Goal: Information Seeking & Learning: Learn about a topic

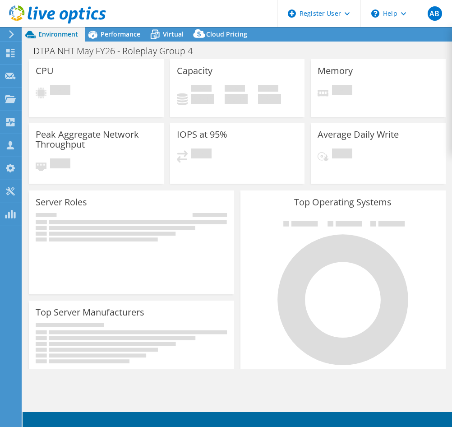
select select "USD"
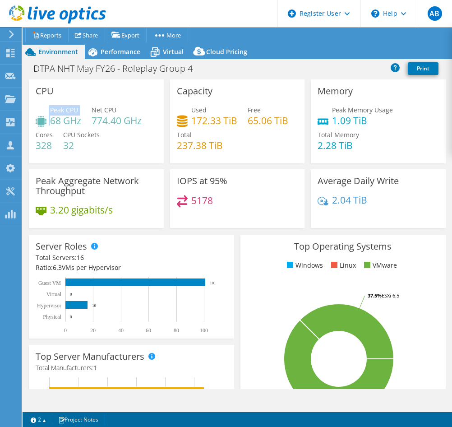
drag, startPoint x: 56, startPoint y: 87, endPoint x: 54, endPoint y: 131, distance: 43.3
click at [54, 131] on div "CPU Peak CPU 68 GHz Net CPU 774.40 GHz Cores 328 CPU Sockets 32" at bounding box center [96, 121] width 135 height 84
click at [54, 131] on div "Peak CPU 68 GHz Net CPU 774.40 GHz Cores 328 CPU Sockets 32" at bounding box center [96, 132] width 121 height 54
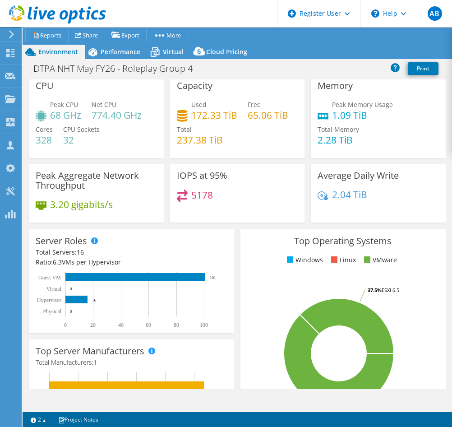
scroll to position [6, 0]
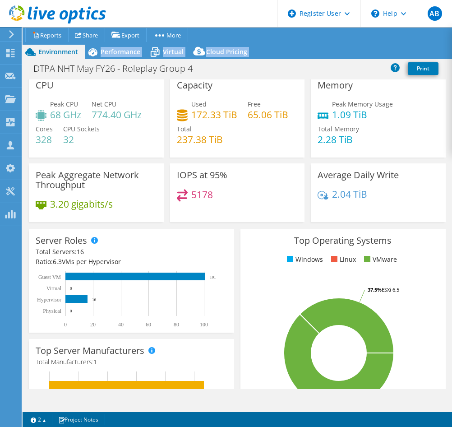
drag, startPoint x: 95, startPoint y: 54, endPoint x: 104, endPoint y: 60, distance: 10.5
click at [104, 60] on div "Project Actions Project Actions Reports Share Export vSAN ReadyNode Sizer" at bounding box center [237, 227] width 429 height 400
drag, startPoint x: 104, startPoint y: 60, endPoint x: 97, endPoint y: 58, distance: 6.5
click at [97, 58] on icon at bounding box center [93, 52] width 16 height 16
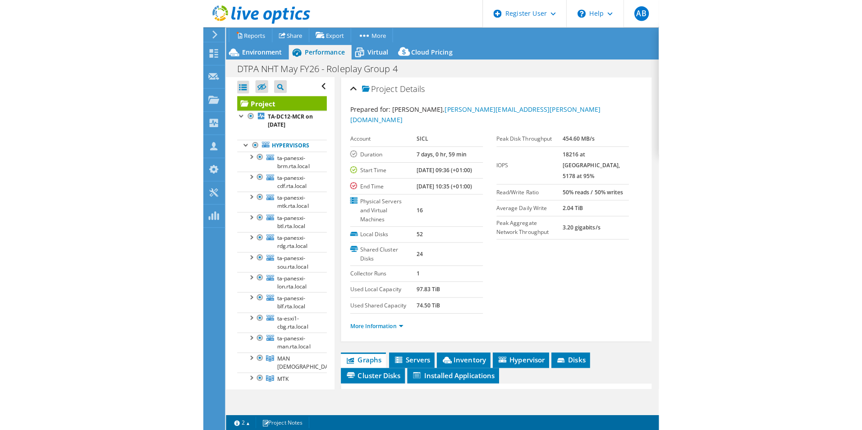
scroll to position [0, 0]
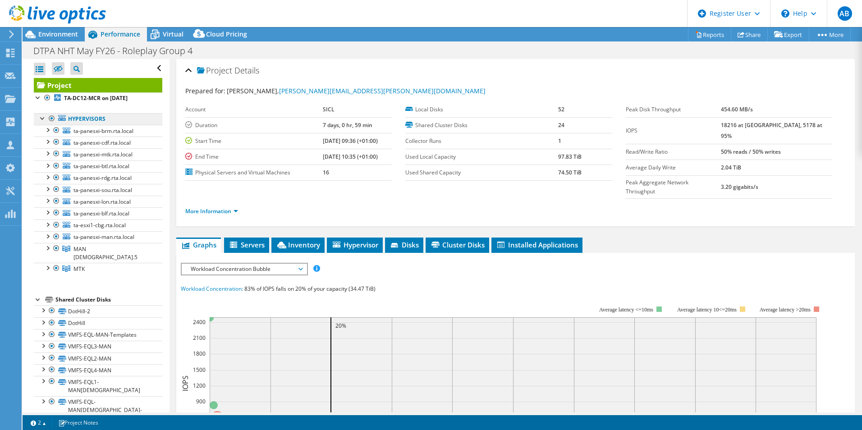
click at [74, 118] on link "Hypervisors" at bounding box center [98, 119] width 129 height 12
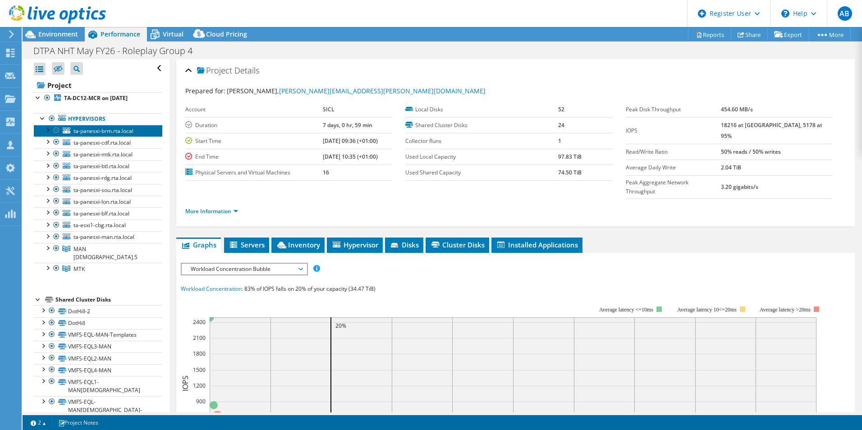
click at [81, 129] on span "ta-panesxi-brm.rta.local" at bounding box center [104, 131] width 60 height 8
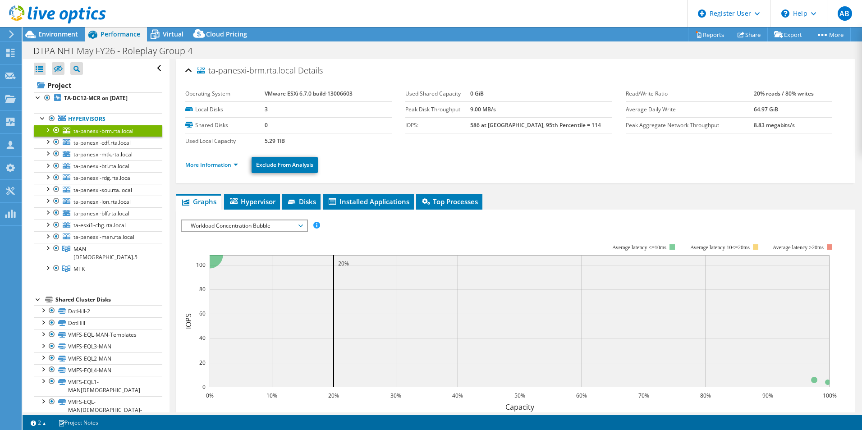
click at [52, 28] on div at bounding box center [53, 15] width 106 height 30
click at [58, 34] on span "Environment" at bounding box center [58, 34] width 40 height 9
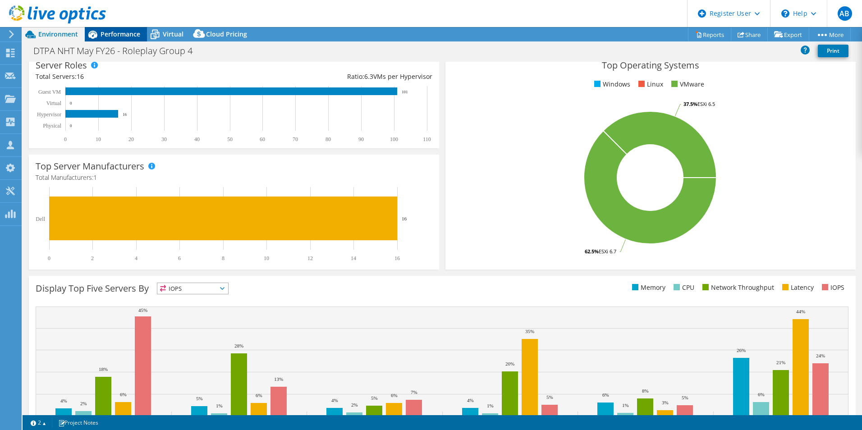
scroll to position [135, 0]
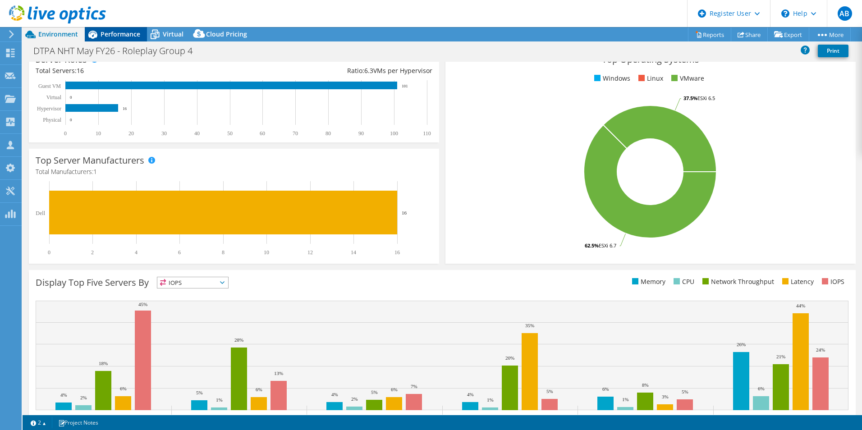
click at [111, 28] on div "Performance" at bounding box center [116, 34] width 62 height 14
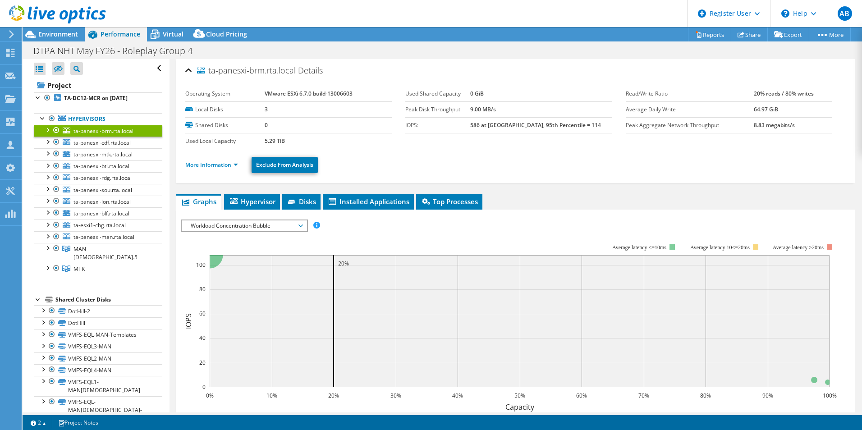
scroll to position [0, 0]
click at [111, 28] on div "Performance" at bounding box center [116, 34] width 62 height 14
drag, startPoint x: 111, startPoint y: 28, endPoint x: 71, endPoint y: 91, distance: 74.4
click at [71, 91] on link "Project" at bounding box center [98, 85] width 129 height 14
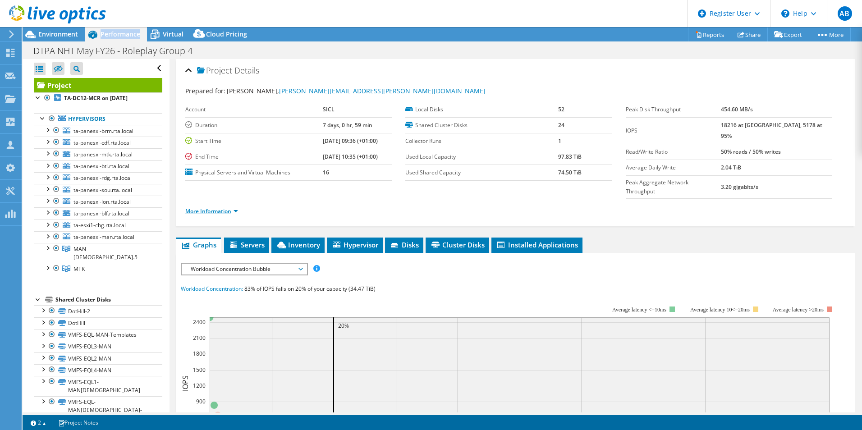
click at [207, 207] on link "More Information" at bounding box center [211, 211] width 53 height 8
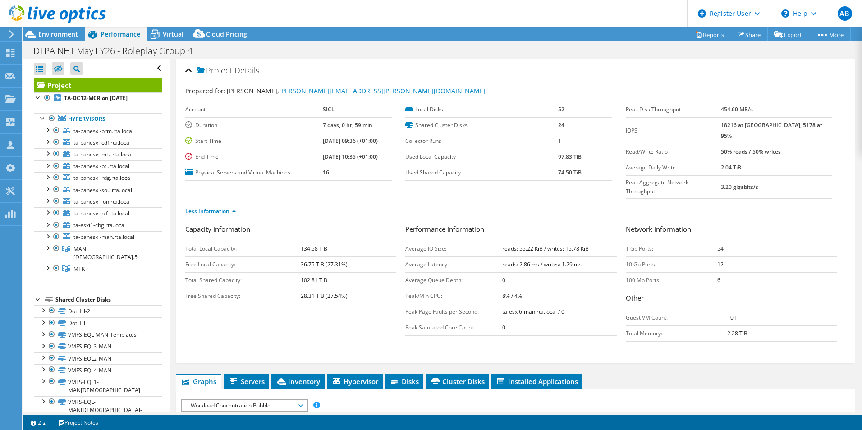
click at [445, 304] on td "Peak Page Faults per Second:" at bounding box center [453, 312] width 97 height 16
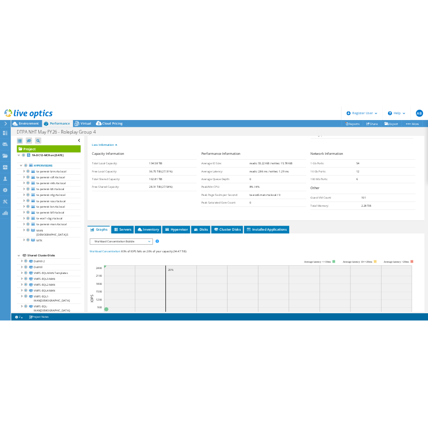
scroll to position [135, 0]
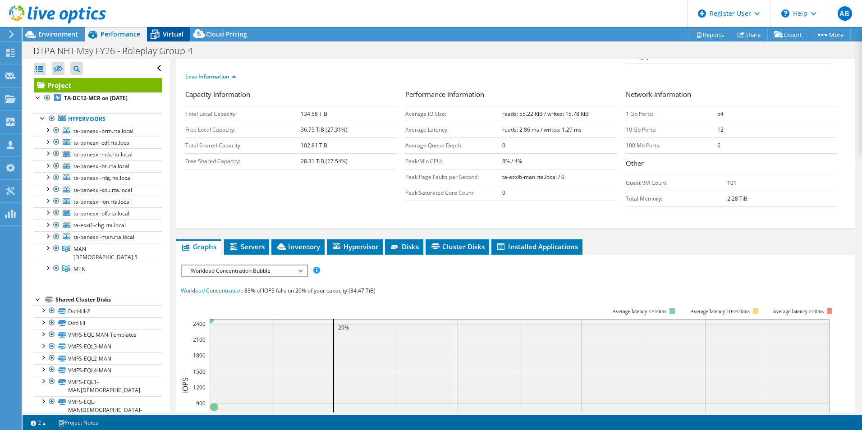
click at [161, 41] on icon at bounding box center [155, 35] width 16 height 16
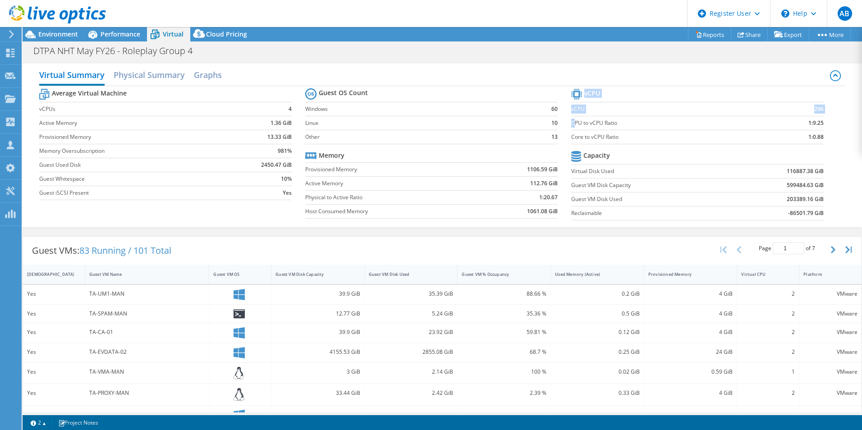
drag, startPoint x: 569, startPoint y: 125, endPoint x: 829, endPoint y: 119, distance: 259.8
click at [451, 119] on section "vCPU vCPU 296 CPU to vCPU Ratio 1:9.25 Core to vCPU Ratio 1:0.88 Capacity Virtu…" at bounding box center [704, 156] width 266 height 138
drag, startPoint x: 829, startPoint y: 119, endPoint x: 812, endPoint y: 134, distance: 22.7
click at [451, 134] on b "1:0.88" at bounding box center [816, 137] width 15 height 9
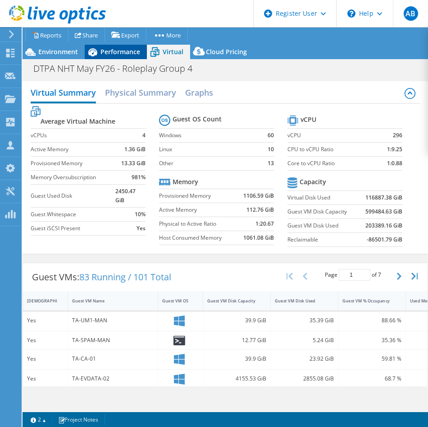
click at [109, 50] on span "Performance" at bounding box center [121, 51] width 40 height 9
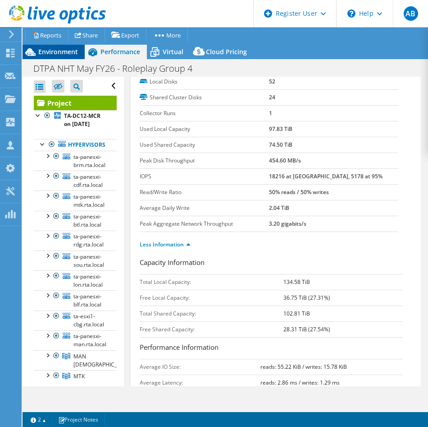
click at [58, 55] on span "Environment" at bounding box center [58, 51] width 40 height 9
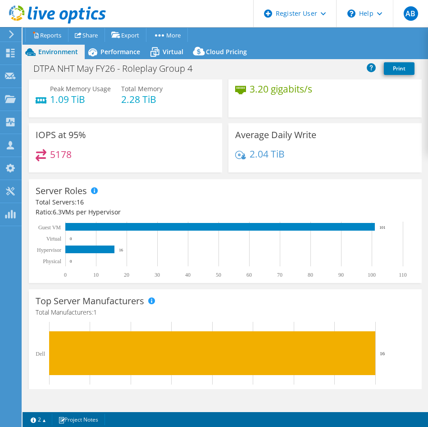
scroll to position [106, 0]
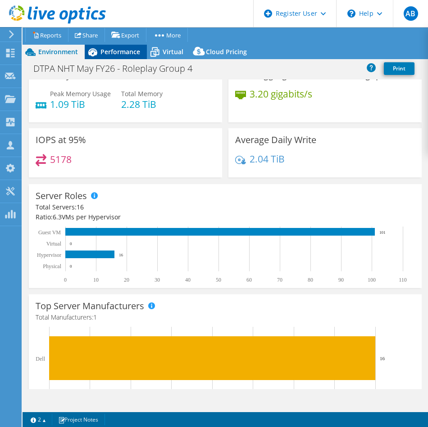
click at [111, 54] on span "Performance" at bounding box center [121, 51] width 40 height 9
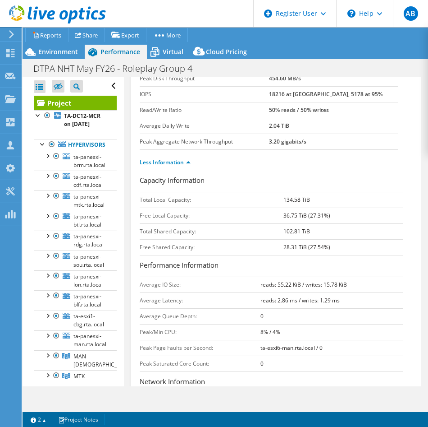
scroll to position [220, 0]
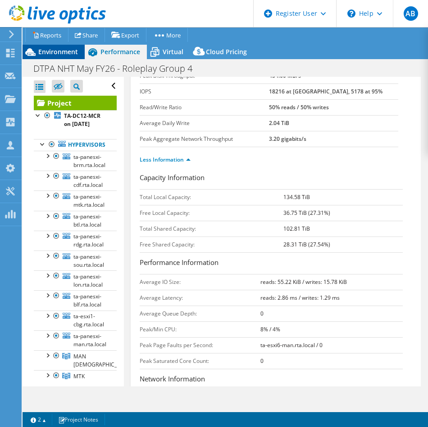
click at [55, 51] on span "Environment" at bounding box center [58, 51] width 40 height 9
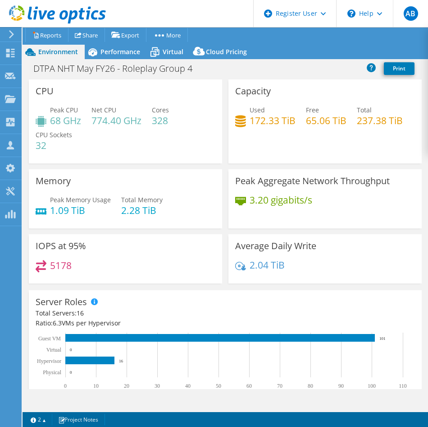
click at [110, 60] on div "Project Actions Project Actions Reports Share Export vSAN ReadyNode Sizer" at bounding box center [226, 227] width 406 height 400
click at [114, 51] on span "Performance" at bounding box center [121, 51] width 40 height 9
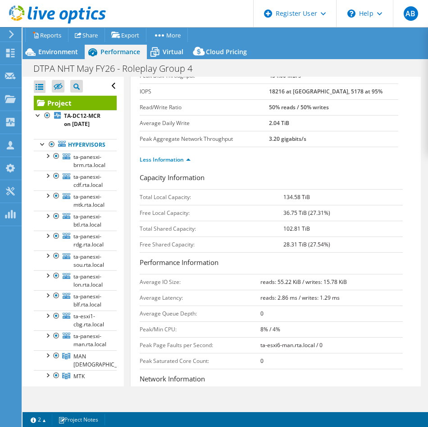
scroll to position [0, 0]
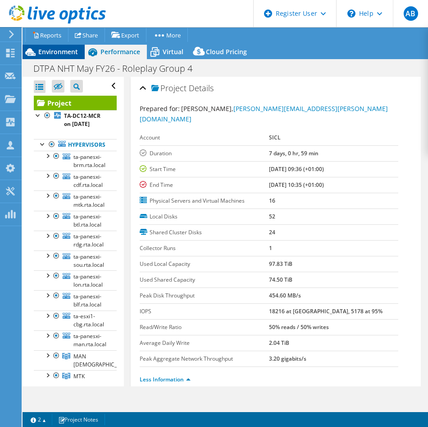
click at [50, 46] on div "Environment" at bounding box center [54, 52] width 62 height 14
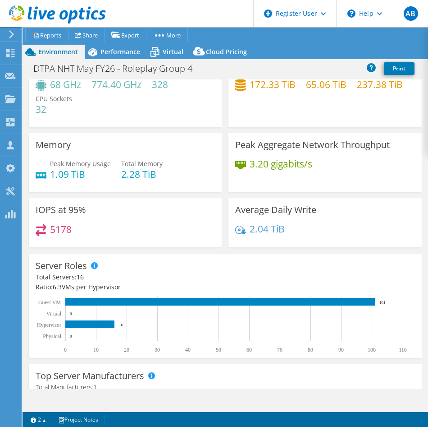
scroll to position [37, 0]
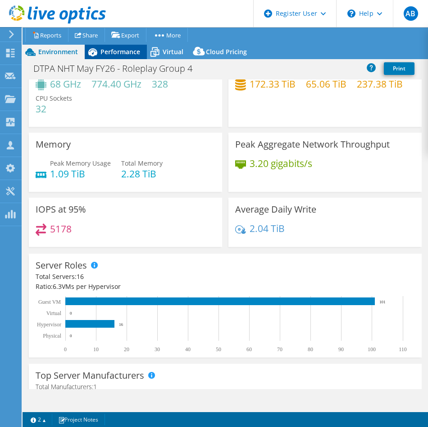
click at [113, 54] on span "Performance" at bounding box center [121, 51] width 40 height 9
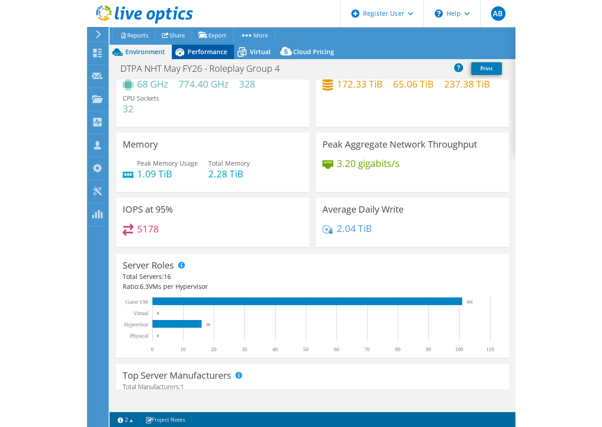
scroll to position [0, 0]
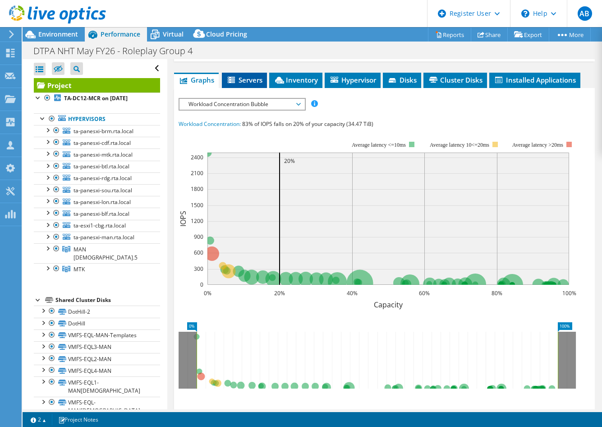
click at [243, 77] on span "Servers" at bounding box center [244, 79] width 36 height 9
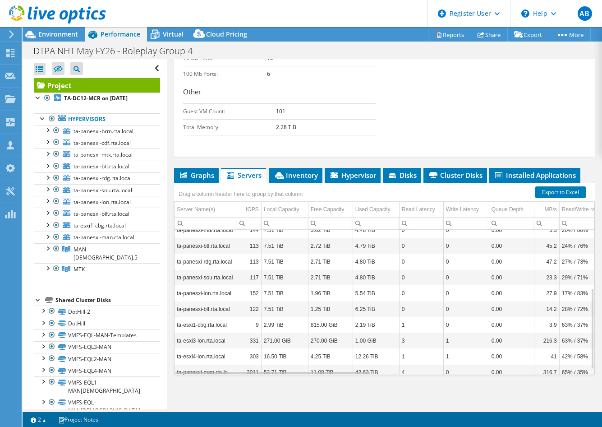
scroll to position [103, 0]
click at [359, 306] on td "6.25 TiB" at bounding box center [376, 308] width 46 height 16
click at [215, 311] on td "ta-panesxi-blf.rta.local" at bounding box center [206, 308] width 62 height 16
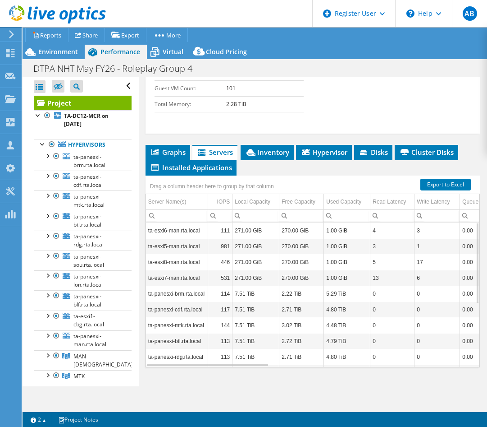
scroll to position [112, 0]
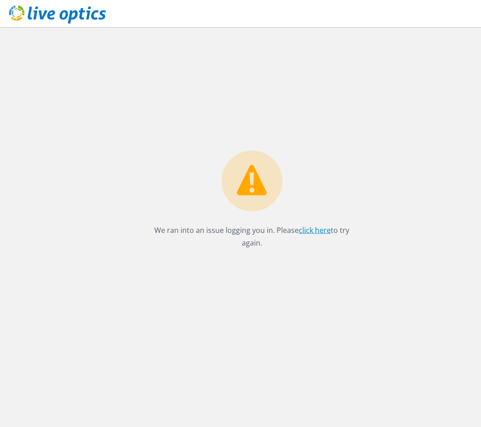
click at [312, 228] on link "click here" at bounding box center [315, 230] width 32 height 10
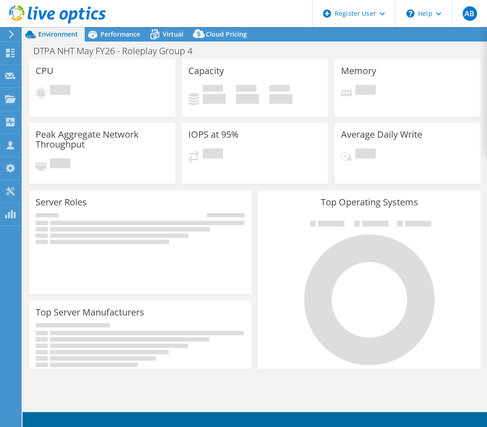
select select "USD"
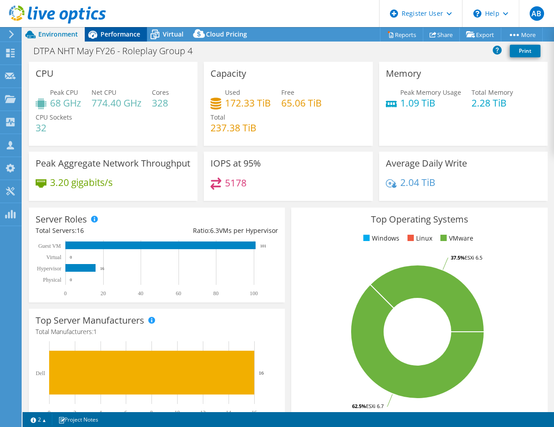
click at [120, 41] on div "Performance" at bounding box center [116, 34] width 62 height 14
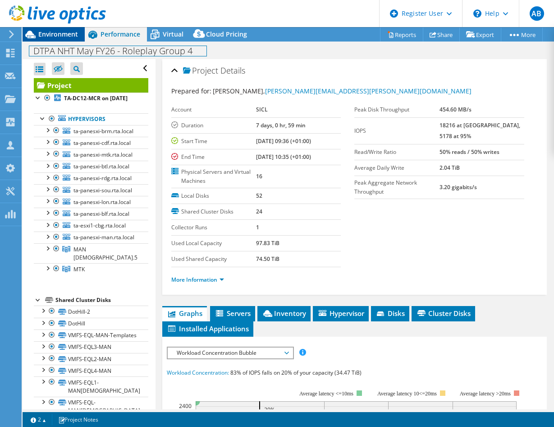
click at [62, 40] on div "Project Actions Project Actions Reports Share Export vSAN ReadyNode Sizer" at bounding box center [289, 227] width 532 height 400
click at [62, 40] on div "Environment" at bounding box center [54, 34] width 62 height 14
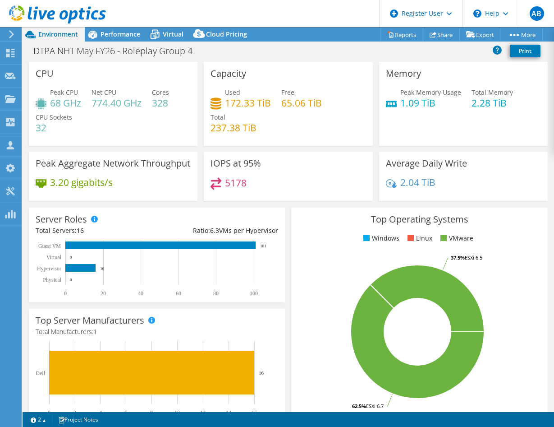
drag, startPoint x: 227, startPoint y: 92, endPoint x: 230, endPoint y: 103, distance: 11.2
click at [230, 103] on div "Used 172.33 TiB" at bounding box center [248, 97] width 46 height 20
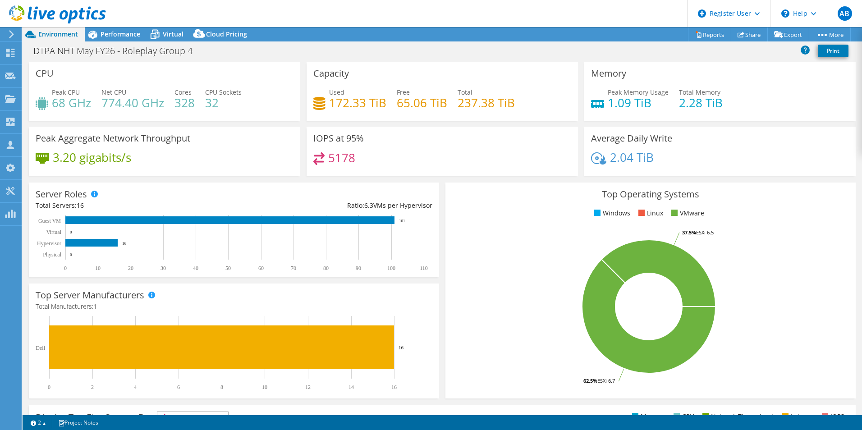
click at [487, 142] on div "IOPS at 95% 5178" at bounding box center [442, 151] width 271 height 49
click at [328, 74] on h3 "Capacity" at bounding box center [331, 74] width 36 height 10
click at [317, 122] on div "Capacity Used 172.33 TiB Free 65.06 TiB Total 237.38 TiB" at bounding box center [442, 94] width 278 height 65
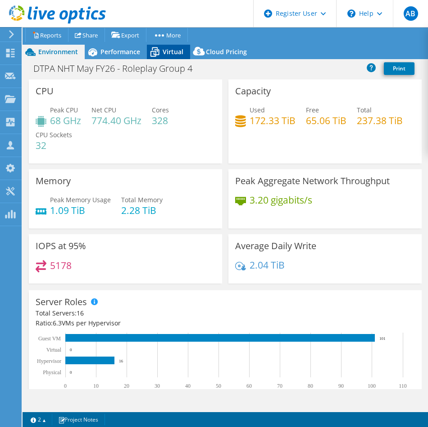
click at [156, 52] on icon at bounding box center [155, 52] width 16 height 16
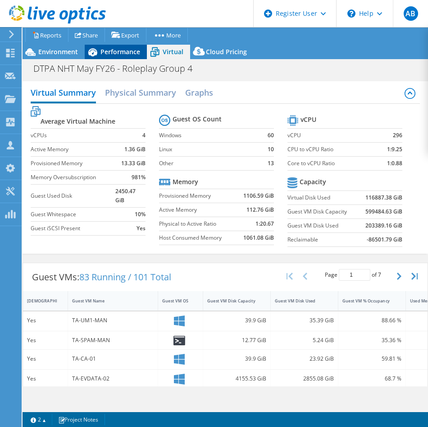
click at [138, 54] on span "Performance" at bounding box center [121, 51] width 40 height 9
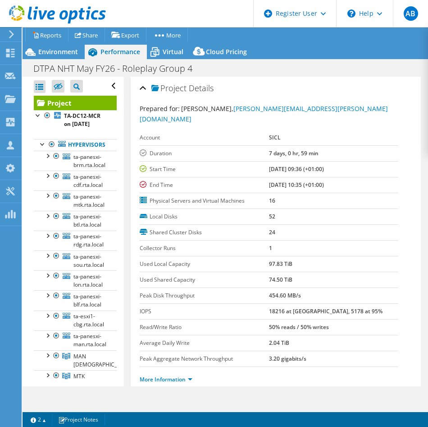
click at [67, 104] on link "Project" at bounding box center [75, 103] width 83 height 14
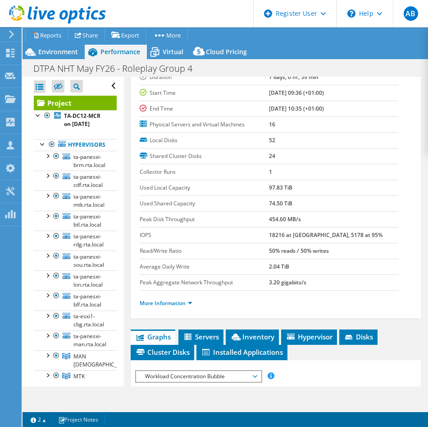
scroll to position [78, 0]
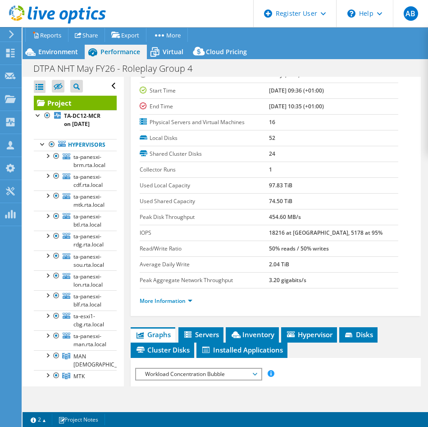
click at [119, 47] on div "Performance" at bounding box center [116, 52] width 62 height 14
click at [49, 50] on span "Environment" at bounding box center [58, 51] width 40 height 9
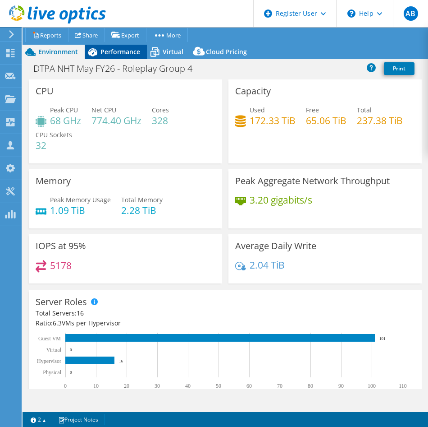
click at [106, 49] on span "Performance" at bounding box center [121, 51] width 40 height 9
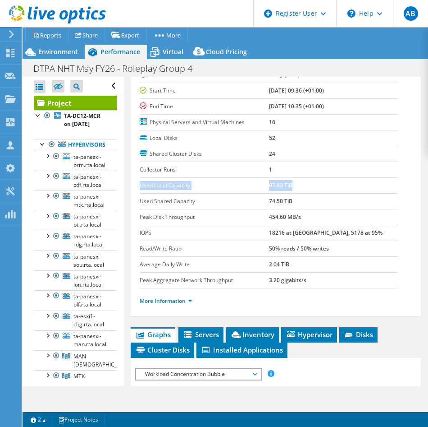
drag, startPoint x: 141, startPoint y: 177, endPoint x: 310, endPoint y: 179, distance: 168.7
click at [310, 179] on tr "Used Local Capacity 97.83 TiB" at bounding box center [269, 185] width 259 height 16
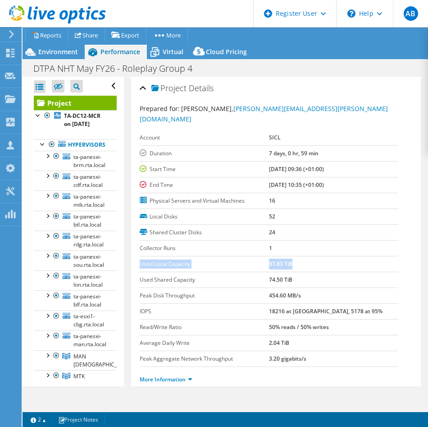
scroll to position [0, 0]
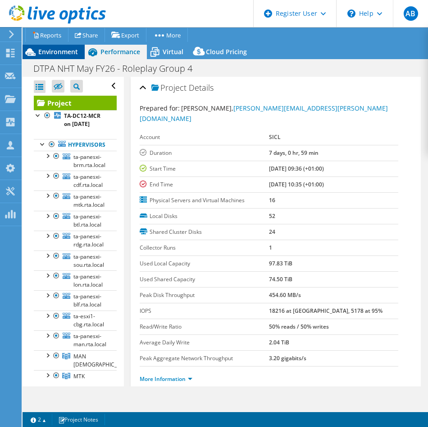
click at [58, 52] on span "Environment" at bounding box center [58, 51] width 40 height 9
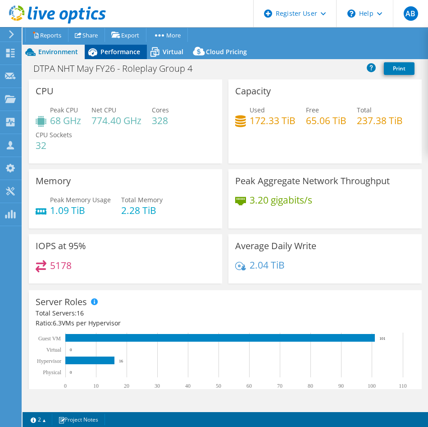
click at [102, 49] on span "Performance" at bounding box center [121, 51] width 40 height 9
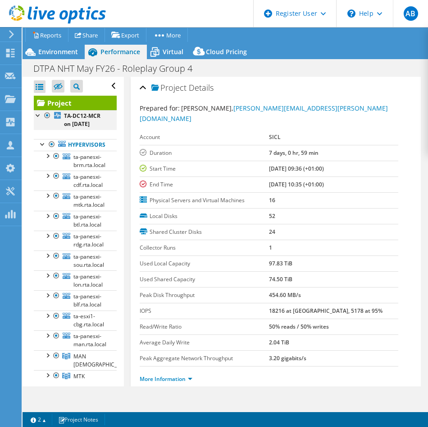
click at [38, 118] on div at bounding box center [38, 114] width 9 height 9
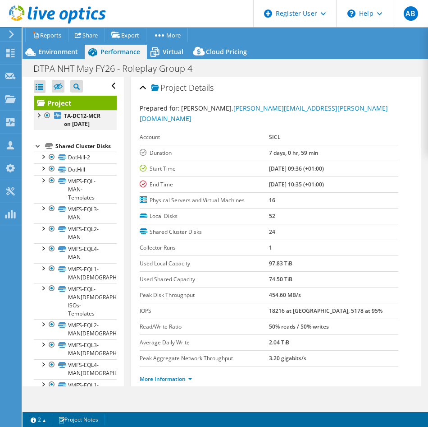
click at [38, 118] on div at bounding box center [38, 114] width 9 height 9
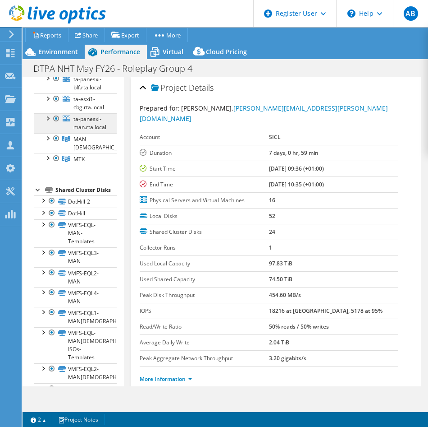
scroll to position [218, 0]
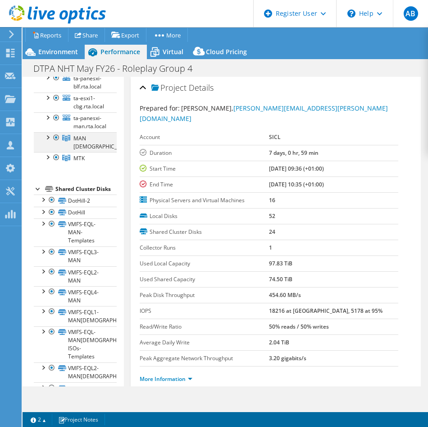
click at [55, 143] on div at bounding box center [56, 137] width 9 height 11
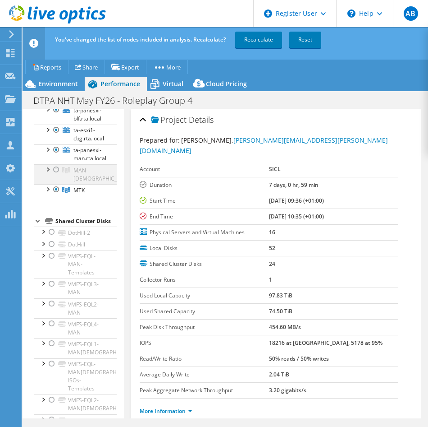
click at [56, 175] on div at bounding box center [56, 169] width 9 height 11
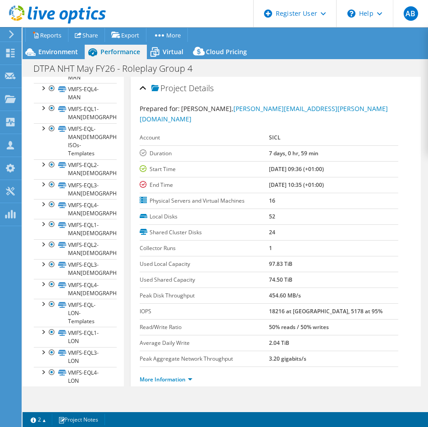
scroll to position [0, 0]
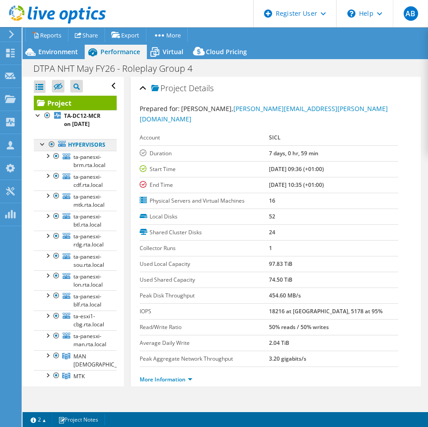
click at [83, 151] on link "Hypervisors" at bounding box center [75, 145] width 83 height 12
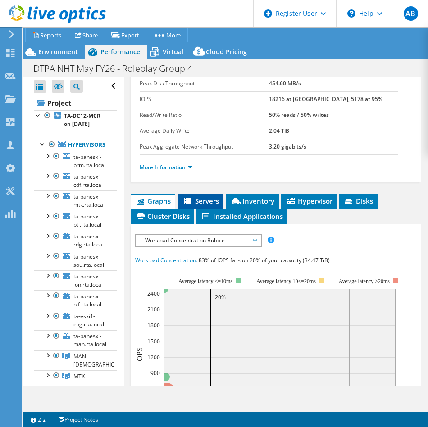
scroll to position [212, 0]
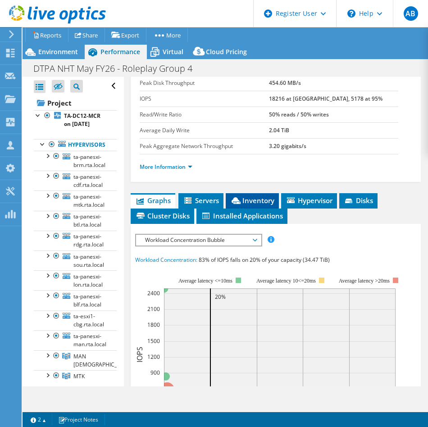
click at [260, 196] on span "Inventory" at bounding box center [252, 200] width 44 height 9
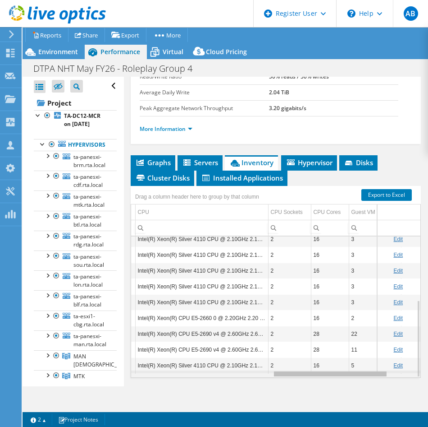
scroll to position [0, 0]
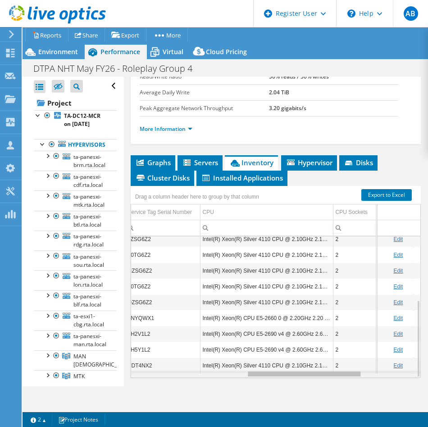
drag, startPoint x: 224, startPoint y: 363, endPoint x: 345, endPoint y: 349, distance: 121.6
click at [345, 349] on body "AB Dell User Aimee Burns Aimee.Burns@dell.com Dell My Profile Log Out \n Help E…" at bounding box center [214, 213] width 428 height 427
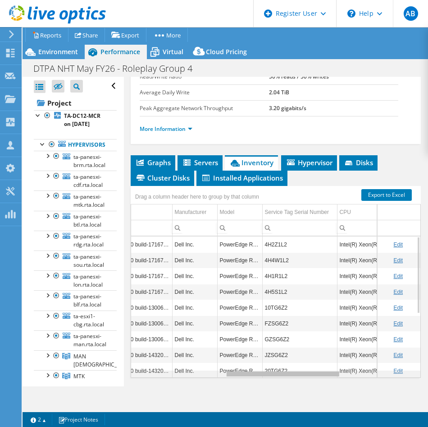
scroll to position [0, 73]
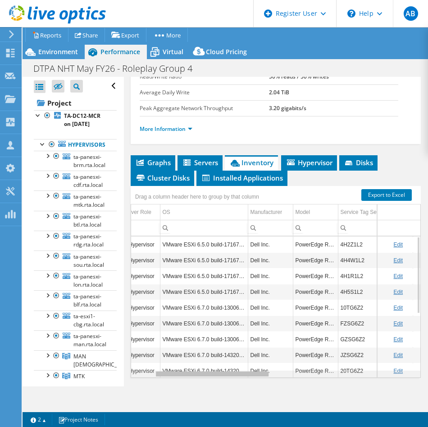
drag, startPoint x: 276, startPoint y: 365, endPoint x: 179, endPoint y: 368, distance: 97.5
click at [179, 368] on body "AB Dell User Aimee Burns Aimee.Burns@dell.com Dell My Profile Log Out \n Help E…" at bounding box center [214, 213] width 428 height 427
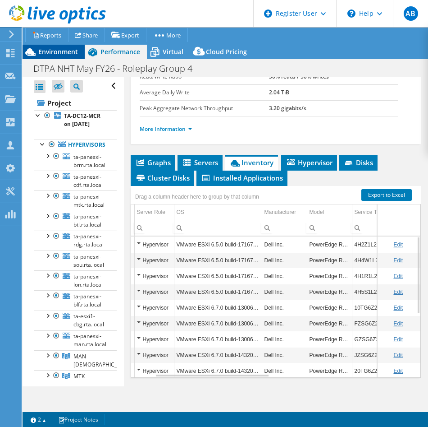
click at [64, 51] on span "Environment" at bounding box center [58, 51] width 40 height 9
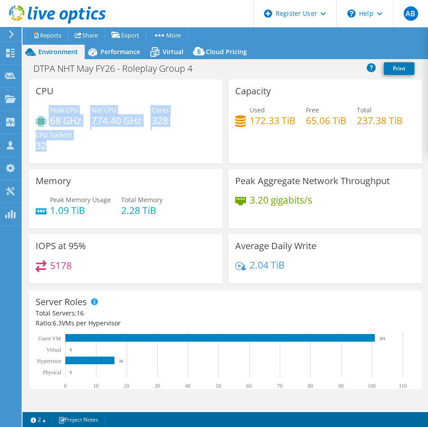
drag, startPoint x: 61, startPoint y: 145, endPoint x: 46, endPoint y: 111, distance: 37.7
click at [46, 111] on div "Peak CPU 68 GHz Net CPU 774.40 GHz Cores 328 CPU Sockets 32" at bounding box center [126, 132] width 180 height 54
copy div "Peak CPU 68 GHz Net CPU 774.40 GHz Cores 328 CPU Sockets 32"
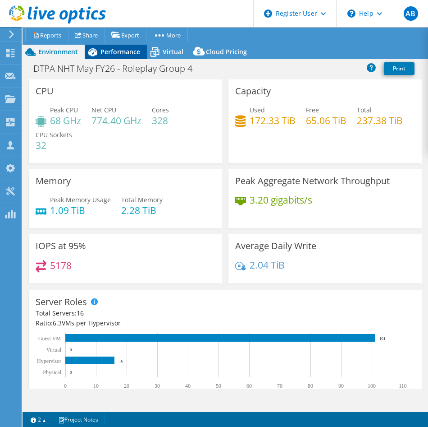
click at [109, 53] on span "Performance" at bounding box center [121, 51] width 40 height 9
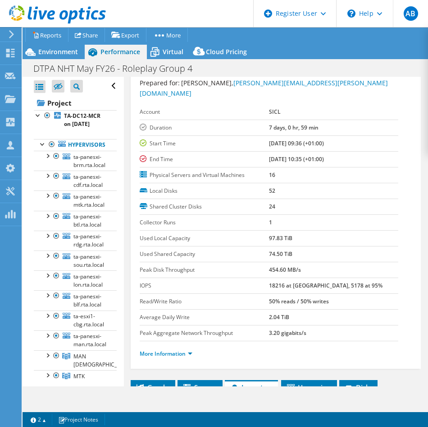
scroll to position [25, 0]
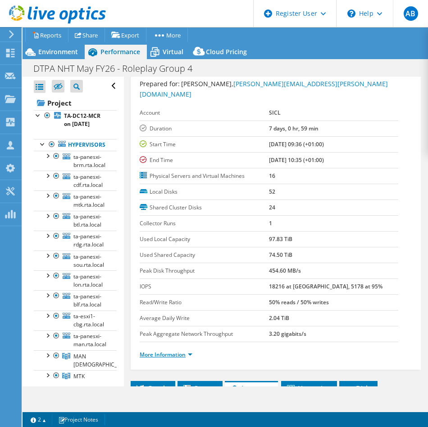
click at [168, 350] on link "More Information" at bounding box center [166, 354] width 53 height 8
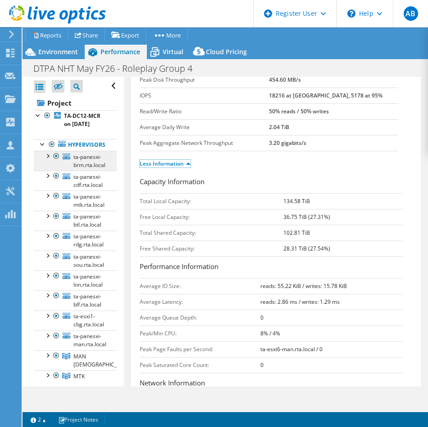
scroll to position [205, 0]
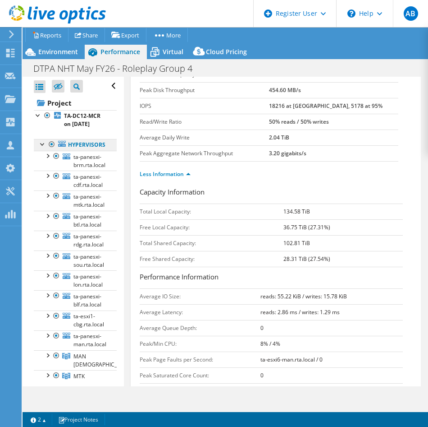
click at [85, 149] on link "Hypervisors" at bounding box center [75, 145] width 83 height 12
drag, startPoint x: 67, startPoint y: 85, endPoint x: 368, endPoint y: 52, distance: 303.5
click at [368, 52] on div "Environment Performance Virtual Upgrades Cloud Pricing" at bounding box center [226, 52] width 406 height 14
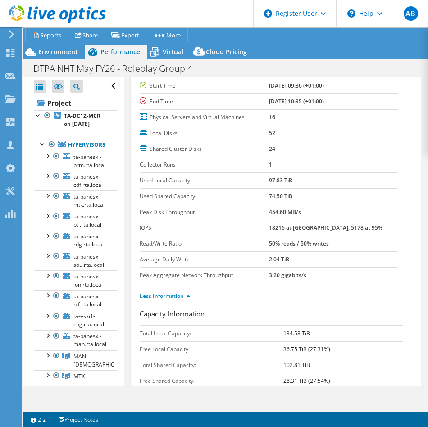
scroll to position [70, 0]
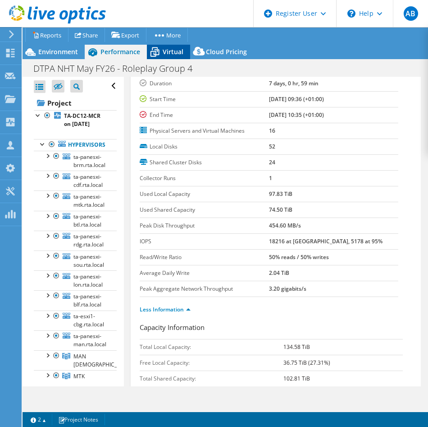
click at [167, 50] on span "Virtual" at bounding box center [173, 51] width 21 height 9
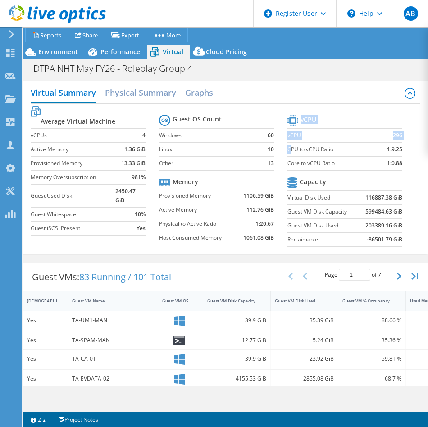
drag, startPoint x: 398, startPoint y: 149, endPoint x: 289, endPoint y: 150, distance: 109.6
click at [289, 150] on section "vCPU vCPU 296 CPU to vCPU Ratio 1:9.25 Core to vCPU Ratio 1:0.88 Capacity Virtu…" at bounding box center [352, 182] width 129 height 138
click at [289, 150] on label "CPU to vCPU Ratio" at bounding box center [332, 149] width 89 height 9
drag, startPoint x: 285, startPoint y: 149, endPoint x: 395, endPoint y: 152, distance: 111.0
click at [395, 152] on tr "CPU to vCPU Ratio 1:9.25" at bounding box center [345, 149] width 115 height 14
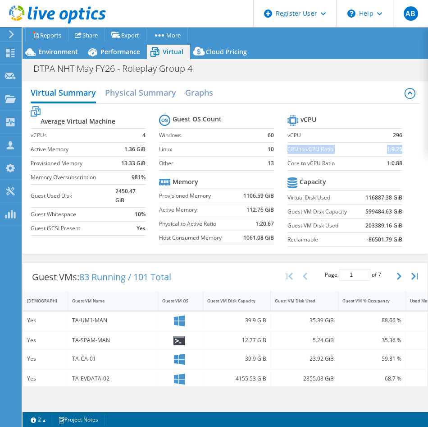
copy tr "CPU to vCPU Ratio 1:9.25"
click at [331, 171] on section "vCPU vCPU 296 CPU to vCPU Ratio 1:9.25 Core to vCPU Ratio 1:0.88 Capacity Virtu…" at bounding box center [352, 182] width 129 height 138
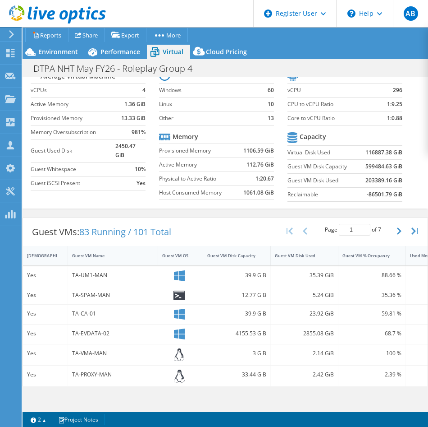
scroll to position [0, 0]
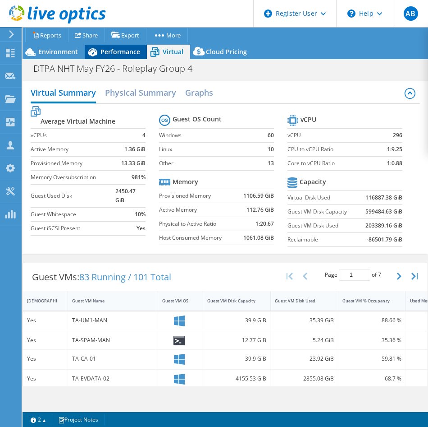
click at [107, 46] on div "Performance" at bounding box center [116, 52] width 62 height 14
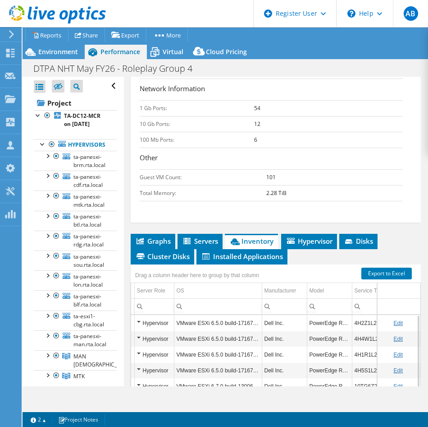
scroll to position [521, 0]
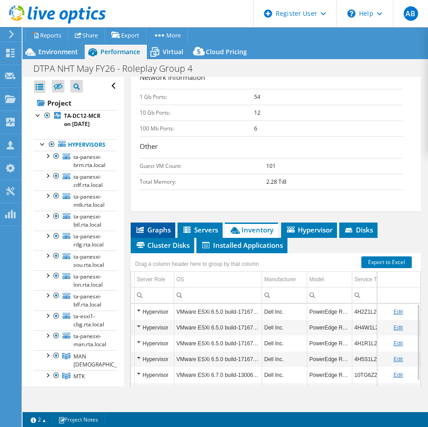
click at [165, 225] on span "Graphs" at bounding box center [153, 229] width 36 height 9
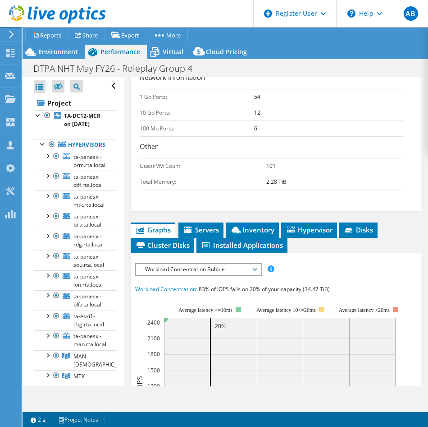
click at [238, 264] on span "Workload Concentration Bubble" at bounding box center [199, 269] width 116 height 11
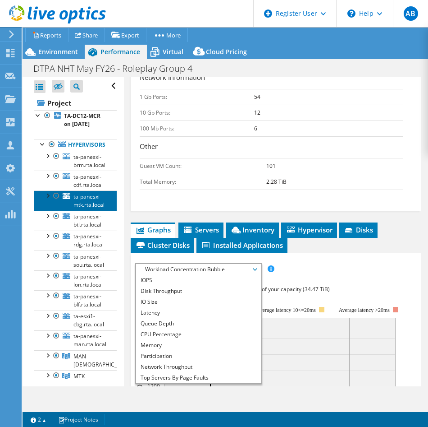
click at [73, 210] on link "ta-panesxi-mtk.rta.local" at bounding box center [75, 200] width 83 height 20
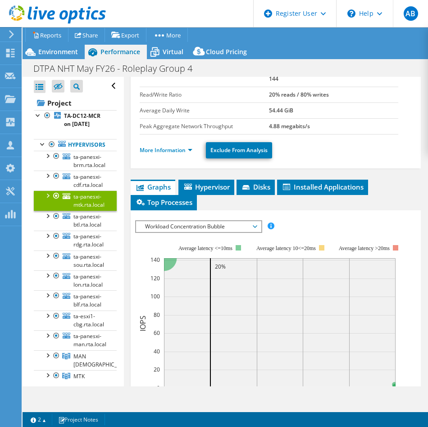
scroll to position [132, 0]
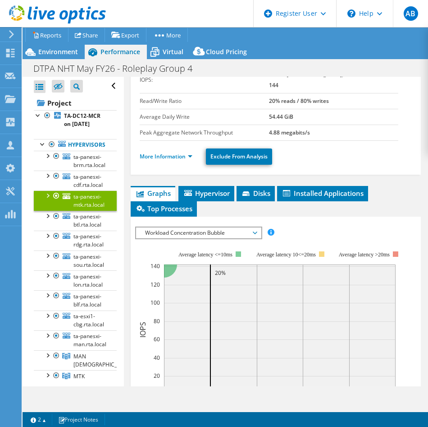
click at [223, 227] on span "Workload Concentration Bubble" at bounding box center [199, 232] width 116 height 11
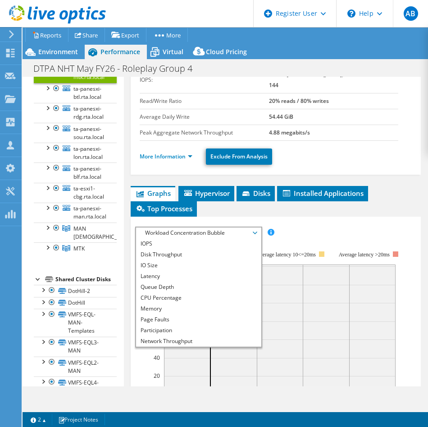
scroll to position [225, 0]
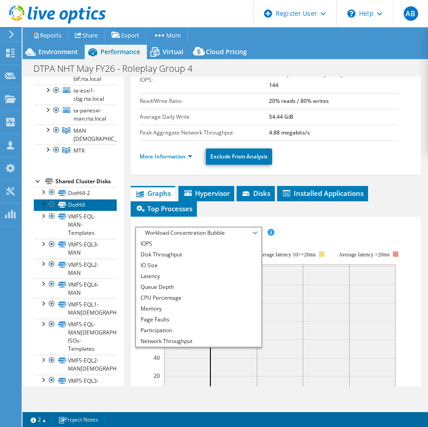
click at [81, 211] on link "DotHill" at bounding box center [75, 205] width 83 height 12
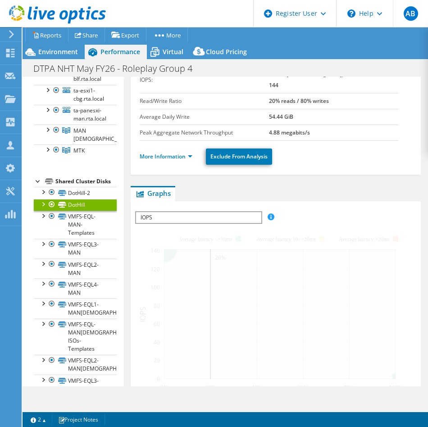
click at [197, 212] on span "IOPS" at bounding box center [198, 217] width 125 height 11
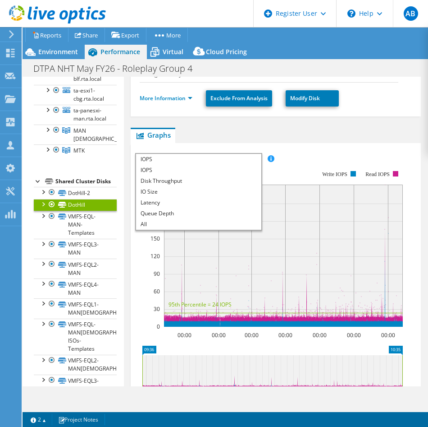
scroll to position [0, 0]
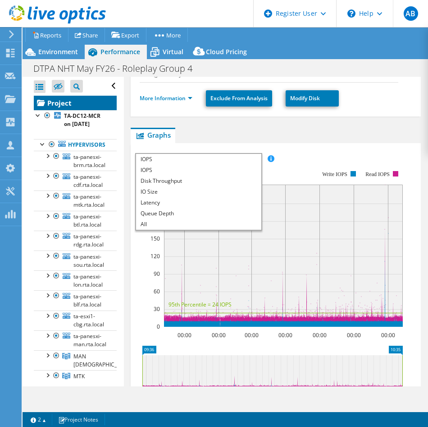
click at [58, 100] on link "Project" at bounding box center [75, 103] width 83 height 14
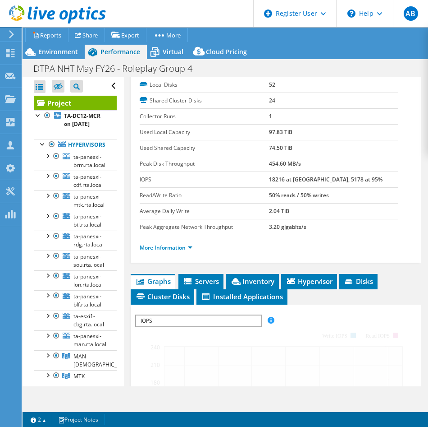
click at [173, 174] on td "IOPS" at bounding box center [204, 179] width 129 height 16
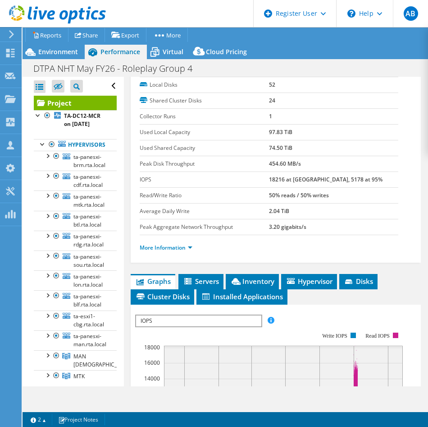
click at [244, 316] on div "IOPS IOPS Disk Throughput IO Size Latency Queue Depth CPU Percentage Memory Pag…" at bounding box center [198, 320] width 127 height 13
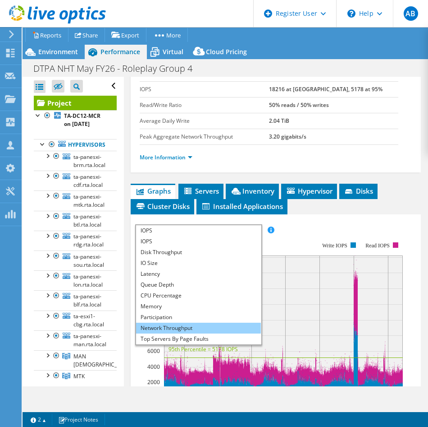
scroll to position [32, 0]
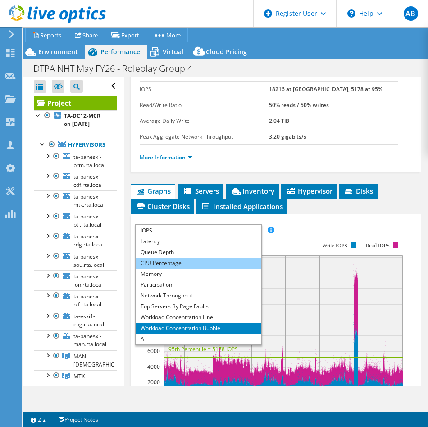
click at [162, 257] on li "CPU Percentage" at bounding box center [198, 262] width 125 height 11
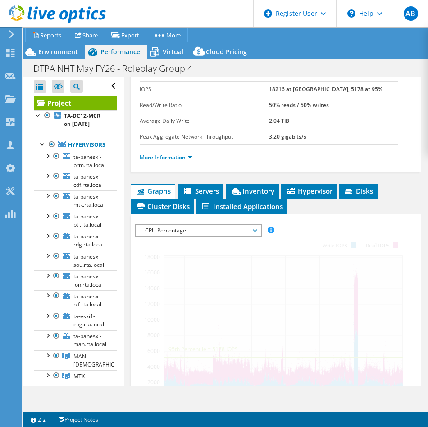
drag, startPoint x: 162, startPoint y: 253, endPoint x: 154, endPoint y: 239, distance: 16.2
click at [154, 239] on div at bounding box center [275, 378] width 281 height 308
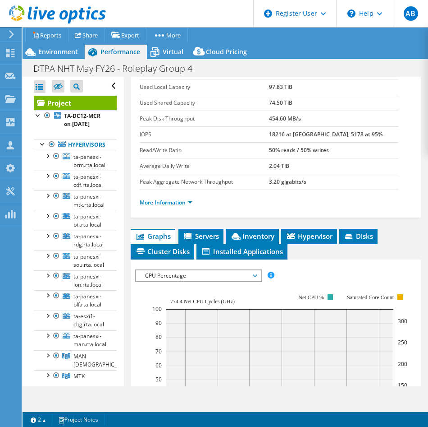
scroll to position [0, 0]
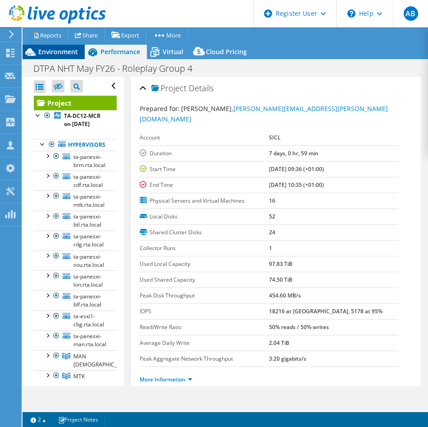
click at [52, 50] on span "Environment" at bounding box center [58, 51] width 40 height 9
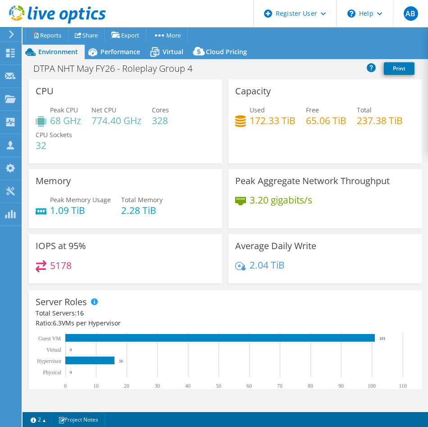
click at [326, 149] on div "Capacity Used 172.33 TiB Free 65.06 TiB Total 237.38 TiB" at bounding box center [325, 121] width 193 height 84
click at [129, 52] on span "Performance" at bounding box center [121, 51] width 40 height 9
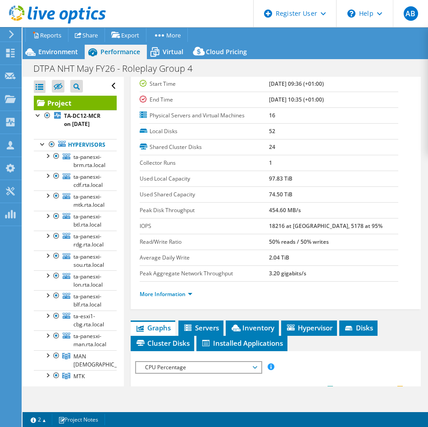
scroll to position [180, 0]
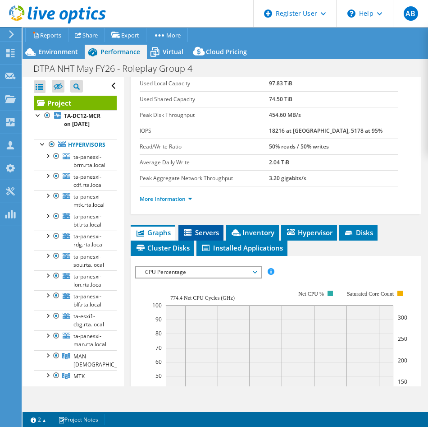
click at [216, 228] on span "Servers" at bounding box center [201, 232] width 36 height 9
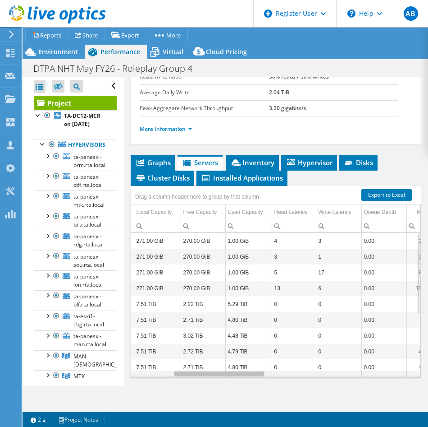
scroll to position [0, 138]
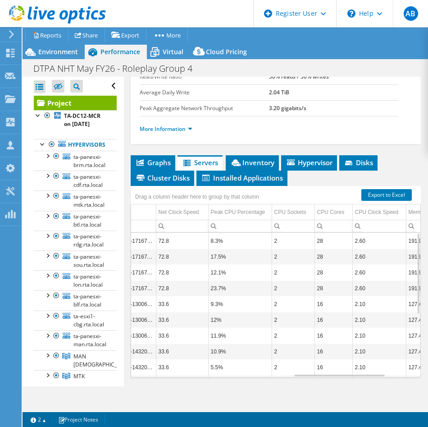
drag, startPoint x: 336, startPoint y: 350, endPoint x: 214, endPoint y: 223, distance: 176.7
click at [214, 233] on td "8.3%" at bounding box center [240, 241] width 64 height 16
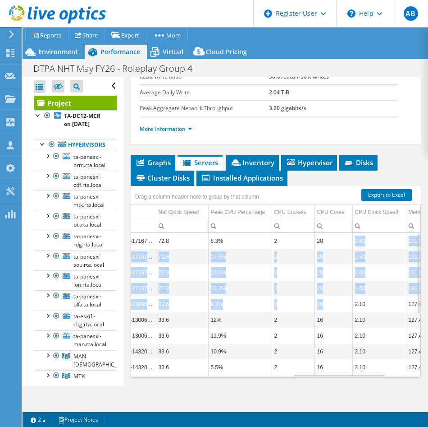
drag, startPoint x: 334, startPoint y: 233, endPoint x: 335, endPoint y: 296, distance: 62.7
click at [335, 296] on tbody "ta-esxi6-man.rta.local 111 271.00 GiB 270.00 GiB 1.00 GiB 4 3 0.00 18.8 30% / 7…" at bounding box center [65, 359] width 869 height 253
click at [335, 296] on td "16" at bounding box center [334, 304] width 38 height 16
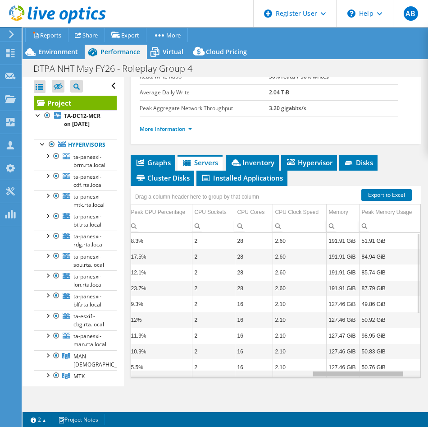
drag, startPoint x: 318, startPoint y: 364, endPoint x: 397, endPoint y: 358, distance: 79.6
click at [397, 358] on body "AB Dell User Aimee Burns Aimee.Burns@dell.com Dell My Profile Log Out \n Help E…" at bounding box center [214, 213] width 428 height 427
drag, startPoint x: 252, startPoint y: 276, endPoint x: 251, endPoint y: 285, distance: 8.2
click at [251, 284] on td "28" at bounding box center [254, 288] width 38 height 16
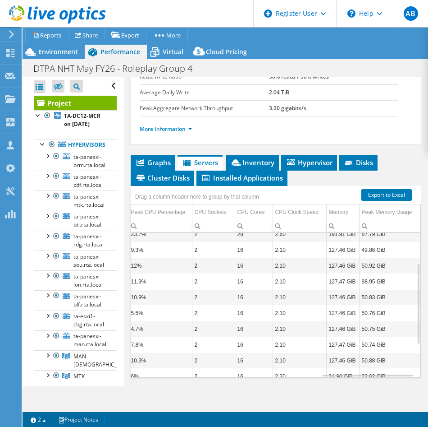
click at [251, 273] on td "16" at bounding box center [254, 281] width 38 height 16
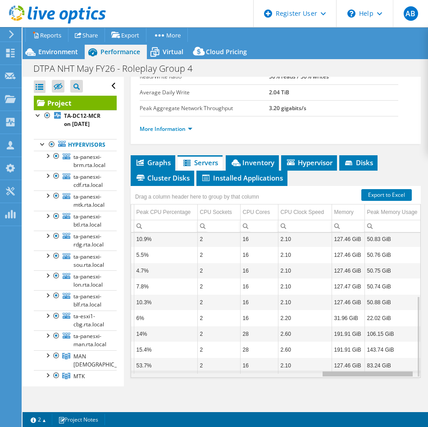
scroll to position [0, 587]
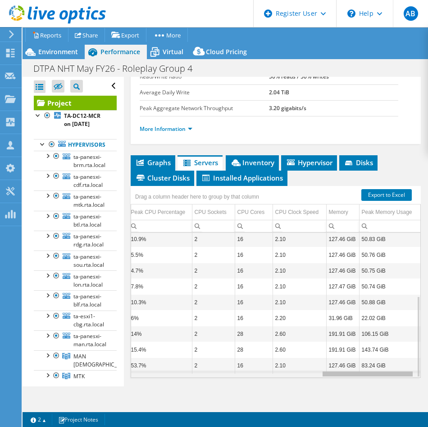
drag, startPoint x: 356, startPoint y: 364, endPoint x: 370, endPoint y: 364, distance: 14.0
click at [370, 364] on body "AB Dell User Aimee Burns Aimee.Burns@dell.com Dell My Profile Log Out \n Help E…" at bounding box center [214, 213] width 428 height 427
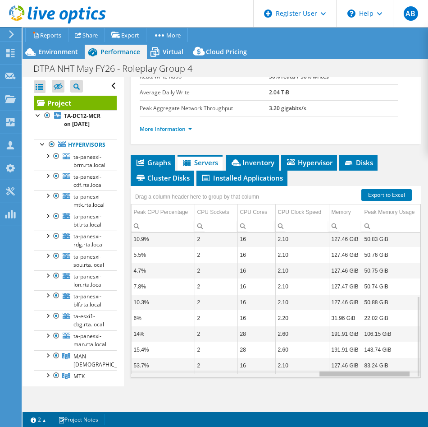
scroll to position [0, 576]
drag, startPoint x: 349, startPoint y: 365, endPoint x: 340, endPoint y: 363, distance: 9.3
click at [340, 363] on body "AB Dell User Aimee Burns Aimee.Burns@dell.com Dell My Profile Log Out \n Help E…" at bounding box center [214, 213] width 428 height 427
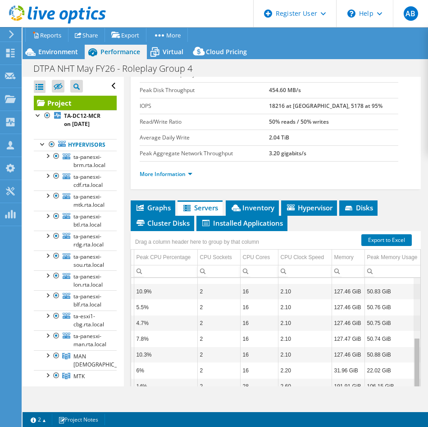
scroll to position [112, 574]
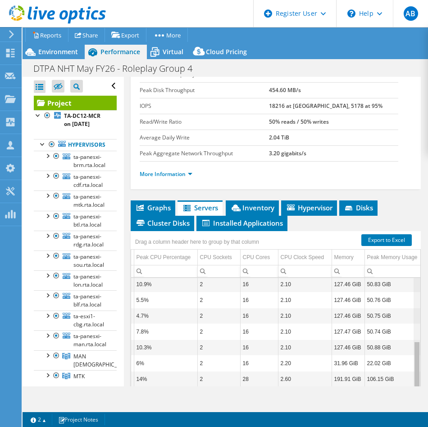
drag, startPoint x: 413, startPoint y: 311, endPoint x: 409, endPoint y: 395, distance: 84.9
click at [409, 396] on body "AB Dell User Aimee Burns Aimee.Burns@dell.com Dell My Profile Log Out \n Help E…" at bounding box center [214, 213] width 428 height 427
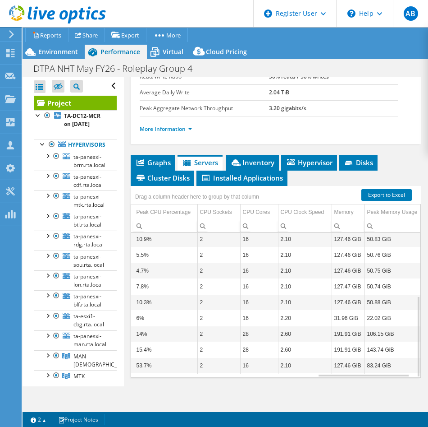
click at [249, 400] on div "Project Actions Project Actions Reports Share Export vSAN ReadyNode Sizer" at bounding box center [226, 227] width 406 height 400
click at [145, 158] on span "Graphs" at bounding box center [153, 162] width 36 height 9
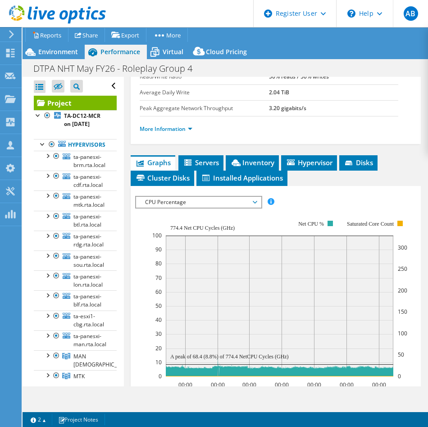
click at [174, 197] on span "CPU Percentage" at bounding box center [199, 202] width 116 height 11
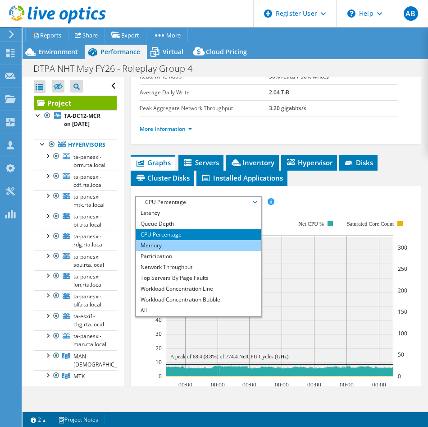
click at [166, 240] on li "Memory" at bounding box center [198, 245] width 125 height 11
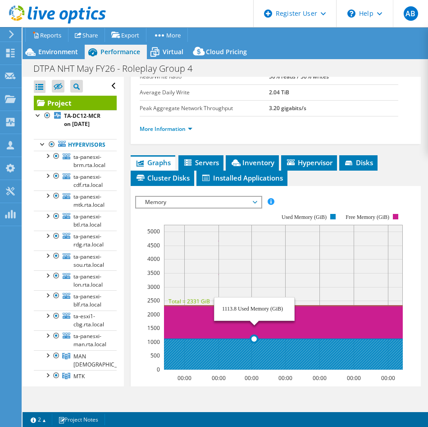
click at [254, 331] on icon at bounding box center [283, 338] width 239 height 61
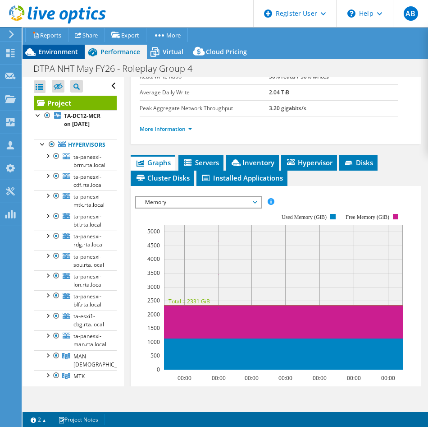
click at [53, 53] on span "Environment" at bounding box center [58, 51] width 40 height 9
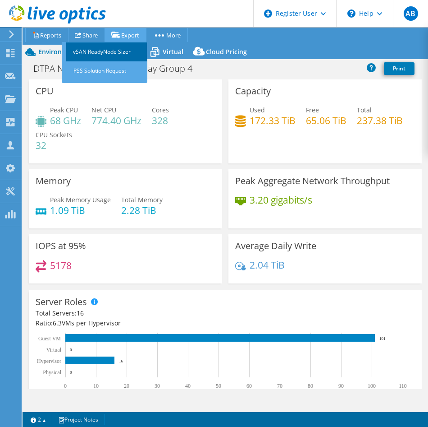
click at [133, 47] on link "vSAN ReadyNode Sizer" at bounding box center [106, 51] width 81 height 19
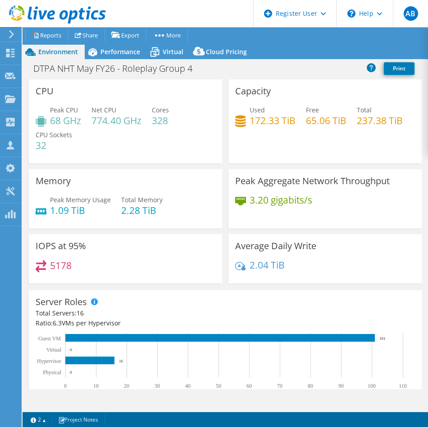
drag, startPoint x: 106, startPoint y: 55, endPoint x: 108, endPoint y: 62, distance: 7.9
click at [106, 55] on span "Performance" at bounding box center [121, 51] width 40 height 9
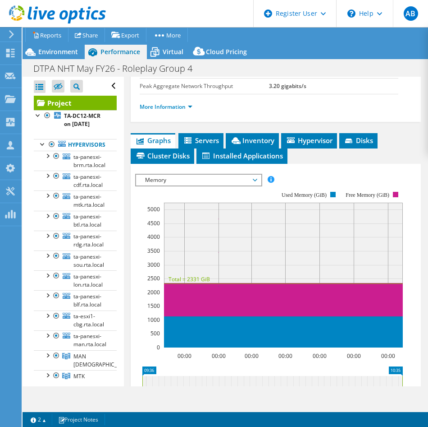
scroll to position [295, 0]
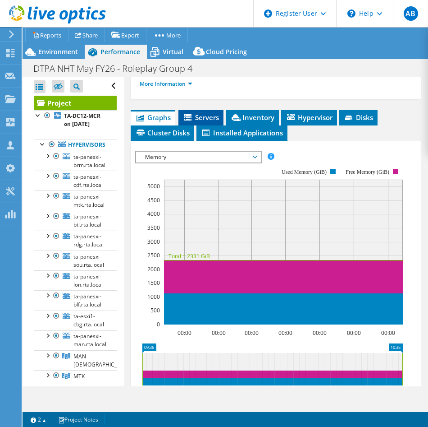
click at [198, 113] on span "Servers" at bounding box center [201, 117] width 36 height 9
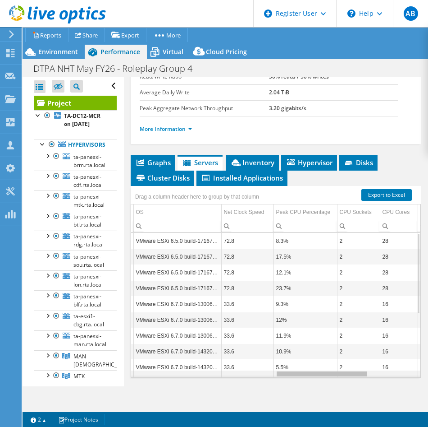
scroll to position [0, 451]
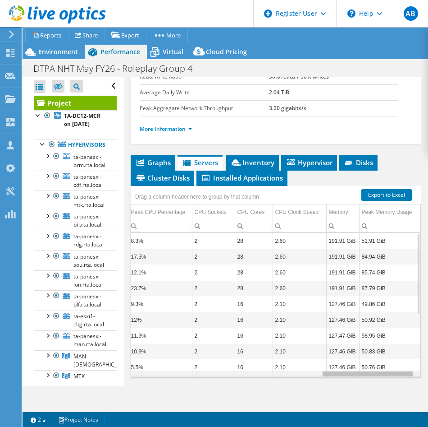
drag, startPoint x: 211, startPoint y: 364, endPoint x: 414, endPoint y: 357, distance: 203.0
click at [414, 357] on body "AB Dell User Aimee Burns Aimee.Burns@dell.com Dell My Profile Log Out \n Help E…" at bounding box center [214, 213] width 428 height 427
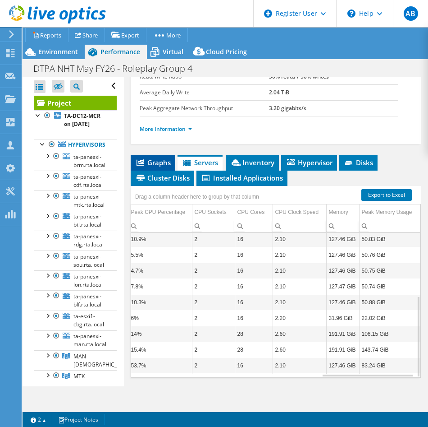
click at [163, 155] on li "Graphs" at bounding box center [153, 162] width 45 height 15
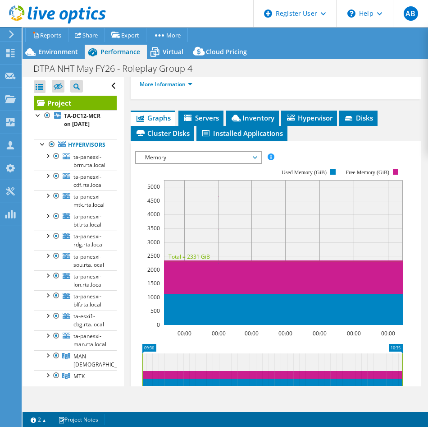
scroll to position [295, 0]
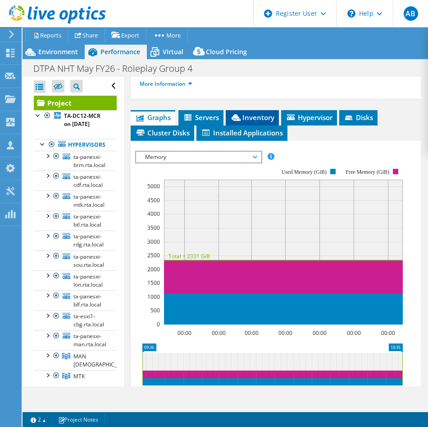
click at [259, 113] on span "Inventory" at bounding box center [252, 117] width 44 height 9
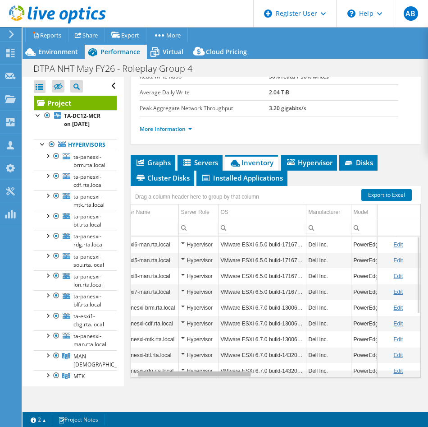
scroll to position [0, 0]
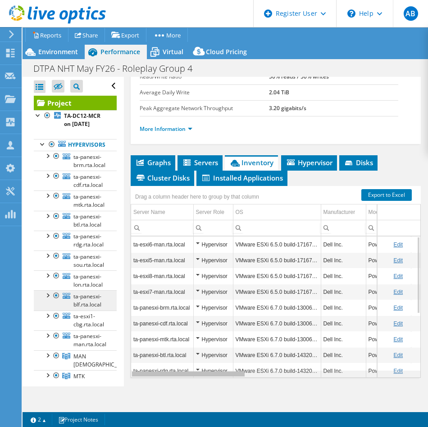
drag, startPoint x: 231, startPoint y: 365, endPoint x: 50, endPoint y: 369, distance: 181.3
click at [50, 369] on body "AB Dell User Aimee Burns Aimee.Burns@dell.com Dell My Profile Log Out \n Help E…" at bounding box center [214, 213] width 428 height 427
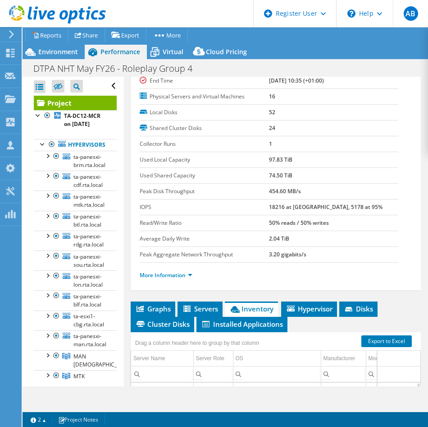
scroll to position [70, 0]
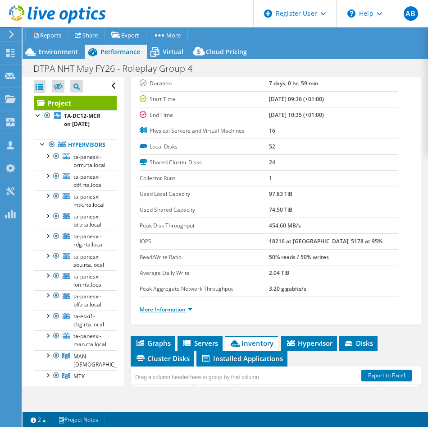
click at [173, 305] on link "More Information" at bounding box center [166, 309] width 53 height 8
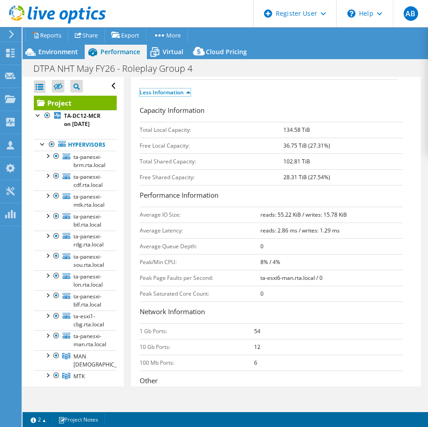
scroll to position [250, 0]
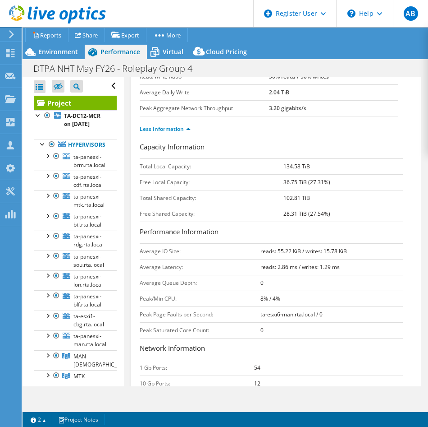
click at [219, 213] on div "Capacity Information Total Local Capacity: 134.58 TiB Free Local Capacity: 36.7…" at bounding box center [276, 184] width 272 height 85
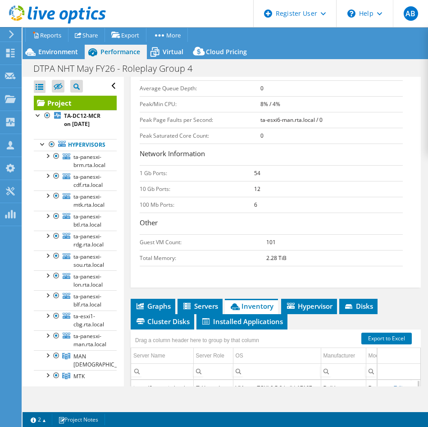
click at [258, 238] on td "Guest VM Count:" at bounding box center [203, 242] width 127 height 16
click at [205, 234] on td "Guest VM Count:" at bounding box center [203, 242] width 127 height 16
click at [293, 234] on td "101" at bounding box center [334, 242] width 137 height 16
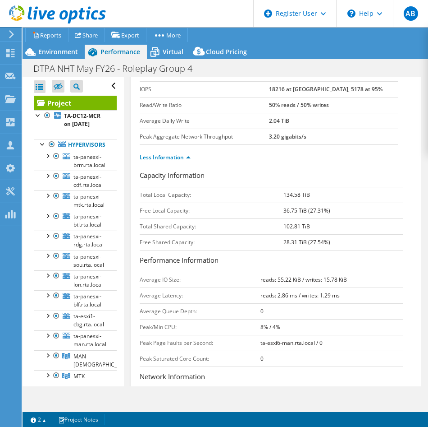
scroll to position [219, 0]
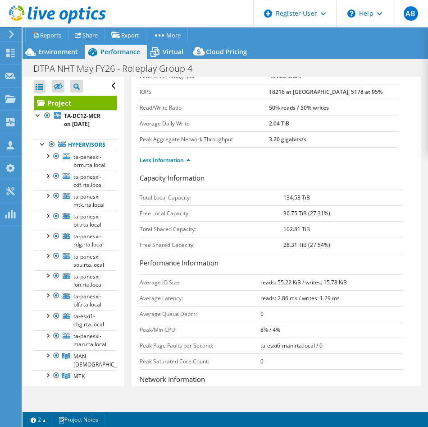
drag, startPoint x: 253, startPoint y: 225, endPoint x: 224, endPoint y: 239, distance: 32.7
click at [224, 239] on td "Free Shared Capacity:" at bounding box center [212, 245] width 144 height 16
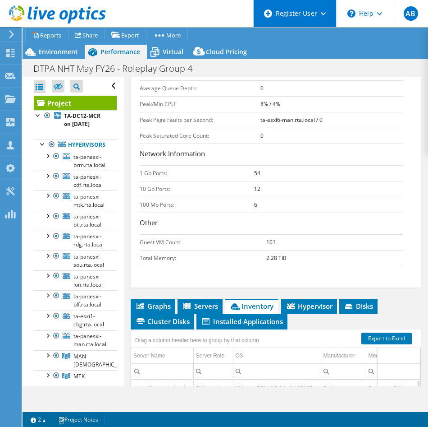
scroll to position [588, 0]
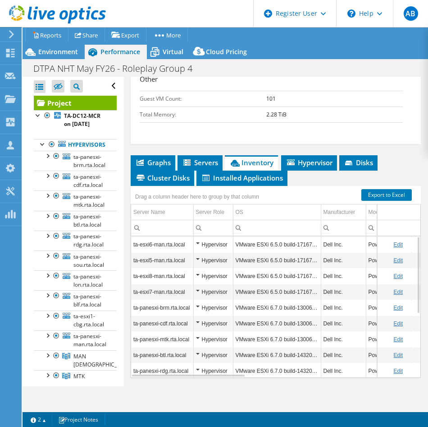
click at [288, 237] on td "VMware ESXi 6.5.0 build-17167537" at bounding box center [277, 244] width 88 height 16
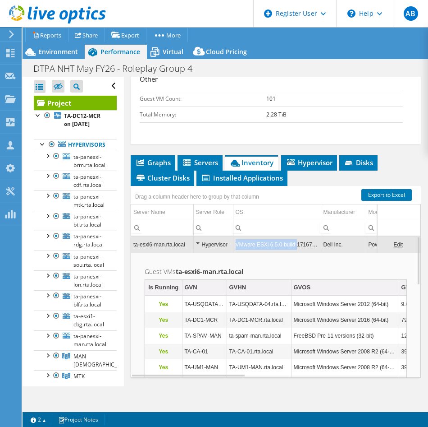
drag, startPoint x: 237, startPoint y: 235, endPoint x: 294, endPoint y: 237, distance: 57.3
click at [294, 237] on td "VMware ESXi 6.5.0 build-17167537" at bounding box center [277, 244] width 88 height 16
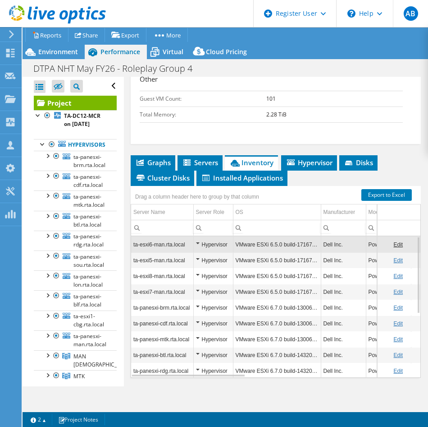
copy td "VMware ESXi 6.5.0 build-"
drag, startPoint x: 237, startPoint y: 234, endPoint x: 293, endPoint y: 234, distance: 55.9
click at [293, 236] on td "VMware ESXi 6.5.0 build-17167537" at bounding box center [277, 244] width 88 height 16
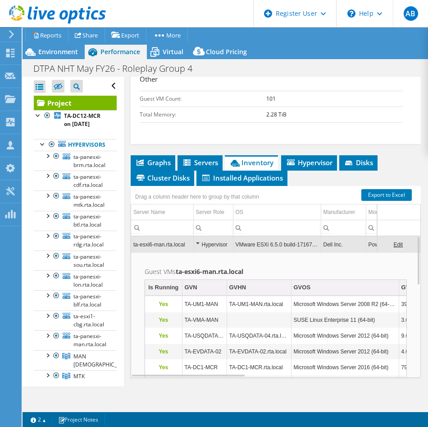
drag, startPoint x: 289, startPoint y: 235, endPoint x: 271, endPoint y: 235, distance: 18.0
click at [271, 236] on td "VMware ESXi 6.5.0 build-17167537" at bounding box center [277, 244] width 88 height 16
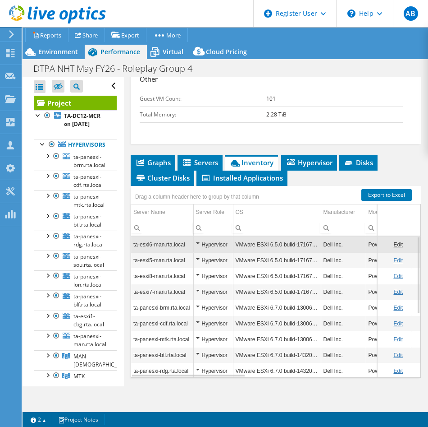
click at [270, 236] on td "VMware ESXi 6.5.0 build-17167537" at bounding box center [277, 244] width 88 height 16
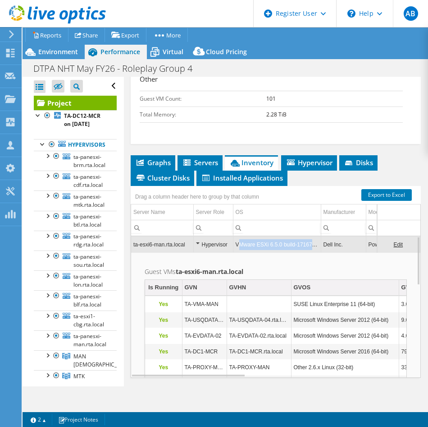
drag, startPoint x: 238, startPoint y: 234, endPoint x: 316, endPoint y: 235, distance: 78.5
click at [316, 236] on td "VMware ESXi 6.5.0 build-17167537" at bounding box center [277, 244] width 88 height 16
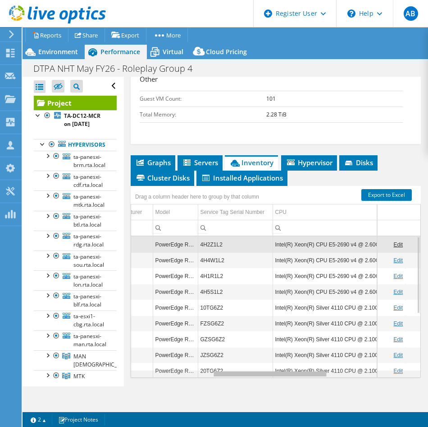
scroll to position [0, 202]
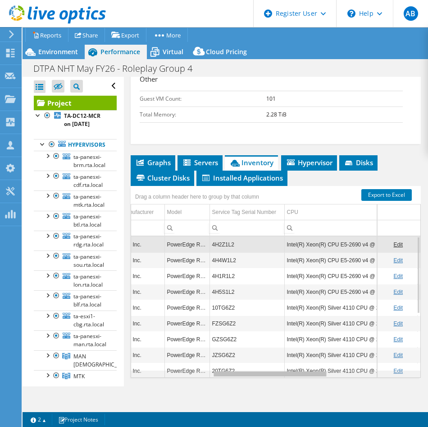
drag, startPoint x: 215, startPoint y: 364, endPoint x: 351, endPoint y: 363, distance: 136.2
click at [346, 363] on body "AB Dell User Aimee Burns Aimee.Burns@dell.com Dell My Profile Log Out \n Help E…" at bounding box center [214, 213] width 428 height 427
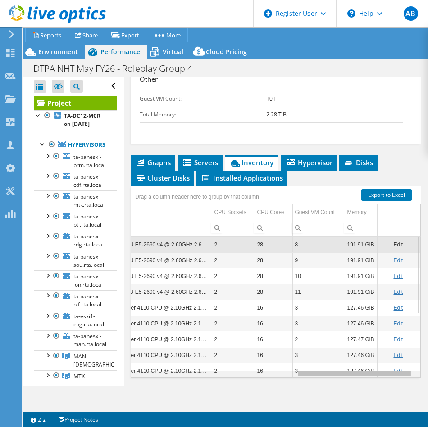
scroll to position [0, 404]
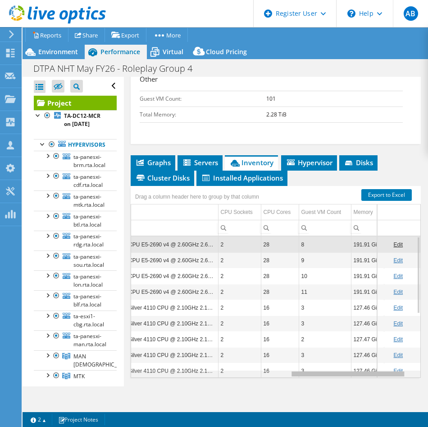
drag, startPoint x: 351, startPoint y: 363, endPoint x: 370, endPoint y: 360, distance: 19.3
click at [377, 363] on body "AB Dell User Aimee Burns Aimee.Burns@dell.com Dell My Profile Log Out \n Help E…" at bounding box center [214, 213] width 428 height 427
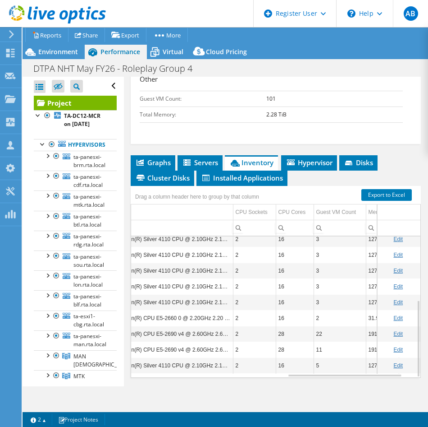
click at [261, 326] on td "2" at bounding box center [254, 334] width 43 height 16
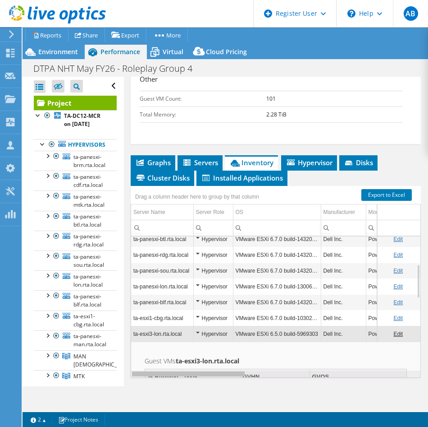
drag, startPoint x: 314, startPoint y: 364, endPoint x: 115, endPoint y: 369, distance: 198.9
click at [115, 369] on body "AB Dell User Aimee Burns Aimee.Burns@dell.com Dell My Profile Log Out \n Help E…" at bounding box center [214, 213] width 428 height 427
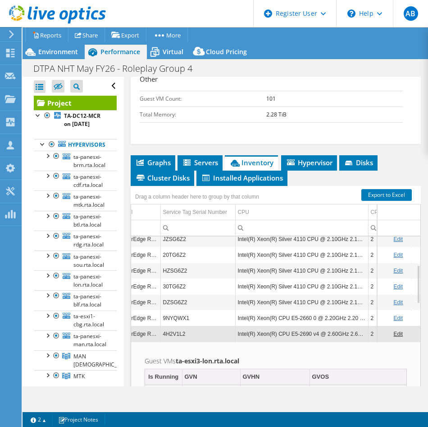
drag, startPoint x: 179, startPoint y: 281, endPoint x: 183, endPoint y: 14, distance: 267.0
click at [183, 14] on html "AB Dell User Aimee Burns Aimee.Burns@dell.com Dell My Profile Log Out \n Help E…" at bounding box center [214, 213] width 428 height 427
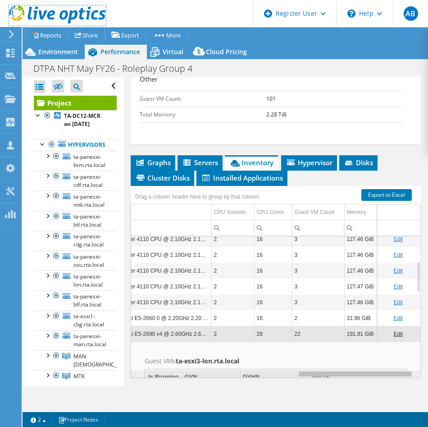
drag, startPoint x: 294, startPoint y: 363, endPoint x: 379, endPoint y: 363, distance: 85.2
click at [379, 363] on body "AB Dell User Aimee Burns Aimee.Burns@dell.com Dell My Profile Log Out \n Help E…" at bounding box center [214, 213] width 428 height 427
click at [158, 158] on span "Graphs" at bounding box center [153, 162] width 36 height 9
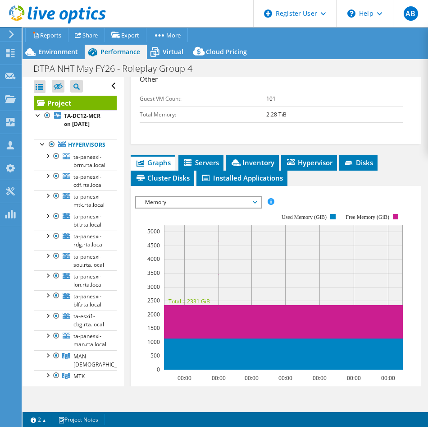
click at [181, 197] on span "Memory" at bounding box center [199, 202] width 116 height 11
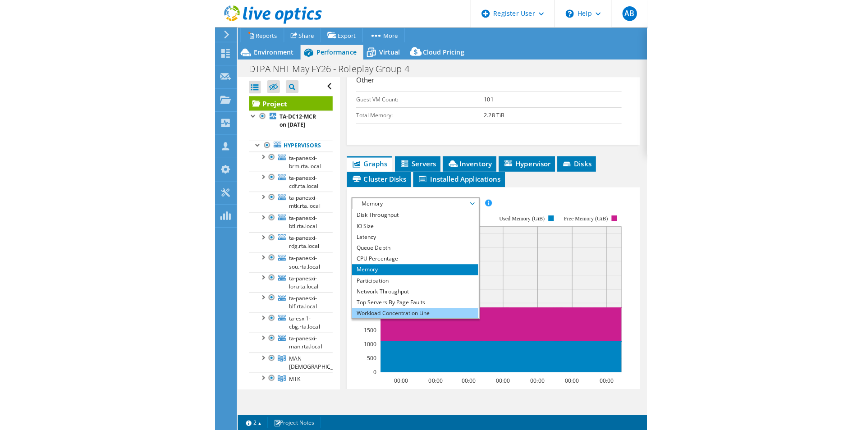
scroll to position [0, 0]
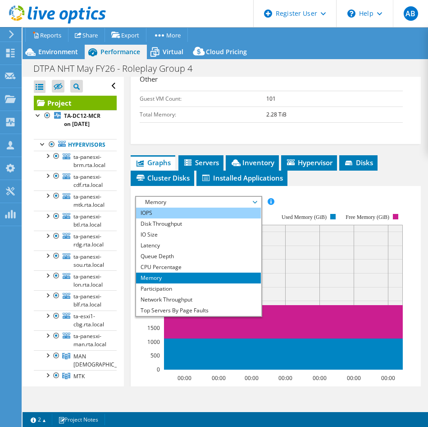
click at [140, 207] on li "IOPS" at bounding box center [198, 212] width 125 height 11
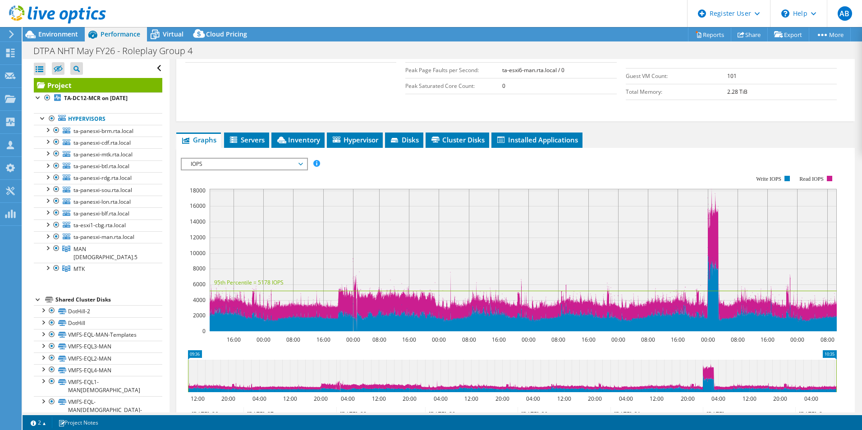
scroll to position [204, 0]
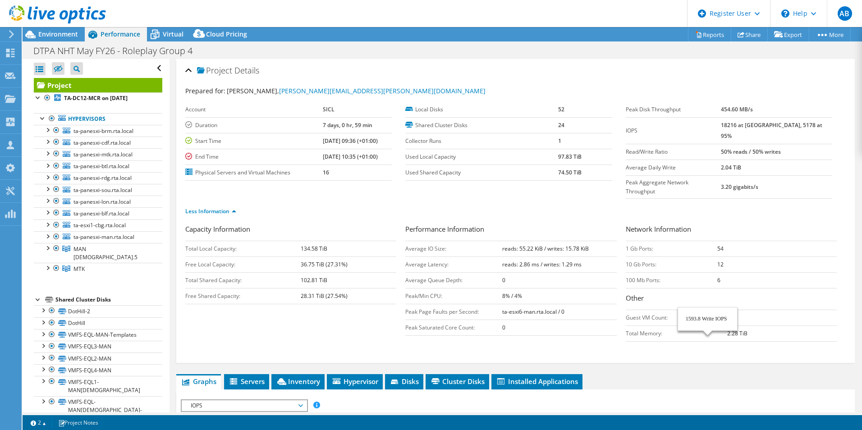
select select "USD"
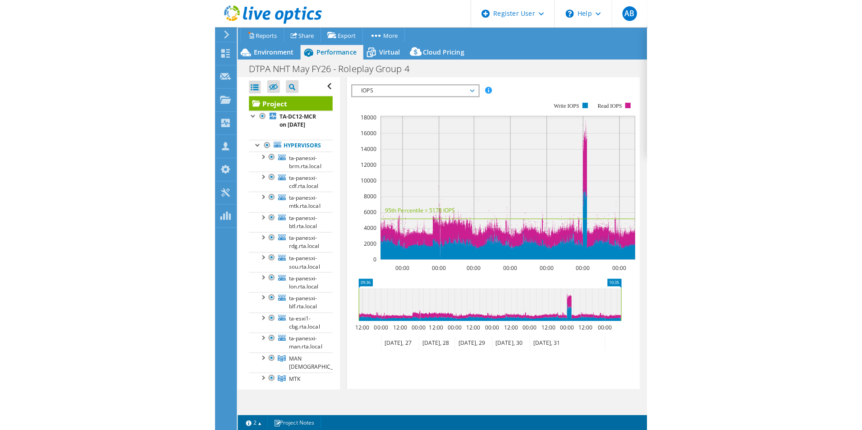
scroll to position [655, 0]
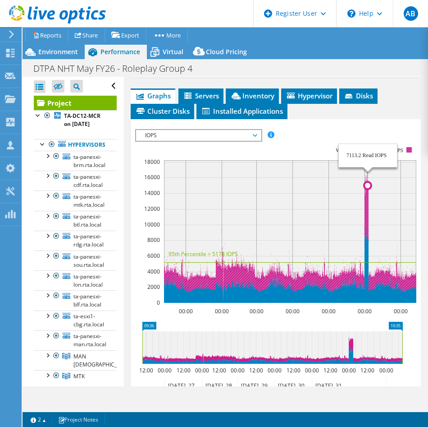
click at [368, 195] on icon at bounding box center [290, 231] width 253 height 142
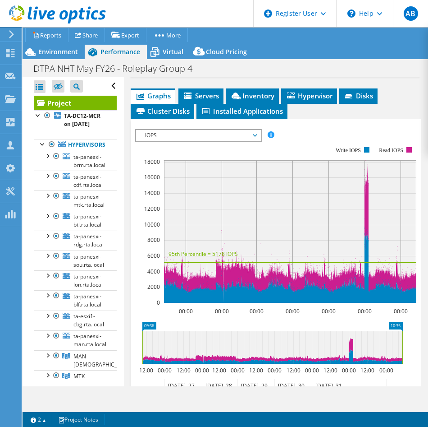
click at [203, 130] on span "IOPS" at bounding box center [199, 135] width 116 height 11
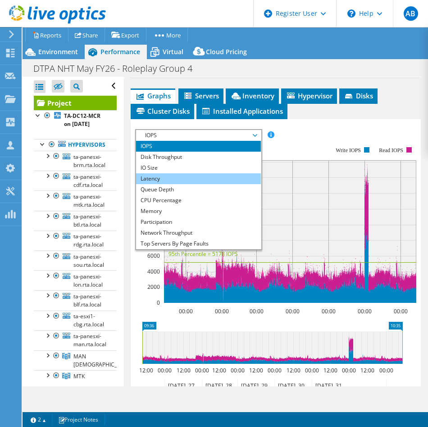
click at [174, 173] on li "Latency" at bounding box center [198, 178] width 125 height 11
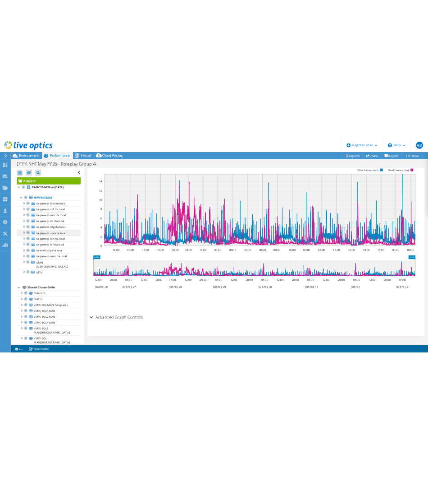
scroll to position [296, 0]
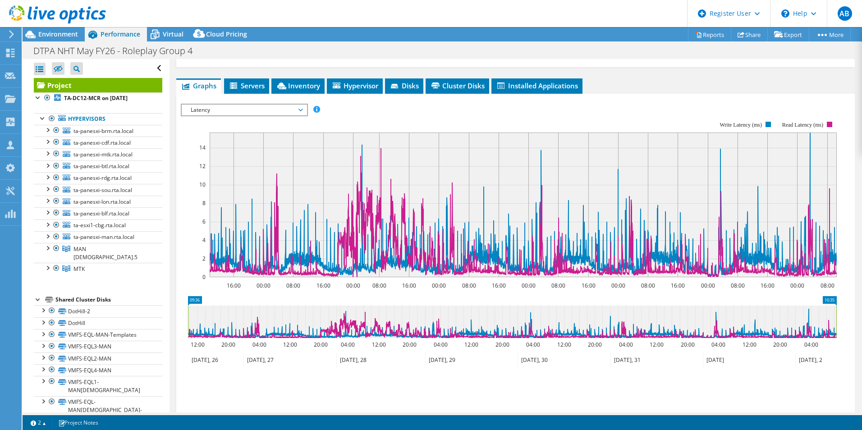
click at [229, 105] on span "Latency" at bounding box center [244, 110] width 116 height 11
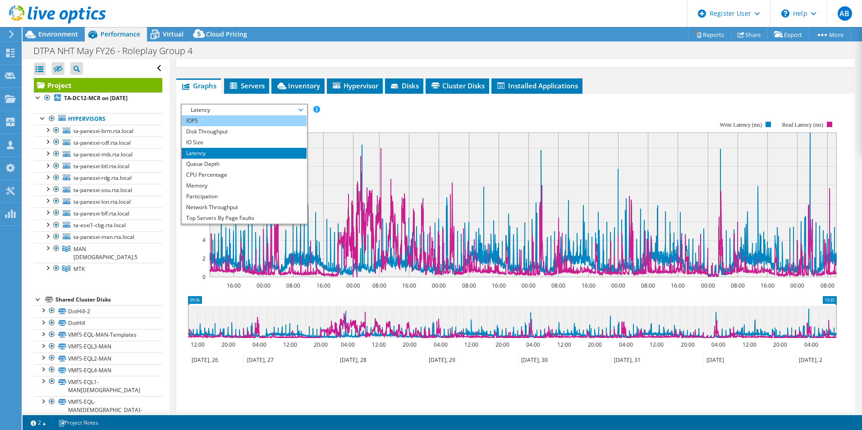
click at [216, 115] on li "IOPS" at bounding box center [244, 120] width 125 height 11
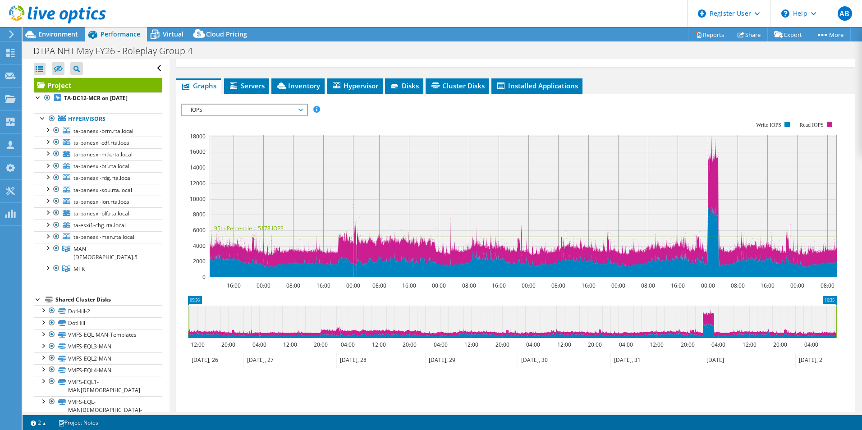
click at [236, 105] on span "IOPS" at bounding box center [244, 110] width 116 height 11
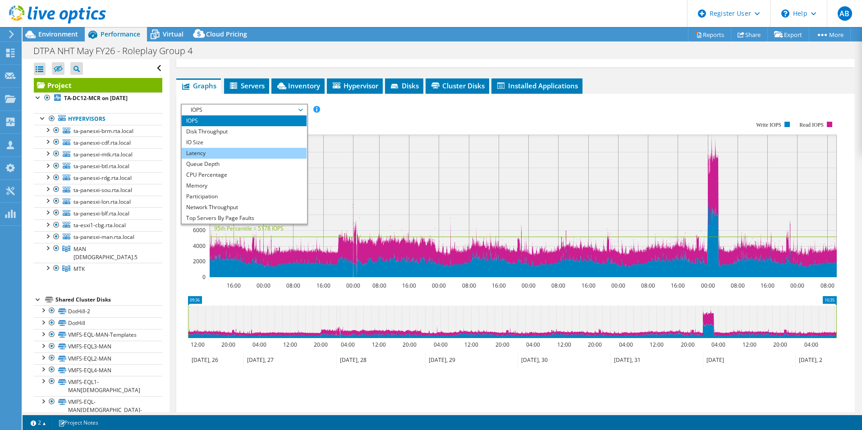
click at [217, 148] on li "Latency" at bounding box center [244, 153] width 125 height 11
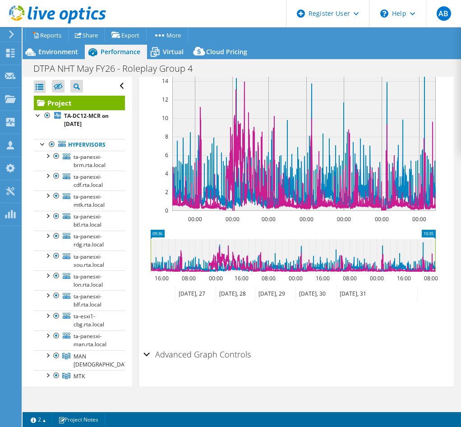
scroll to position [453, 0]
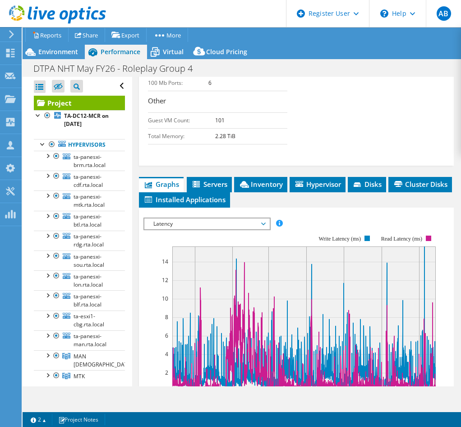
click at [194, 229] on span "Latency" at bounding box center [207, 223] width 116 height 11
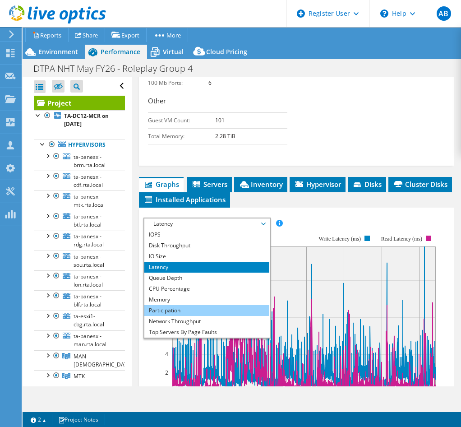
scroll to position [32, 0]
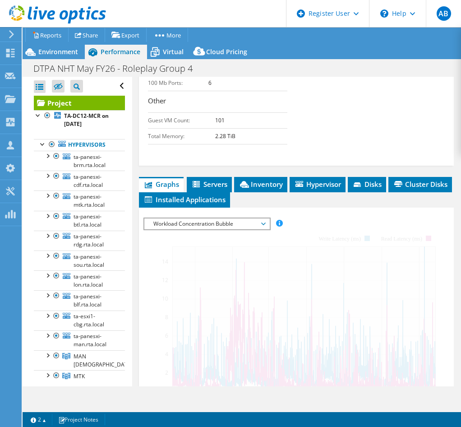
drag, startPoint x: 184, startPoint y: 345, endPoint x: 168, endPoint y: 256, distance: 90.2
click at [168, 229] on span "Workload Concentration Bubble" at bounding box center [207, 223] width 116 height 11
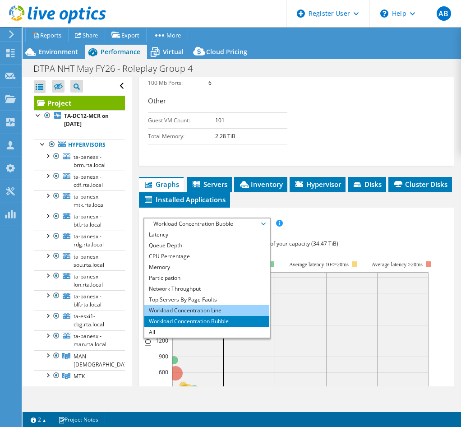
click at [185, 316] on li "Workload Concentration Line" at bounding box center [206, 310] width 125 height 11
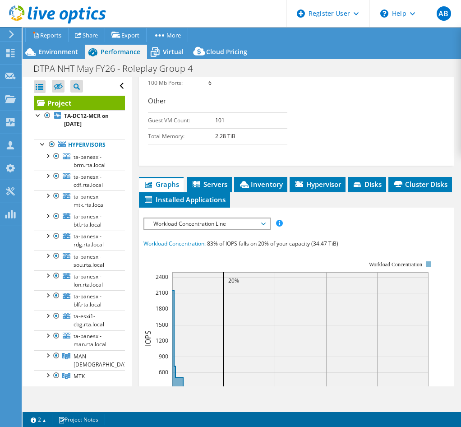
click at [363, 252] on div "IOPS Disk Throughput IO Size Latency Queue Depth CPU Percentage Memory Page Fau…" at bounding box center [296, 384] width 306 height 334
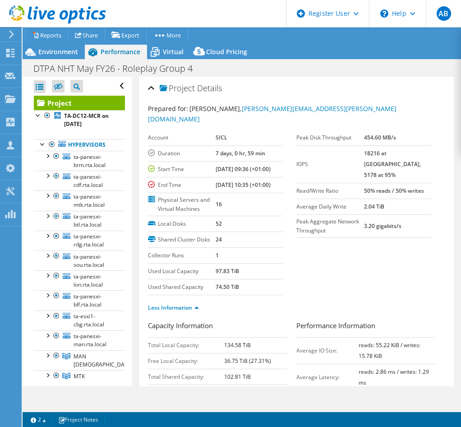
select select "USD"
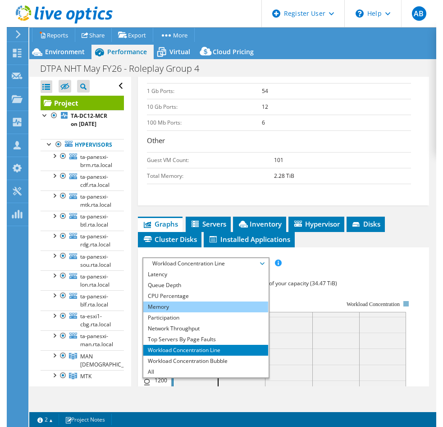
scroll to position [577, 0]
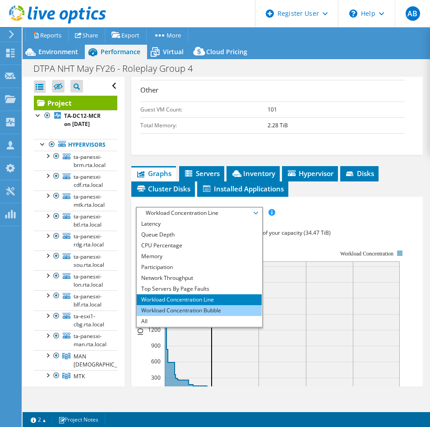
click at [201, 305] on li "Workload Concentration Bubble" at bounding box center [199, 310] width 125 height 11
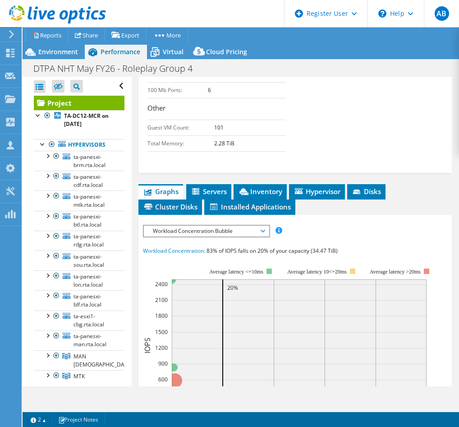
scroll to position [587, 0]
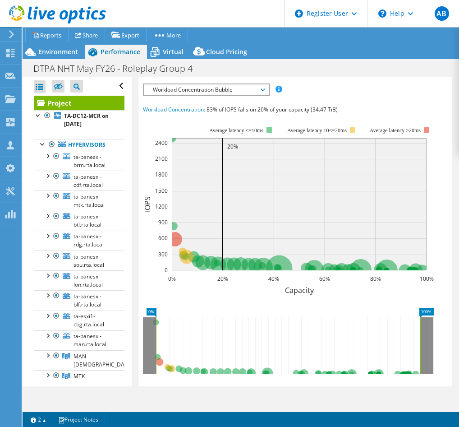
drag, startPoint x: 177, startPoint y: 266, endPoint x: 160, endPoint y: 279, distance: 21.3
click at [160, 258] on text "300" at bounding box center [162, 254] width 9 height 8
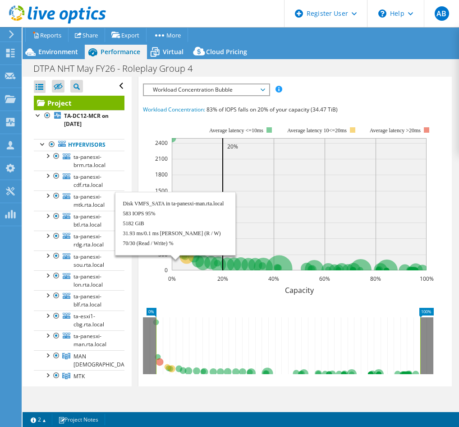
click at [174, 246] on circle at bounding box center [175, 239] width 14 height 14
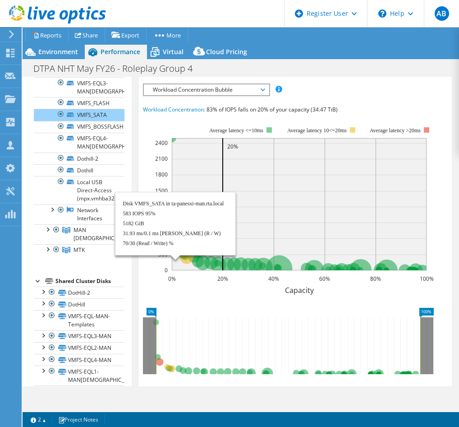
scroll to position [560, 0]
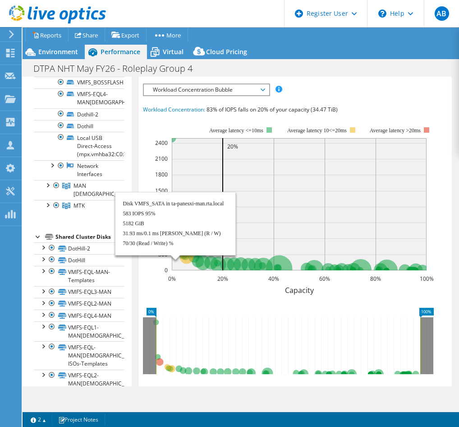
drag, startPoint x: 174, startPoint y: 267, endPoint x: 147, endPoint y: 278, distance: 29.7
click at [147, 278] on rect at bounding box center [288, 205] width 291 height 180
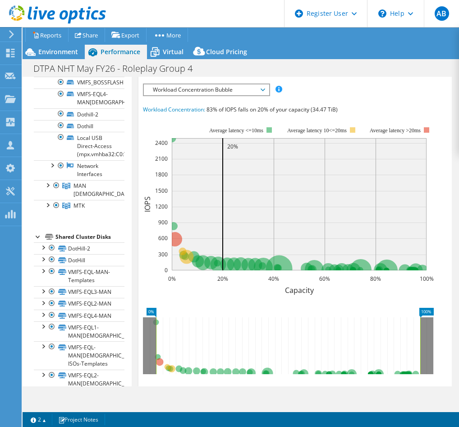
click at [263, 95] on span "Workload Concentration Bubble" at bounding box center [206, 89] width 116 height 11
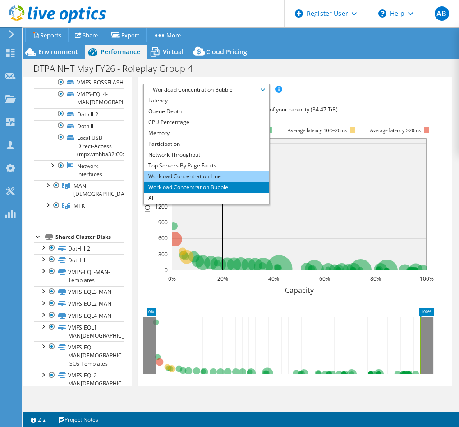
click at [204, 182] on li "Workload Concentration Line" at bounding box center [206, 176] width 125 height 11
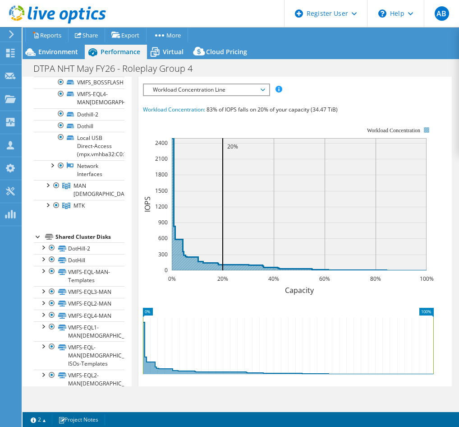
click at [177, 270] on icon at bounding box center [299, 204] width 255 height 132
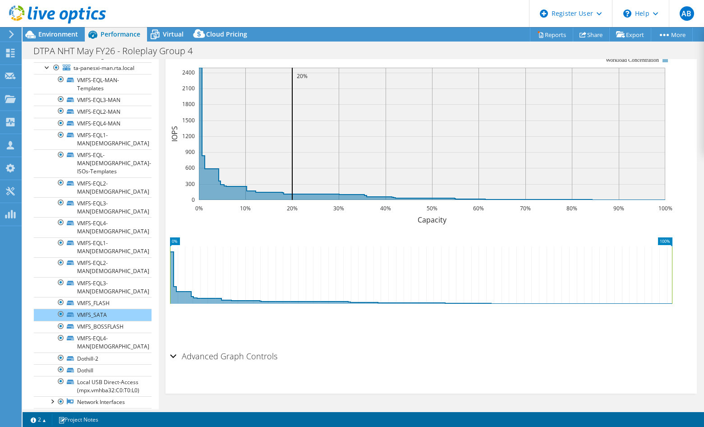
scroll to position [168, 0]
drag, startPoint x: 105, startPoint y: 387, endPoint x: 349, endPoint y: 366, distance: 244.4
click at [349, 366] on div "Advanced Graph Controls Time Display Mode: UTC-12:00 UTC-11:00 UTC-10:00 UTC-09…" at bounding box center [431, 370] width 522 height 46
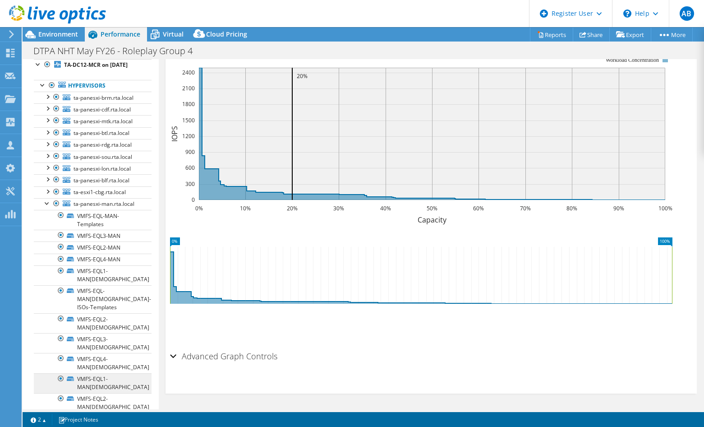
scroll to position [0, 0]
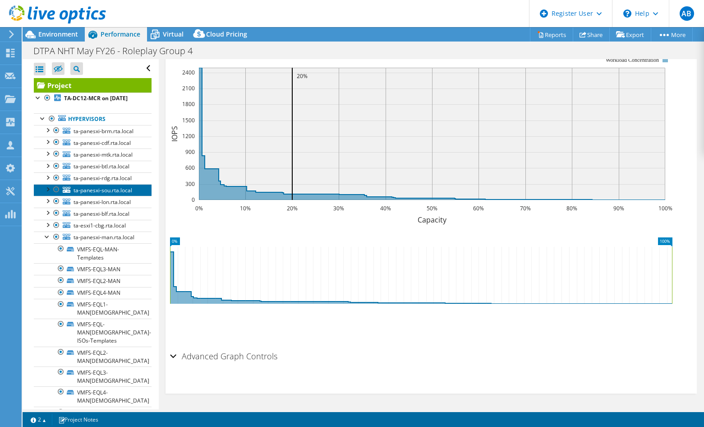
drag, startPoint x: 90, startPoint y: 190, endPoint x: 78, endPoint y: 189, distance: 12.7
click at [78, 190] on span "ta-panesxi-sou.rta.local" at bounding box center [103, 190] width 59 height 8
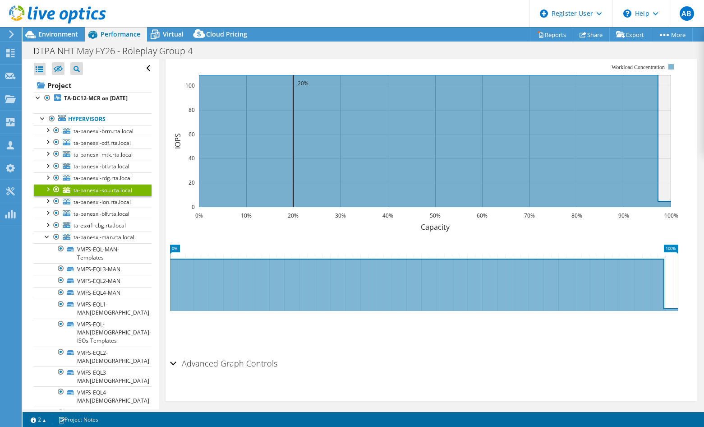
scroll to position [100, 0]
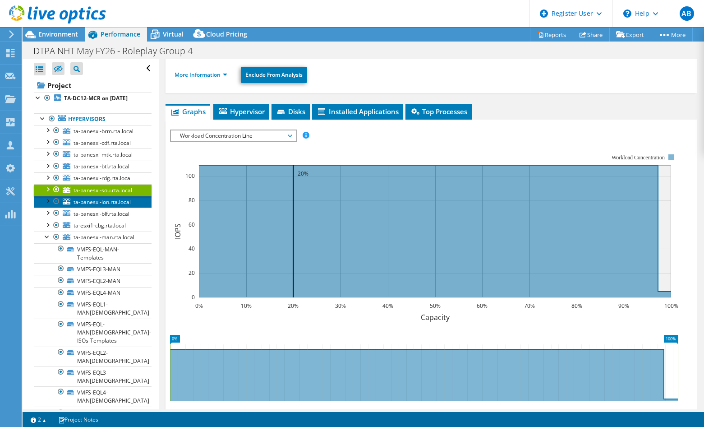
click at [87, 201] on span "ta-panesxi-lon.rta.local" at bounding box center [102, 202] width 57 height 8
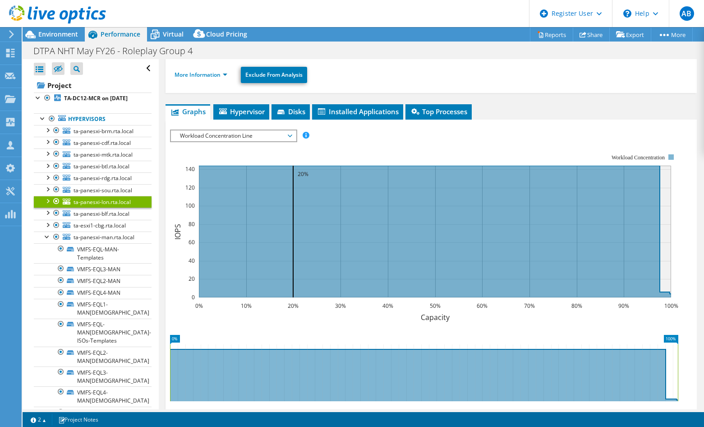
click at [46, 201] on div at bounding box center [47, 200] width 9 height 9
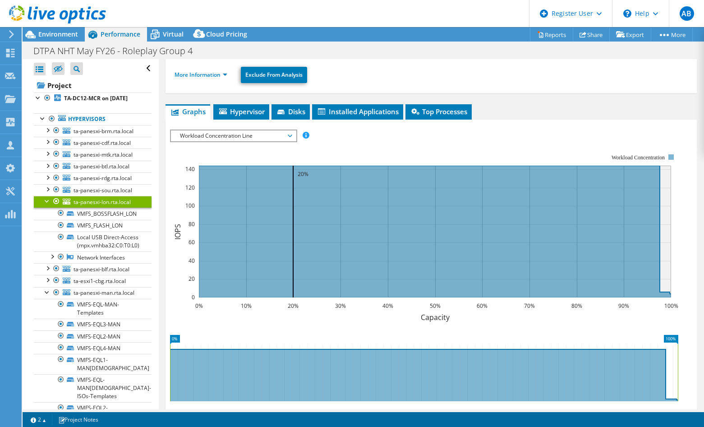
click at [46, 201] on div at bounding box center [47, 200] width 9 height 9
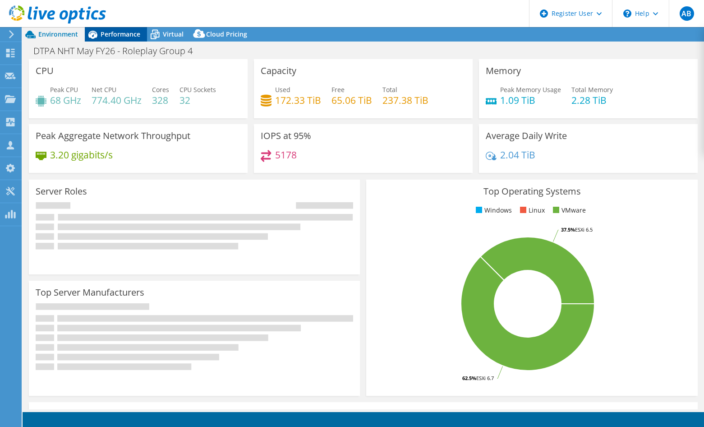
click at [110, 30] on span "Performance" at bounding box center [121, 34] width 40 height 9
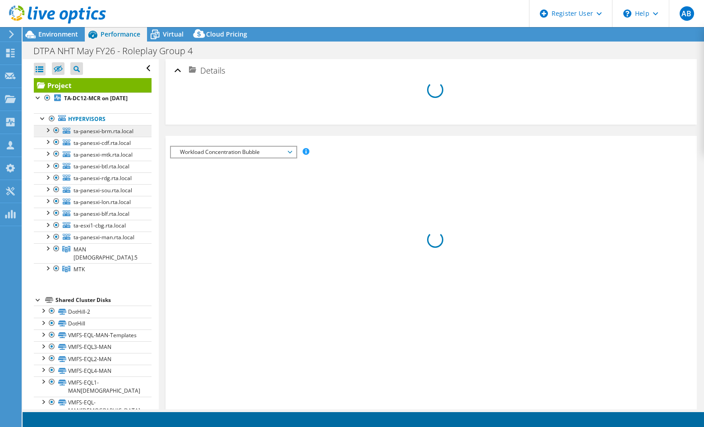
select select "USD"
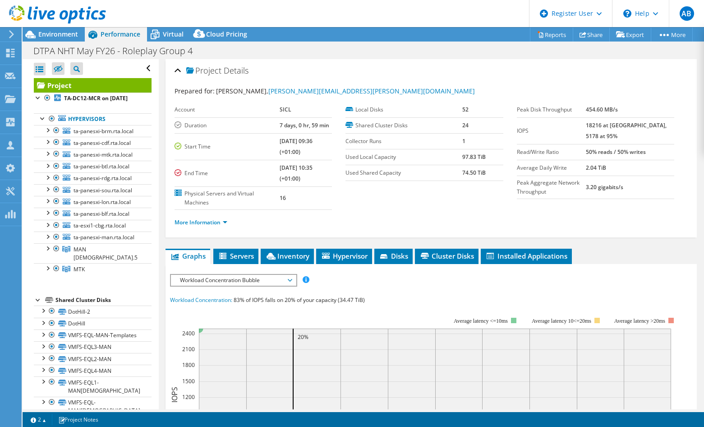
drag, startPoint x: 87, startPoint y: 259, endPoint x: 82, endPoint y: 278, distance: 19.5
click at [82, 278] on ul "Hypervisors ta-[GEOGRAPHIC_DATA]-brm.rta.local VMFS_FLASH_MCR" at bounding box center [93, 193] width 118 height 179
click at [55, 130] on div at bounding box center [56, 130] width 9 height 11
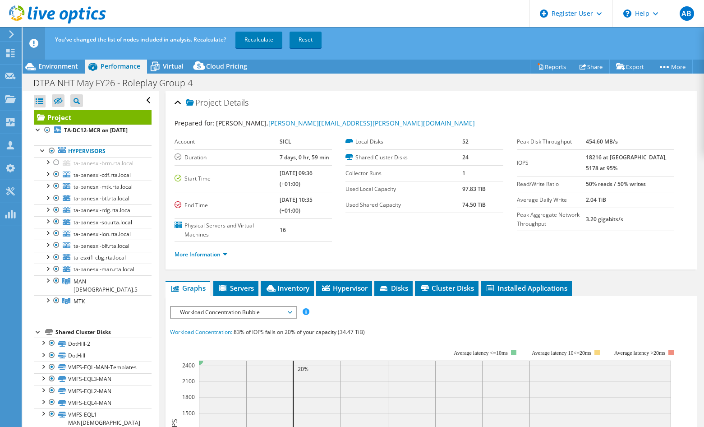
click at [57, 139] on ul "Hypervisors ta-[GEOGRAPHIC_DATA]-brm.rta.local VMFS_FLASH_MCR" at bounding box center [93, 225] width 118 height 179
click at [57, 173] on div at bounding box center [56, 174] width 9 height 11
click at [56, 184] on div at bounding box center [56, 185] width 9 height 11
click at [55, 198] on div at bounding box center [56, 198] width 9 height 11
click at [55, 211] on div at bounding box center [56, 209] width 9 height 11
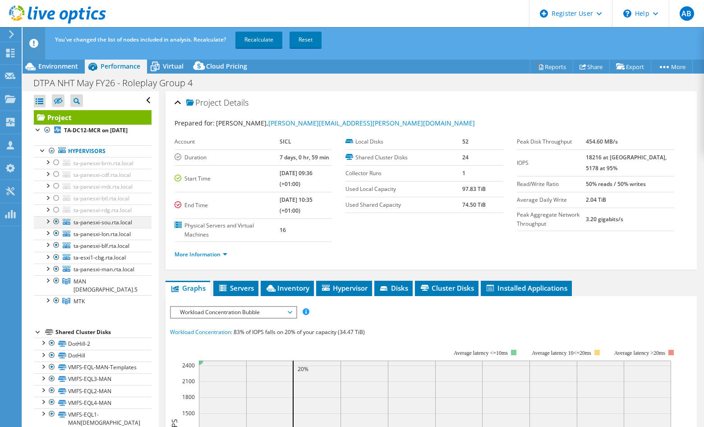
click at [54, 221] on div at bounding box center [56, 221] width 9 height 11
click at [54, 232] on div at bounding box center [56, 233] width 9 height 11
click at [55, 247] on div at bounding box center [56, 244] width 9 height 11
click at [57, 269] on div at bounding box center [56, 268] width 9 height 11
click at [382, 241] on section "Account SICL Duration 7 days, 0 hr, 59 min Start Time [DATE] 09:36 (+01:00) End…" at bounding box center [346, 188] width 342 height 108
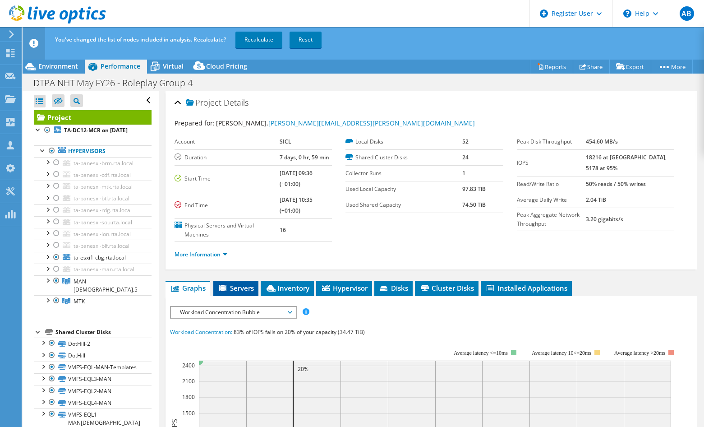
click at [251, 285] on span "Servers" at bounding box center [236, 287] width 36 height 9
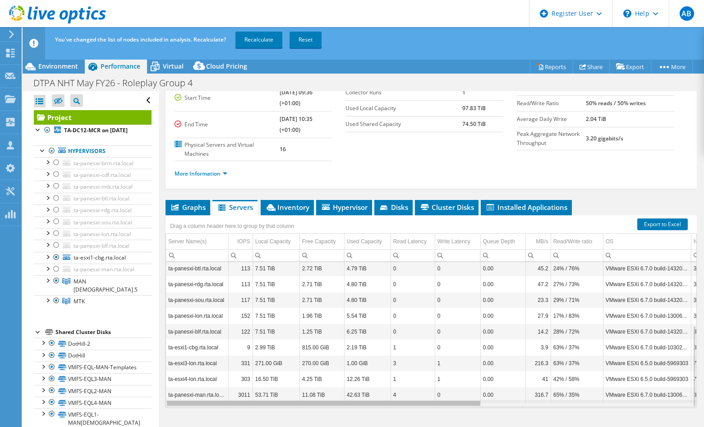
drag, startPoint x: 442, startPoint y: 405, endPoint x: 40, endPoint y: 327, distance: 409.3
click at [34, 383] on body "AB Dell User Aimee Burns Aimee.Burns@dell.com Dell My Profile Log Out \n Help E…" at bounding box center [352, 213] width 704 height 427
click at [611, 179] on div "More Information" at bounding box center [431, 173] width 513 height 25
click at [111, 253] on link "ta-esxi1-cbg.rta.local" at bounding box center [93, 258] width 118 height 12
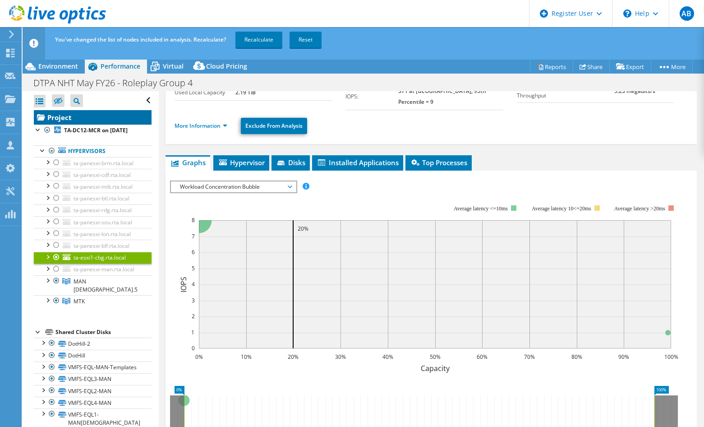
click at [72, 119] on link "Project" at bounding box center [93, 117] width 118 height 14
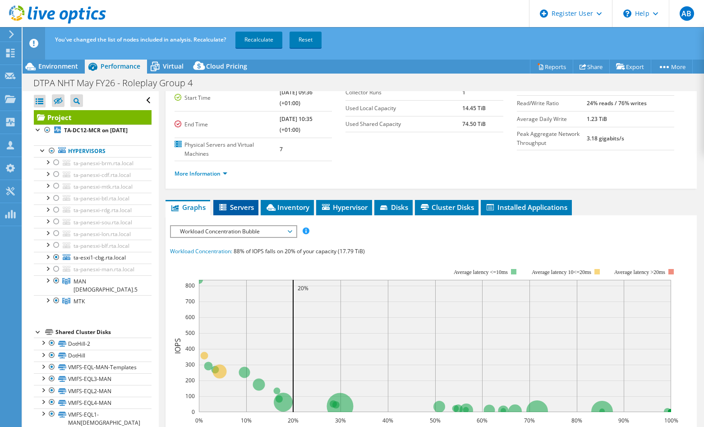
click at [226, 205] on icon at bounding box center [222, 207] width 7 height 6
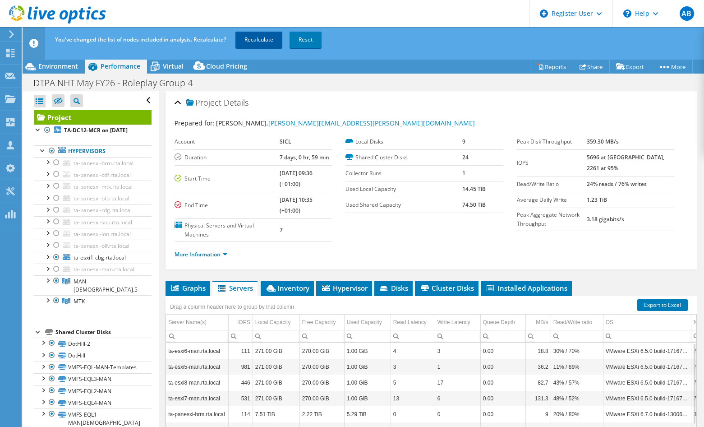
click at [254, 37] on link "Recalculate" at bounding box center [258, 40] width 47 height 16
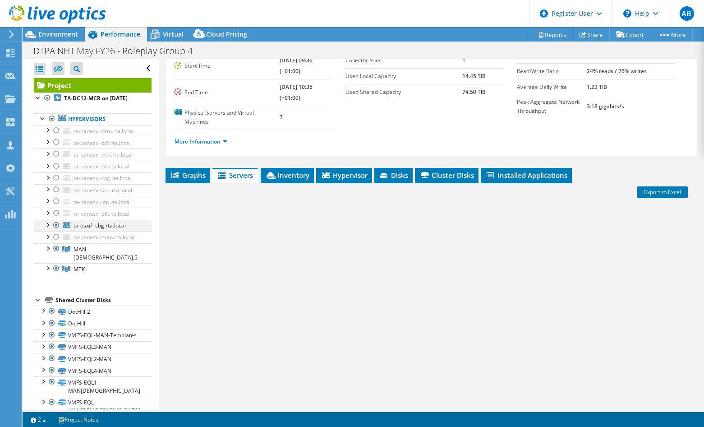
click at [47, 226] on div at bounding box center [47, 224] width 9 height 9
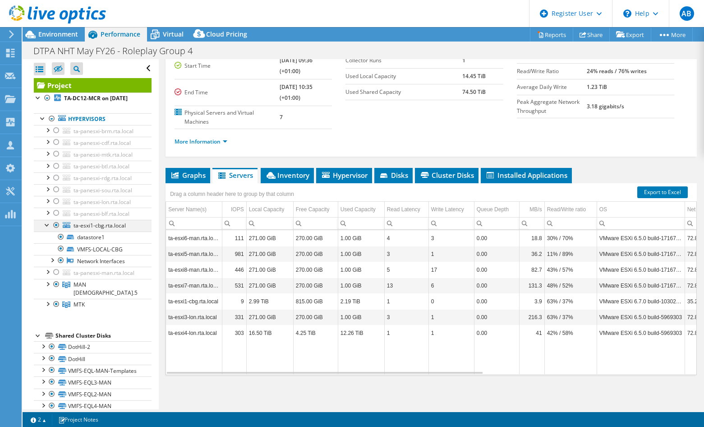
click at [47, 226] on div at bounding box center [47, 224] width 9 height 9
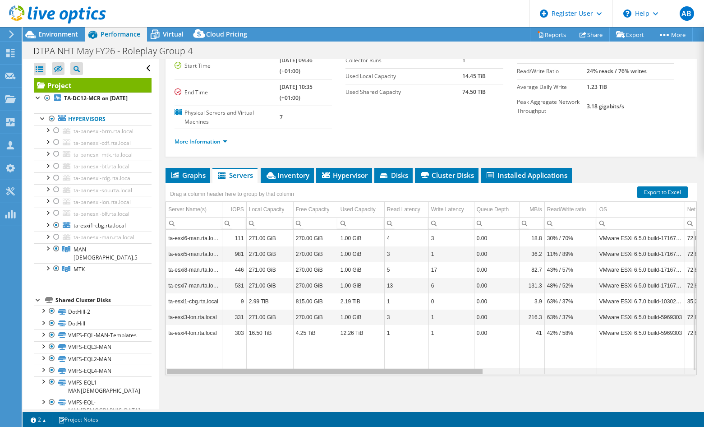
drag, startPoint x: 222, startPoint y: 372, endPoint x: 208, endPoint y: 358, distance: 19.8
click at [210, 358] on body "AB Dell User Aimee Burns Aimee.Burns@dell.com Dell My Profile Log Out \n Help E…" at bounding box center [352, 213] width 704 height 427
click at [65, 86] on link "Project" at bounding box center [93, 85] width 118 height 14
drag, startPoint x: 374, startPoint y: 372, endPoint x: 52, endPoint y: 349, distance: 322.8
click at [67, 357] on body "AB Dell User Aimee Burns Aimee.Burns@dell.com Dell My Profile Log Out \n Help E…" at bounding box center [352, 213] width 704 height 427
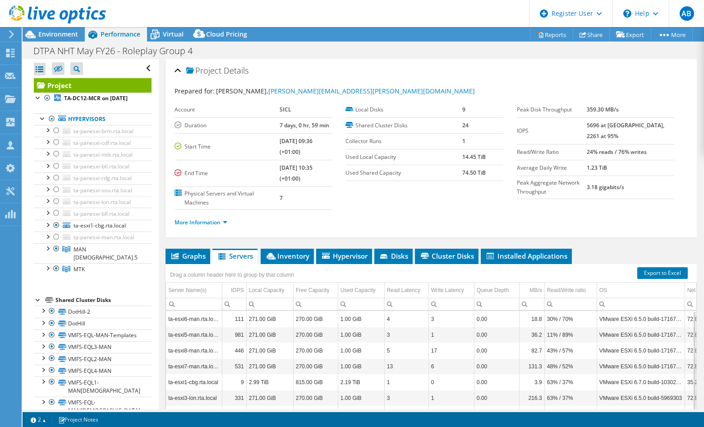
click at [80, 299] on div "Shared Cluster Disks" at bounding box center [103, 299] width 96 height 11
click at [78, 312] on link "DotHill-2" at bounding box center [93, 311] width 118 height 12
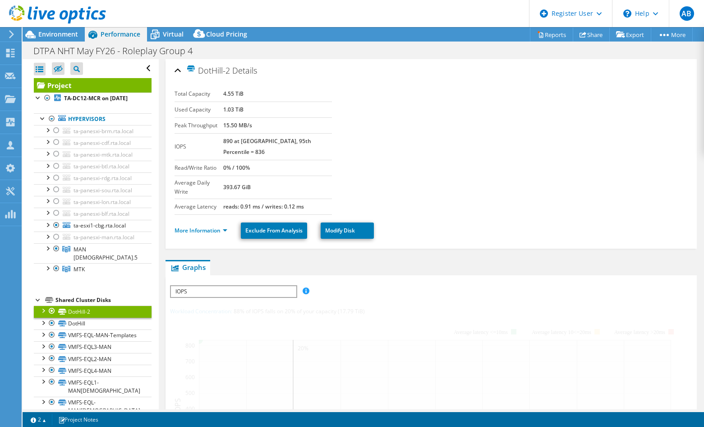
click at [58, 85] on link "Project" at bounding box center [93, 85] width 118 height 14
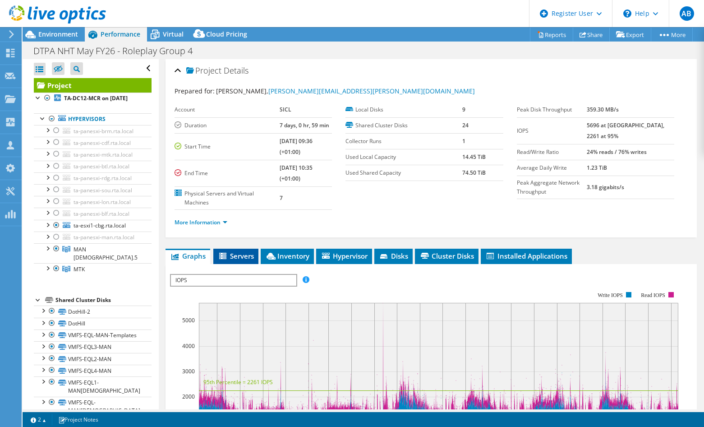
click at [225, 249] on li "Servers" at bounding box center [235, 255] width 45 height 15
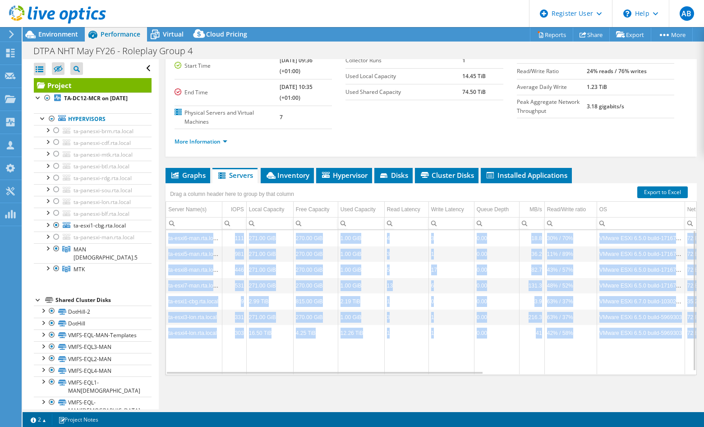
drag, startPoint x: 241, startPoint y: 368, endPoint x: 320, endPoint y: 375, distance: 79.6
click at [320, 375] on div "Graphs Servers Inventory Hypervisor Disks Cluster Disks Installed Applications …" at bounding box center [430, 280] width 531 height 225
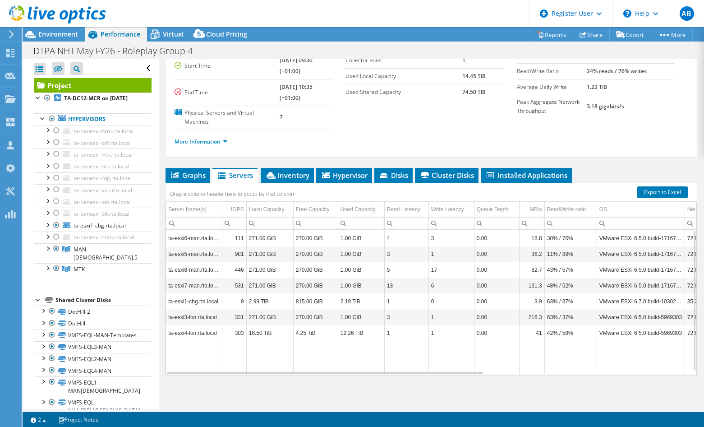
click at [320, 375] on div "Graphs Servers Inventory Hypervisor Disks Cluster Disks Installed Applications …" at bounding box center [430, 280] width 531 height 225
click at [195, 175] on span "Graphs" at bounding box center [188, 174] width 36 height 9
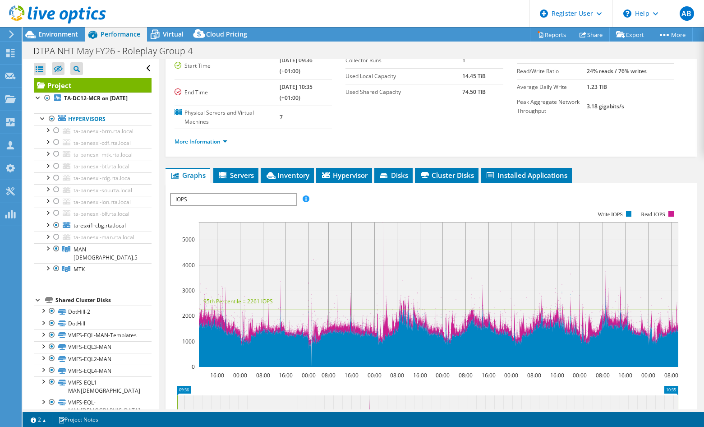
click at [229, 198] on span "IOPS" at bounding box center [233, 199] width 125 height 11
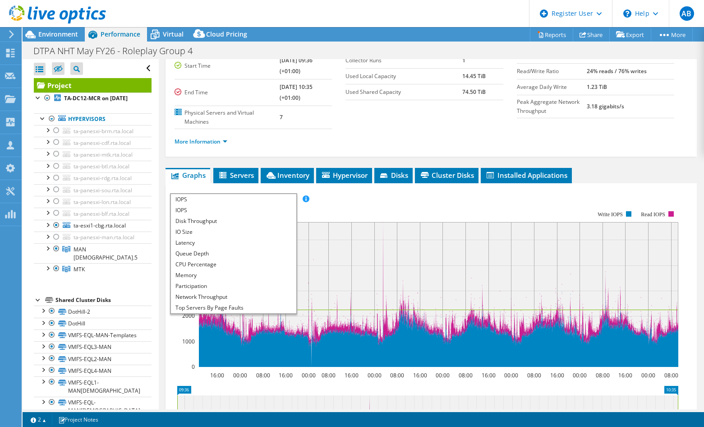
click at [229, 198] on span "IOPS" at bounding box center [233, 199] width 125 height 11
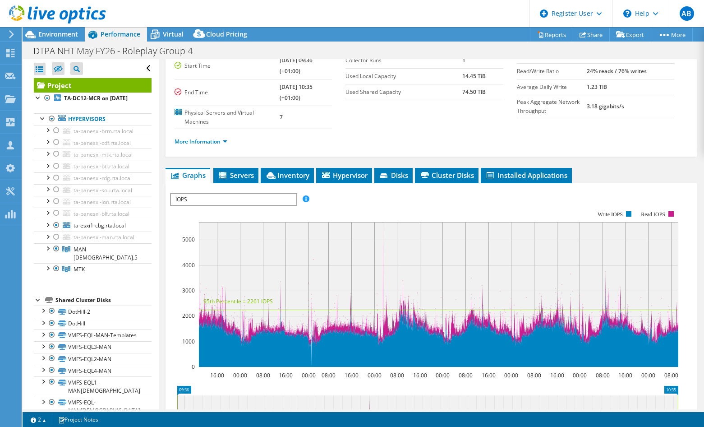
click at [229, 198] on span "IOPS" at bounding box center [233, 199] width 125 height 11
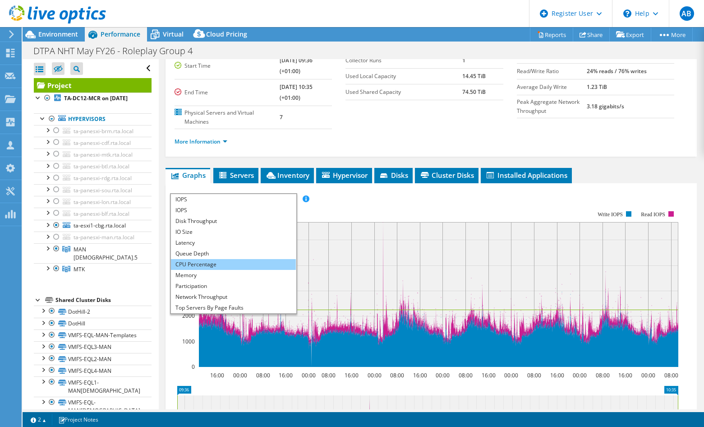
click at [223, 269] on li "CPU Percentage" at bounding box center [233, 264] width 125 height 11
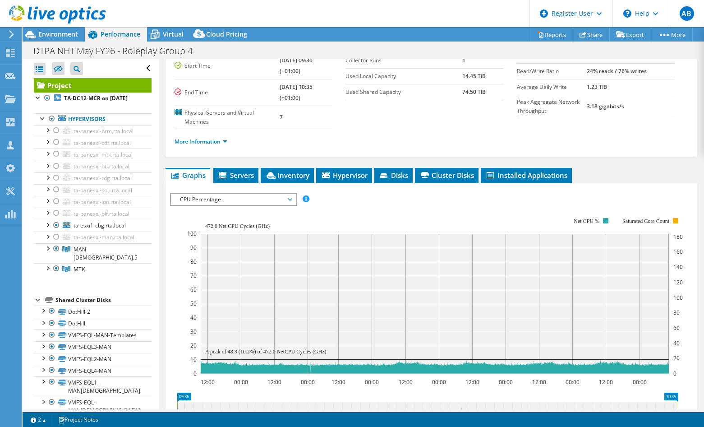
click at [220, 200] on span "CPU Percentage" at bounding box center [233, 199] width 116 height 11
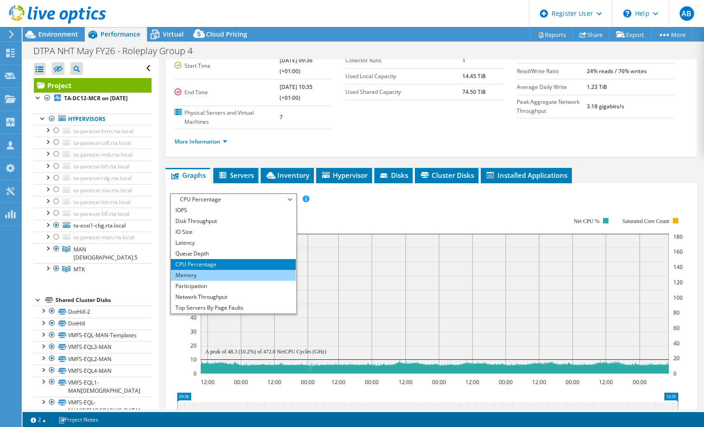
click at [216, 276] on li "Memory" at bounding box center [233, 275] width 125 height 11
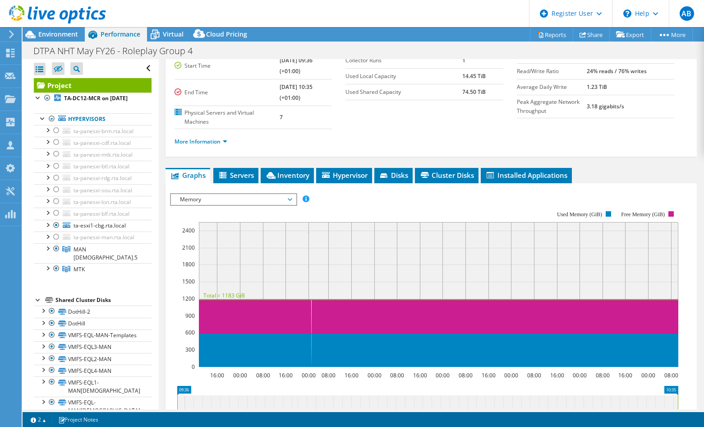
click at [218, 201] on span "Memory" at bounding box center [233, 199] width 116 height 11
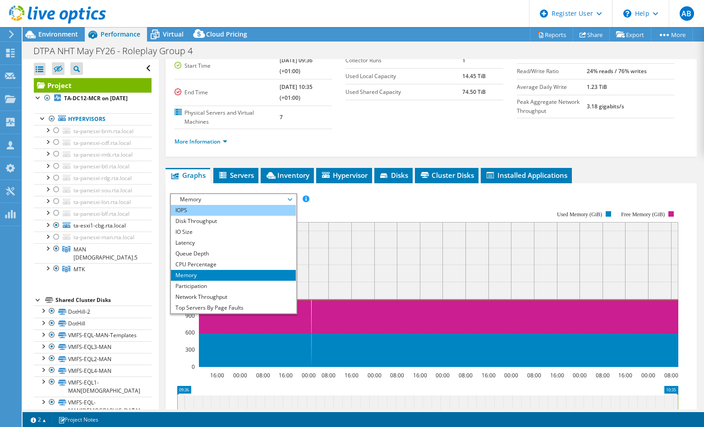
click at [208, 210] on li "IOPS" at bounding box center [233, 210] width 125 height 11
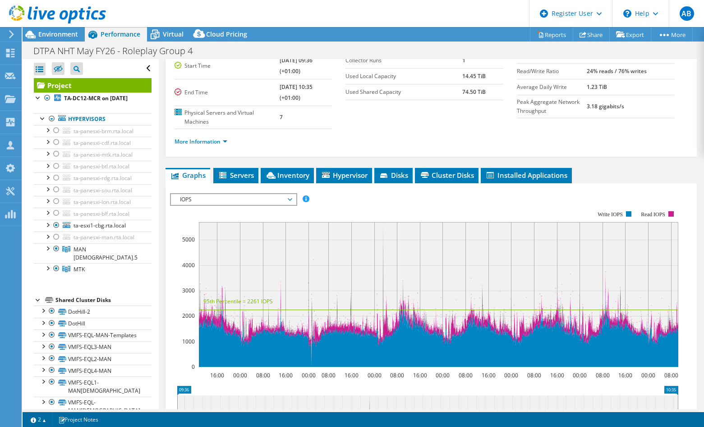
click at [551, 157] on div "Project Details Prepared for: Bret Pilson, bret.pilson@sicl.com Account SICL Du…" at bounding box center [431, 270] width 545 height 585
drag, startPoint x: 551, startPoint y: 157, endPoint x: 444, endPoint y: 145, distance: 107.5
click at [444, 145] on ul "More Information" at bounding box center [431, 140] width 513 height 12
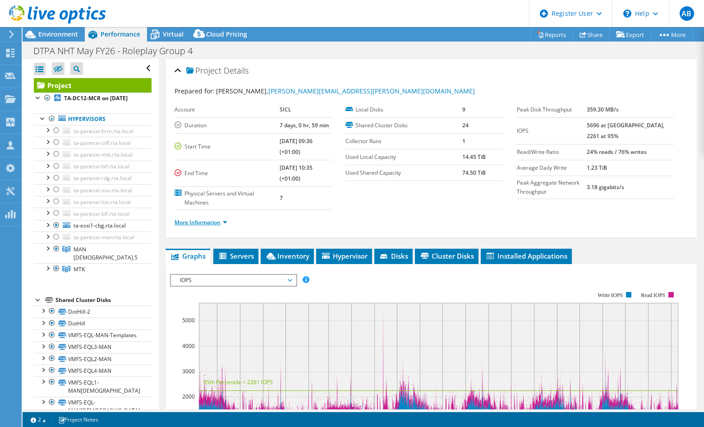
click at [212, 225] on link "More Information" at bounding box center [201, 222] width 53 height 8
click at [364, 239] on div "Project Details Prepared for: Bret Pilson, bret.pilson@sicl.com Account SICL Du…" at bounding box center [431, 351] width 545 height 585
click at [214, 222] on link "More Information" at bounding box center [201, 222] width 53 height 8
click at [280, 181] on b "[DATE] 10:35 (+01:00)" at bounding box center [296, 173] width 33 height 18
click at [51, 36] on span "Environment" at bounding box center [58, 34] width 40 height 9
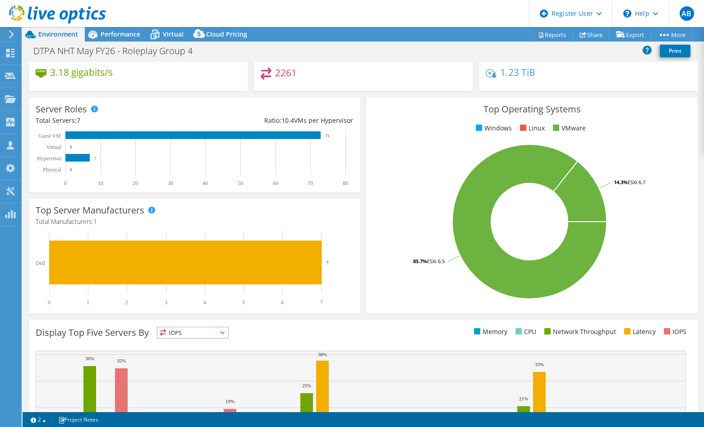
scroll to position [175, 0]
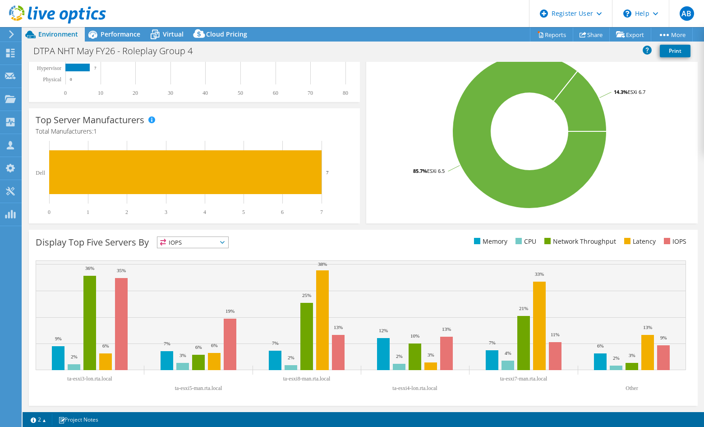
click at [191, 246] on span "IOPS" at bounding box center [192, 242] width 71 height 11
click at [185, 263] on li "Memory" at bounding box center [192, 266] width 71 height 13
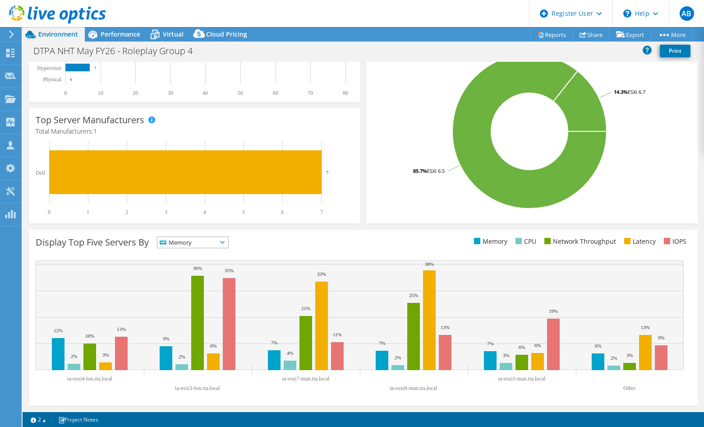
click at [196, 243] on span "Memory" at bounding box center [187, 242] width 60 height 11
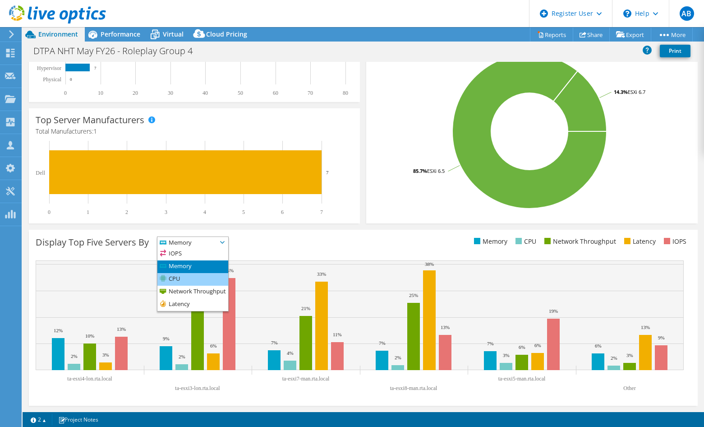
click at [196, 282] on li "CPU" at bounding box center [192, 279] width 71 height 13
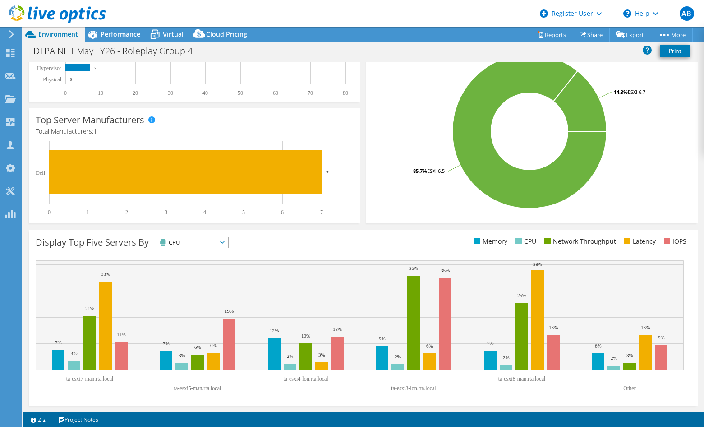
click at [204, 245] on span "CPU" at bounding box center [187, 242] width 60 height 11
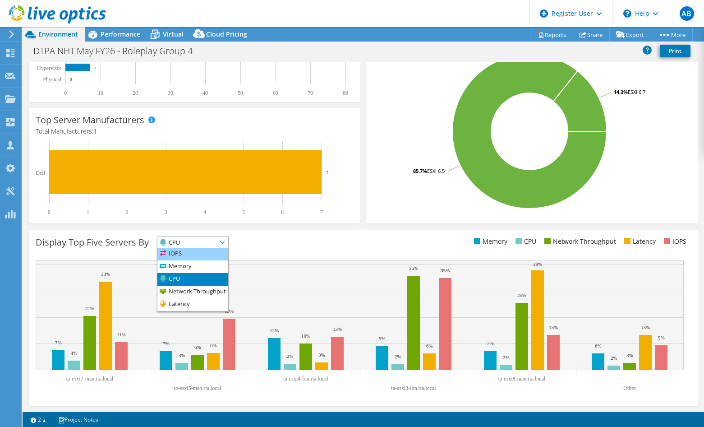
click at [195, 248] on li "IOPS" at bounding box center [192, 254] width 71 height 13
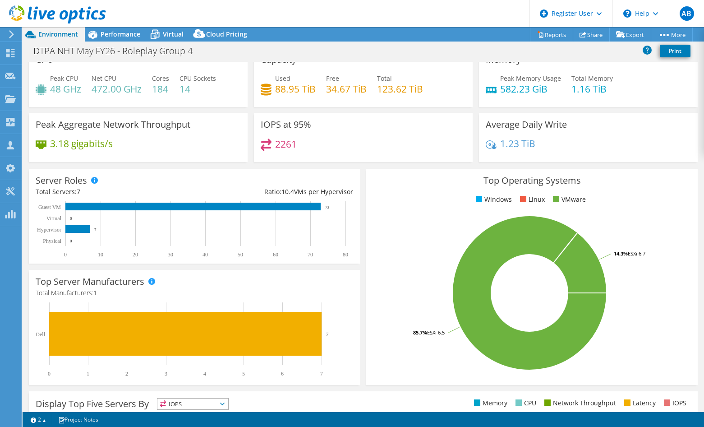
scroll to position [0, 0]
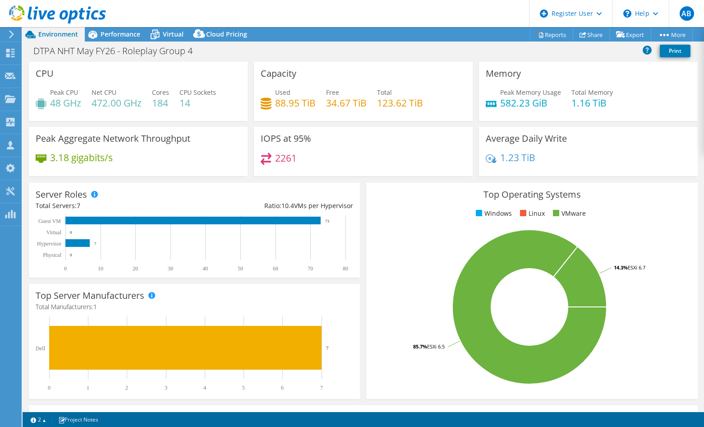
click at [409, 150] on div "IOPS at 95% 2261" at bounding box center [363, 151] width 219 height 49
click at [123, 32] on span "Performance" at bounding box center [121, 34] width 40 height 9
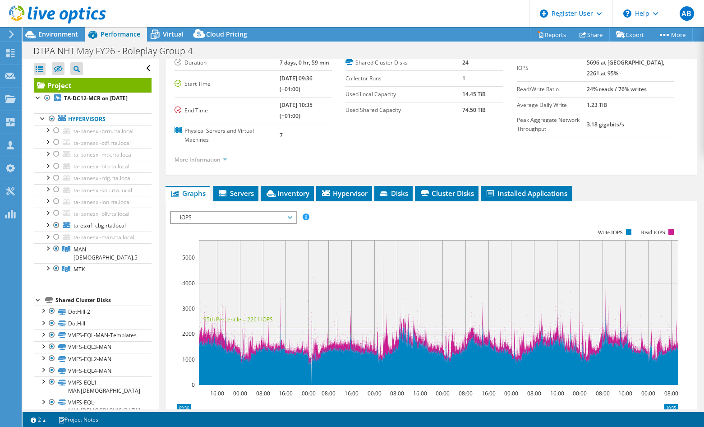
scroll to position [180, 0]
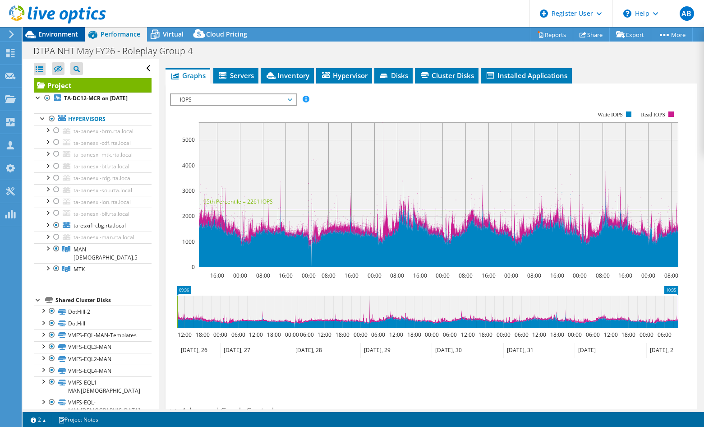
click at [57, 33] on span "Environment" at bounding box center [58, 34] width 40 height 9
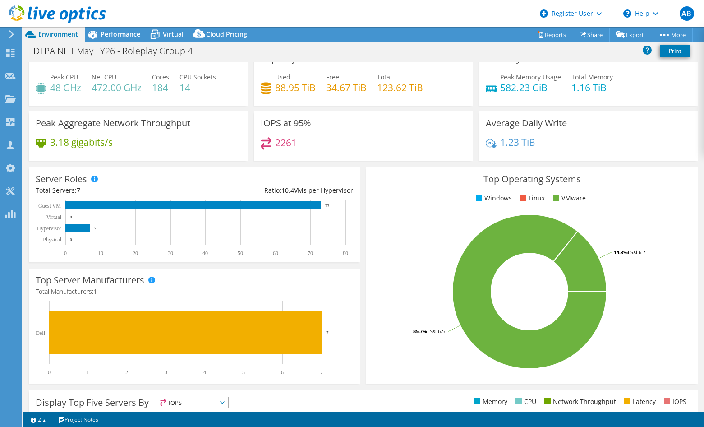
scroll to position [0, 0]
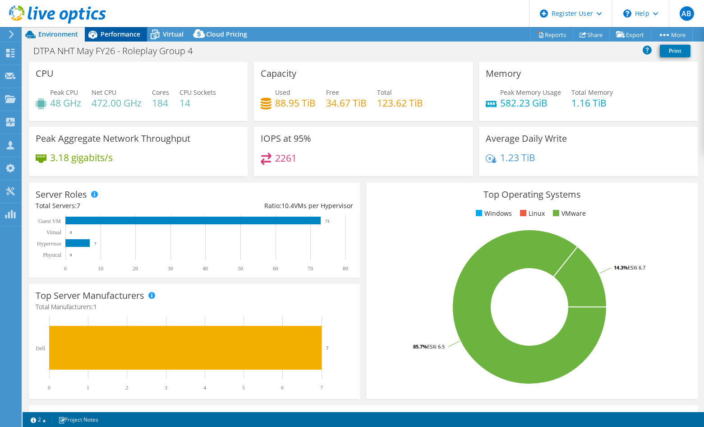
click at [103, 36] on span "Performance" at bounding box center [121, 34] width 40 height 9
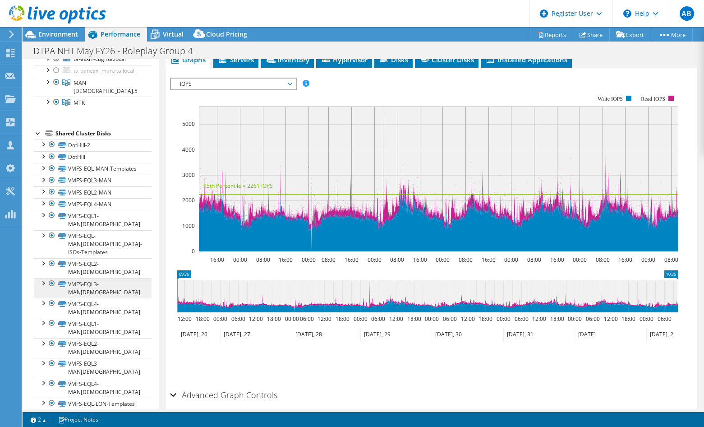
scroll to position [180, 0]
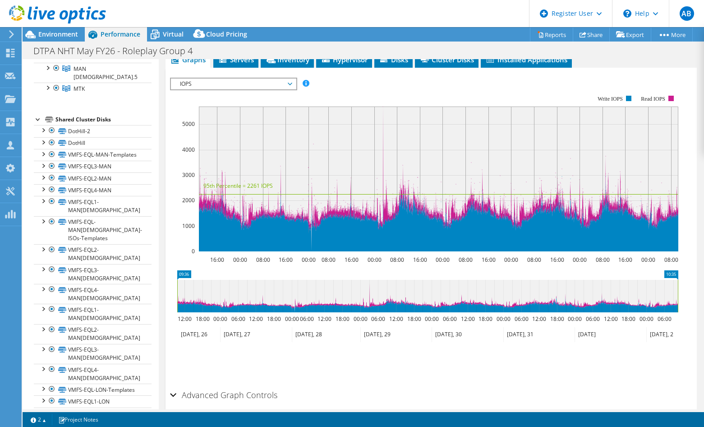
click at [123, 95] on ul "Hypervisors ta-panesxi-brm.rta.local VMFS_FLASH_MCR" at bounding box center [93, 13] width 118 height 179
click at [44, 156] on div at bounding box center [42, 153] width 9 height 9
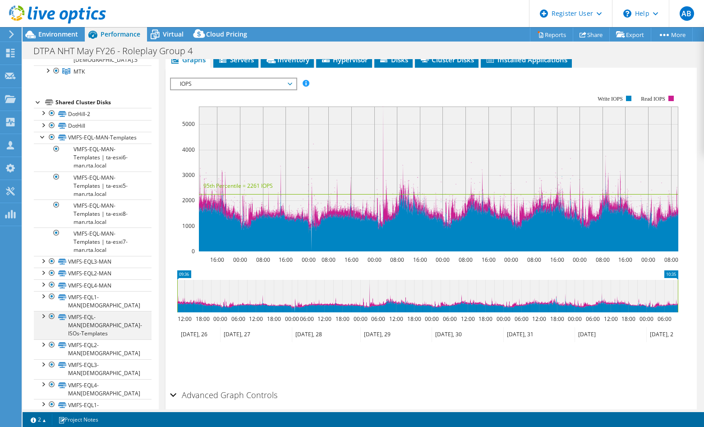
scroll to position [225, 0]
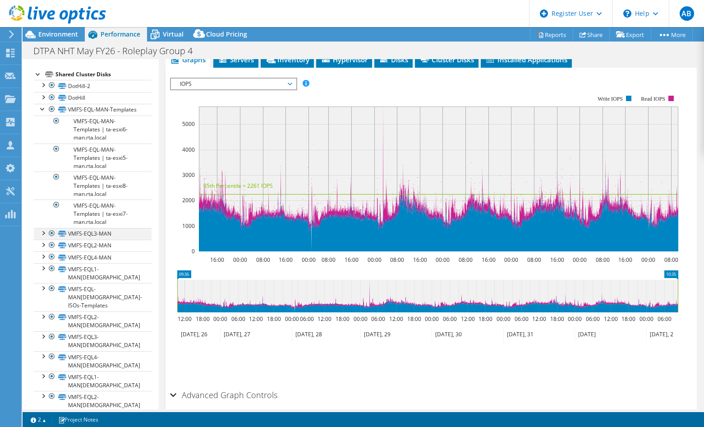
click at [45, 237] on div at bounding box center [42, 232] width 9 height 9
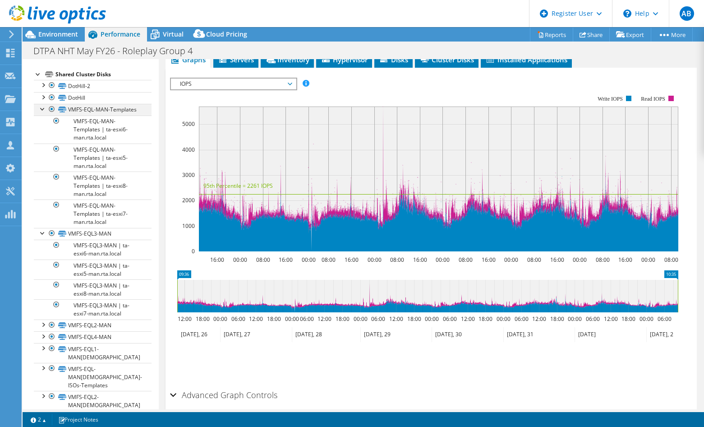
click at [45, 110] on div at bounding box center [42, 108] width 9 height 9
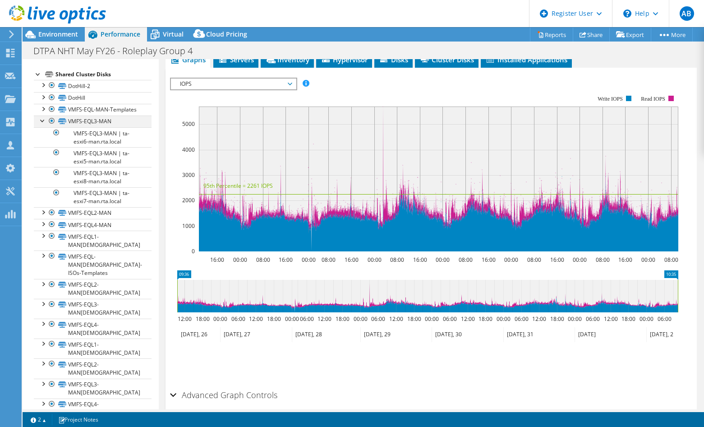
click at [44, 124] on div at bounding box center [42, 119] width 9 height 9
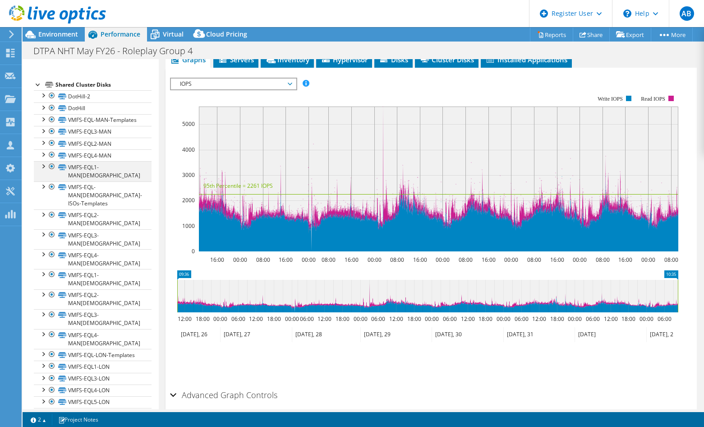
click at [44, 170] on div at bounding box center [42, 165] width 9 height 9
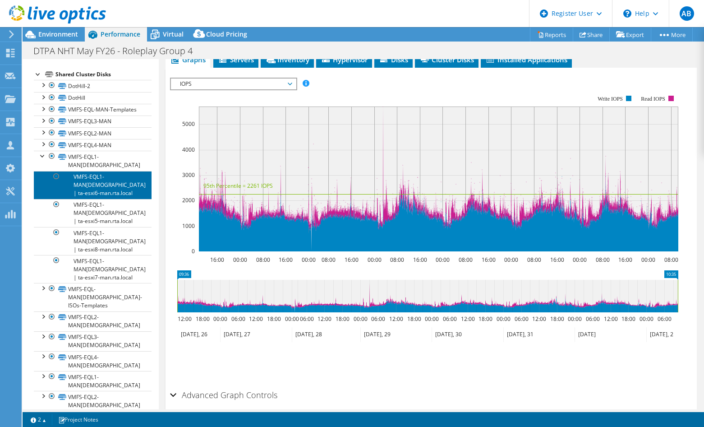
click at [44, 173] on link "VMFS-EQL1-MAN[DEMOGRAPHIC_DATA] | ta-esxi6-man.rta.local" at bounding box center [93, 185] width 118 height 28
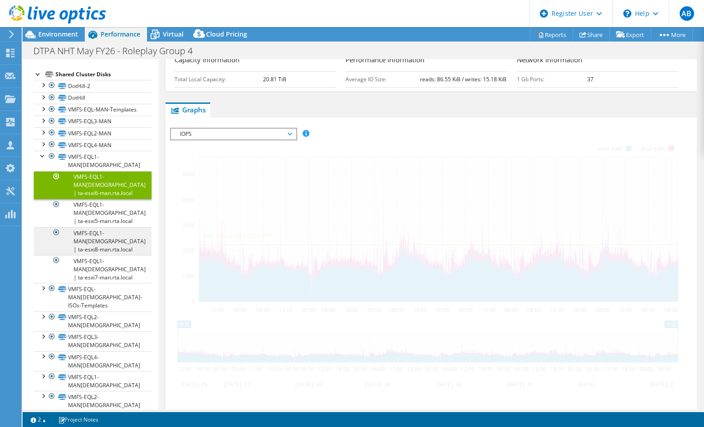
scroll to position [142, 0]
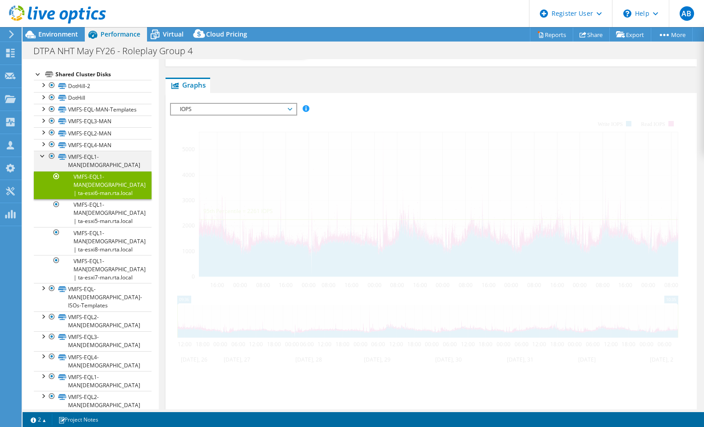
click at [44, 160] on div at bounding box center [42, 155] width 9 height 9
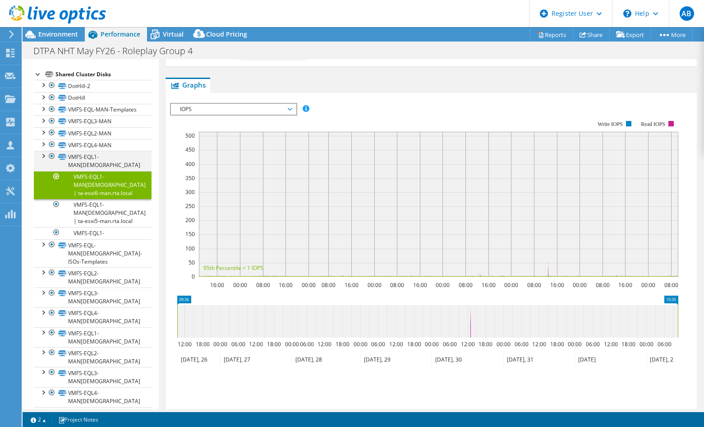
click at [41, 160] on div at bounding box center [42, 155] width 9 height 9
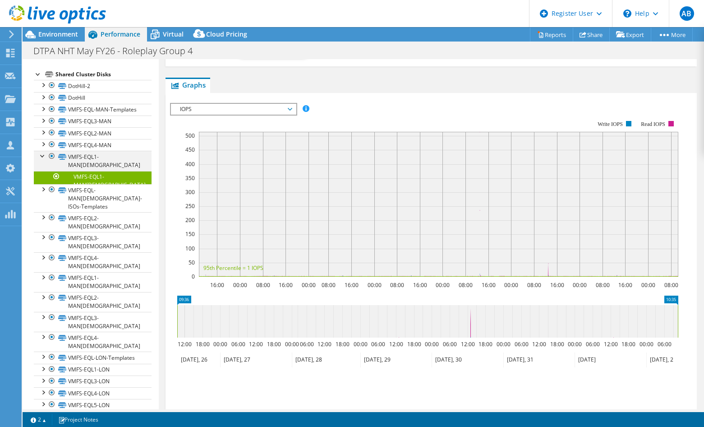
scroll to position [225, 0]
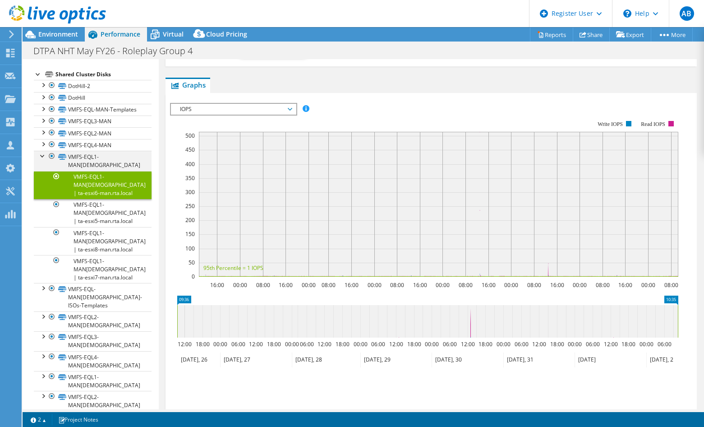
click at [41, 160] on div at bounding box center [42, 155] width 9 height 9
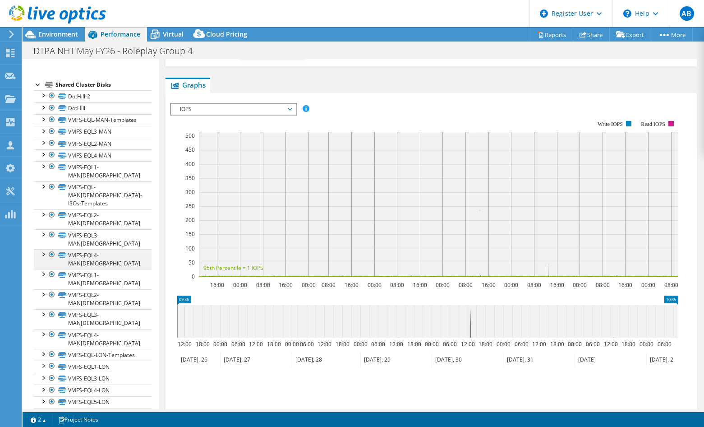
click at [43, 249] on div at bounding box center [42, 253] width 9 height 9
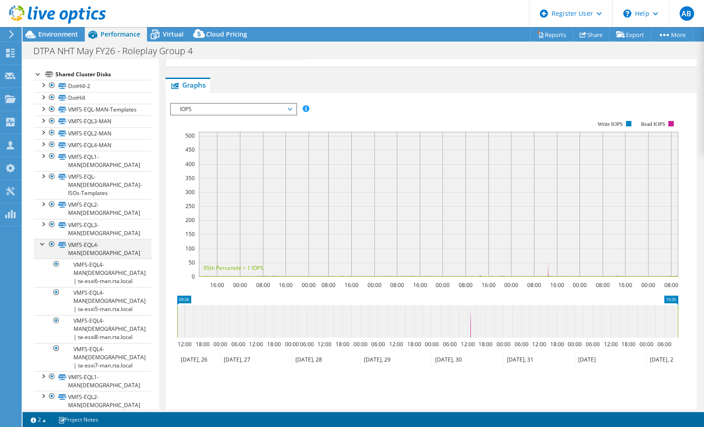
click at [41, 239] on div at bounding box center [42, 243] width 9 height 9
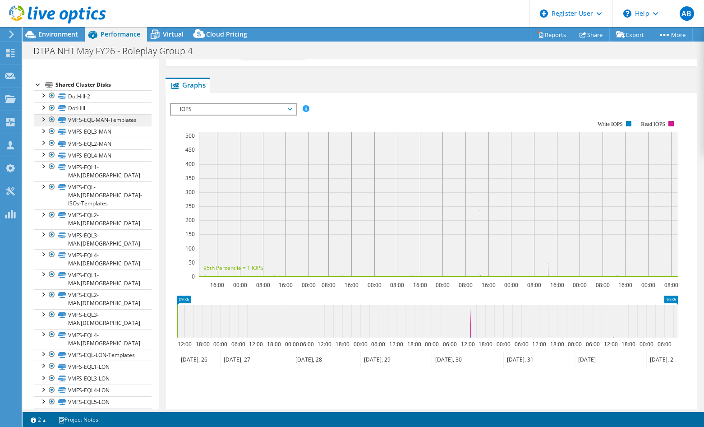
scroll to position [80, 0]
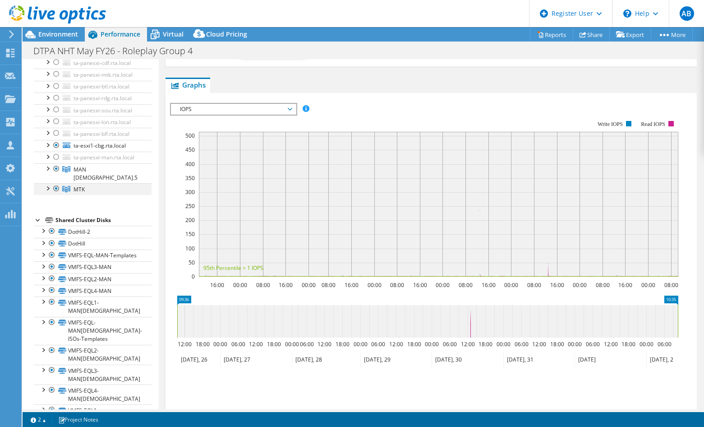
click at [54, 190] on div at bounding box center [56, 188] width 9 height 11
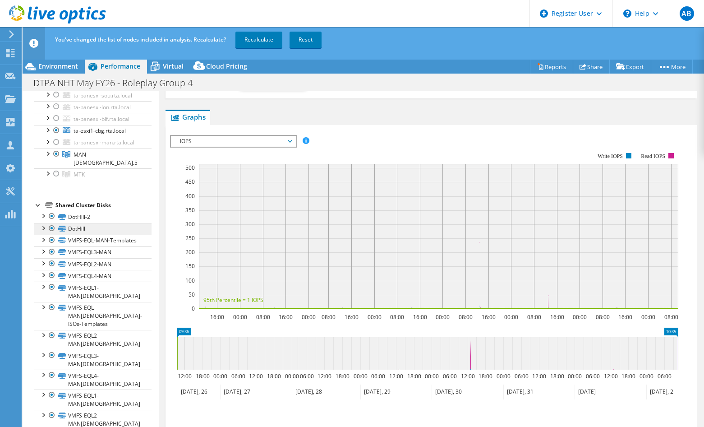
scroll to position [125, 0]
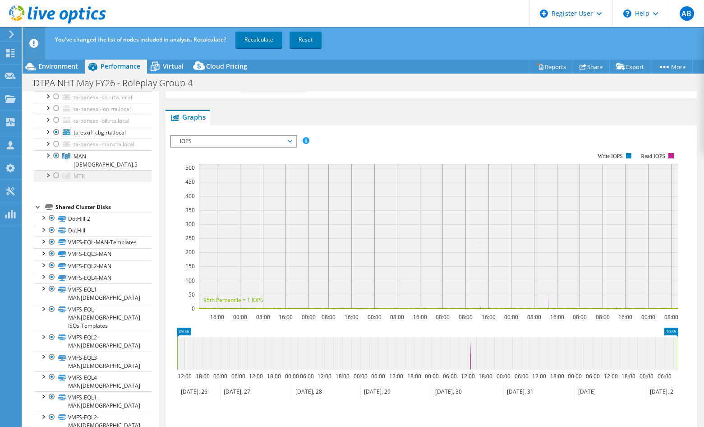
click at [55, 176] on div at bounding box center [56, 175] width 9 height 11
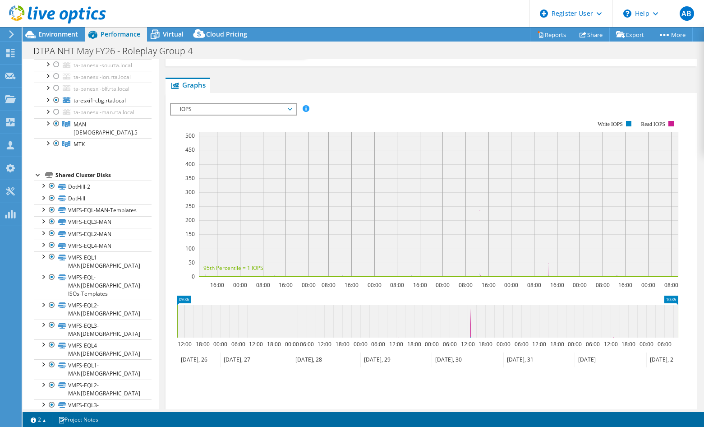
click at [367, 80] on ul "Graphs Servers Inventory Hypervisor Disks Cluster Disks Installed Applications" at bounding box center [430, 85] width 531 height 15
click at [47, 32] on span "Environment" at bounding box center [58, 34] width 40 height 9
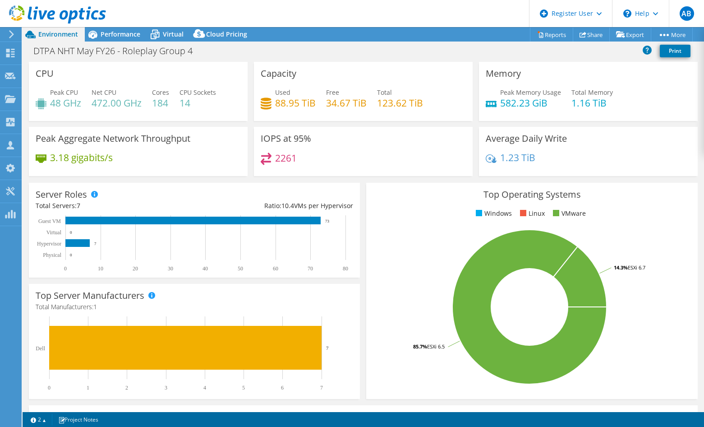
scroll to position [149, 0]
drag, startPoint x: 121, startPoint y: 41, endPoint x: 128, endPoint y: 19, distance: 23.1
click at [128, 19] on header "AB Dell User Aimee Burns Aimee.Burns@dell.com Dell My Profile Log Out \n Help E…" at bounding box center [352, 13] width 704 height 27
click at [125, 32] on span "Performance" at bounding box center [121, 34] width 40 height 9
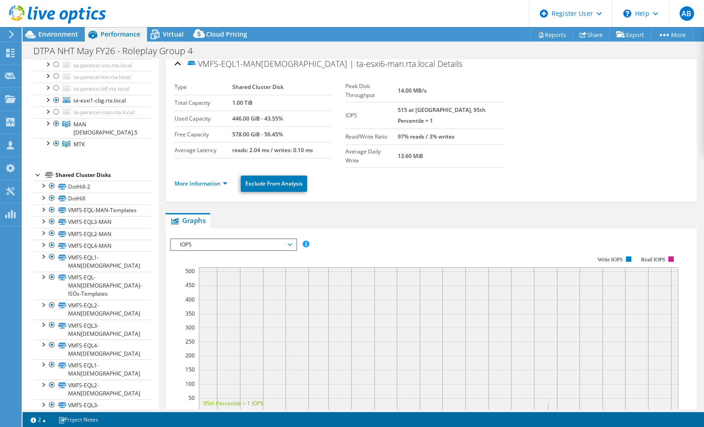
click at [388, 173] on ul "More Information Exclude From Analysis" at bounding box center [431, 182] width 513 height 18
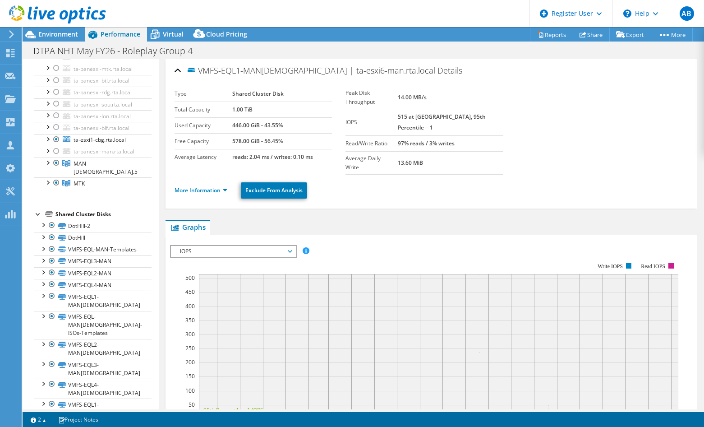
scroll to position [35, 0]
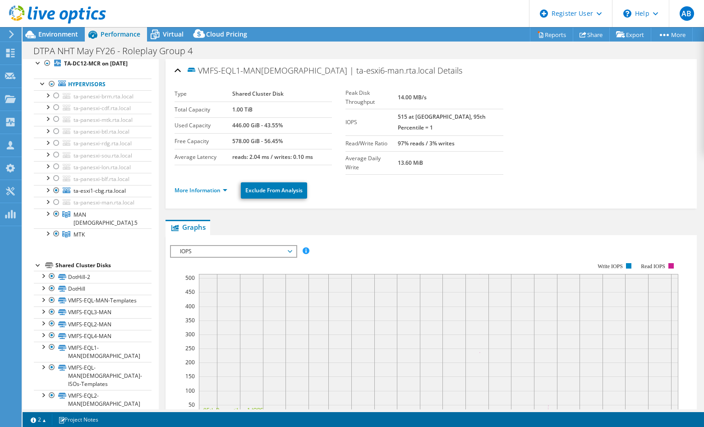
click at [454, 190] on div "More Information Exclude From Analysis" at bounding box center [431, 191] width 513 height 32
click at [74, 35] on span "Environment" at bounding box center [58, 34] width 40 height 9
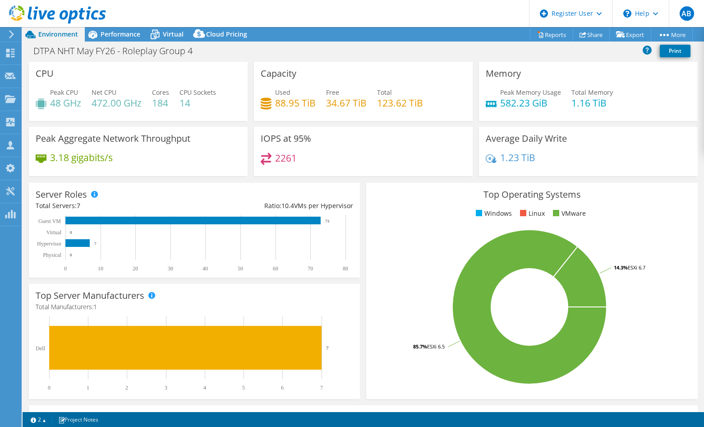
click at [119, 19] on header "AB Dell User Aimee Burns Aimee.Burns@dell.com Dell My Profile Log Out \n Help E…" at bounding box center [352, 13] width 704 height 27
click at [119, 33] on span "Performance" at bounding box center [121, 34] width 40 height 9
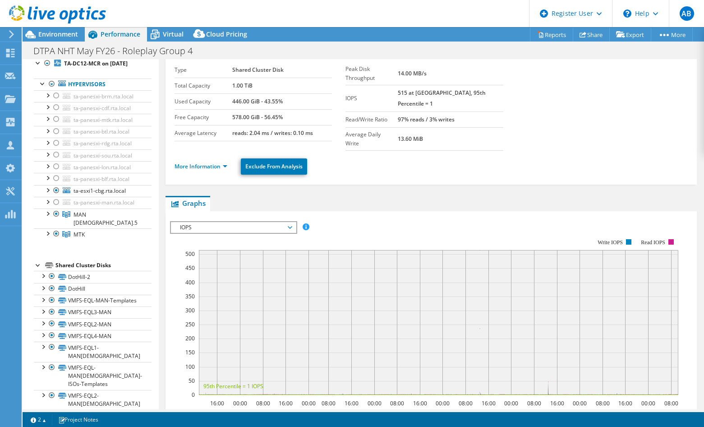
scroll to position [45, 0]
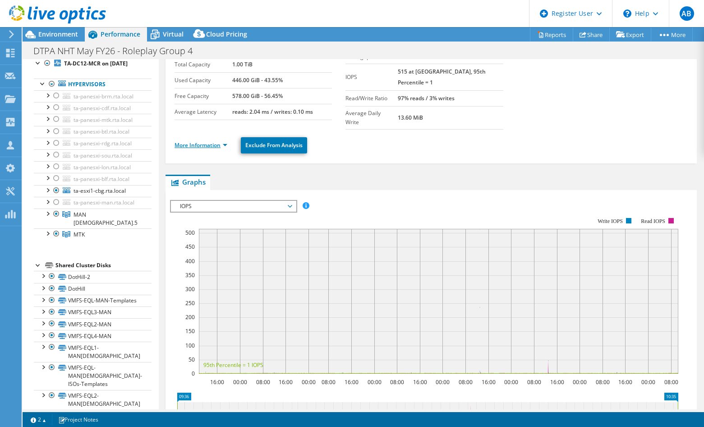
click at [210, 141] on link "More Information" at bounding box center [201, 145] width 53 height 8
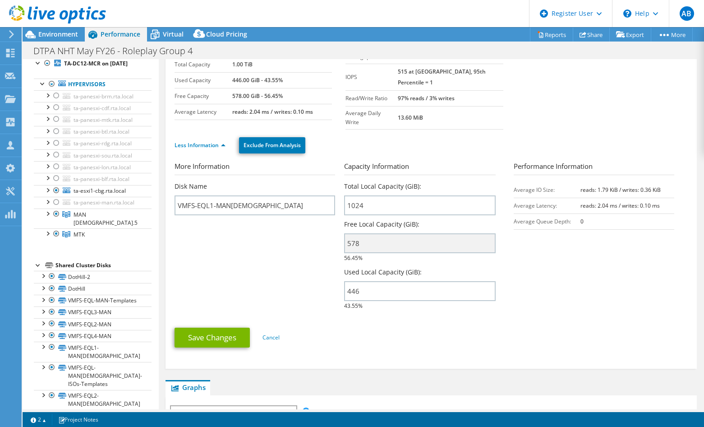
click at [455, 135] on ul "Less Information Exclude From Analysis" at bounding box center [431, 144] width 513 height 18
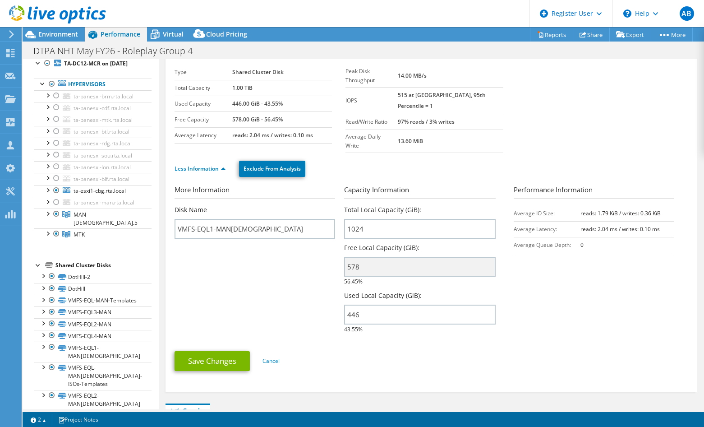
scroll to position [0, 0]
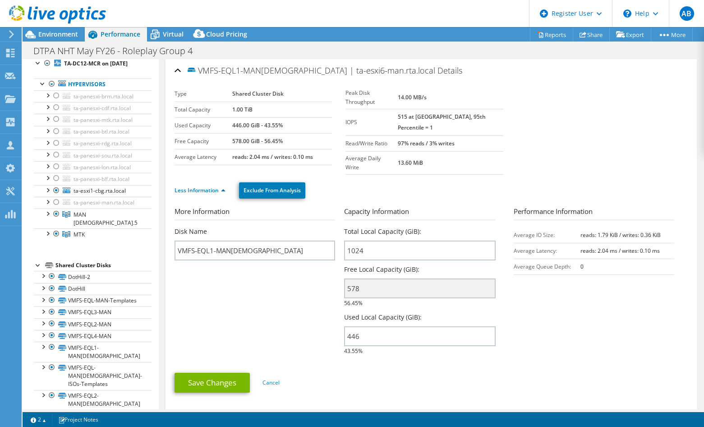
click at [511, 123] on div "Peak Disk Throughput 14.00 MB/s IOPS 515 at Peak, 95th Percentile = 1 Read/Writ…" at bounding box center [430, 130] width 171 height 88
click at [556, 137] on section "Type Shared Cluster Disk Total Capacity 1.00 TiB Used Capacity 446.00 GiB - 43.…" at bounding box center [431, 130] width 513 height 88
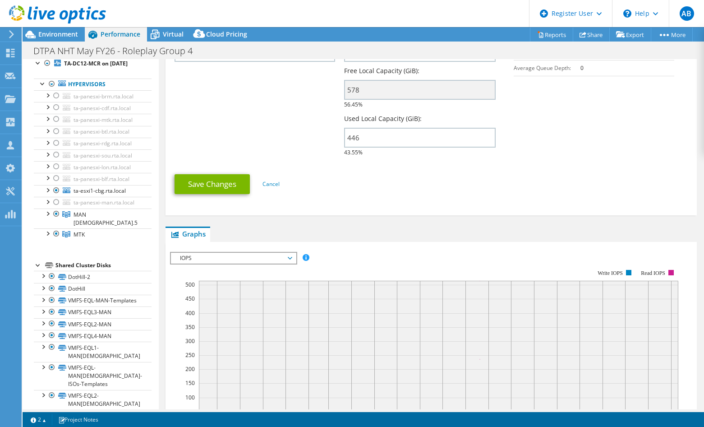
scroll to position [225, 0]
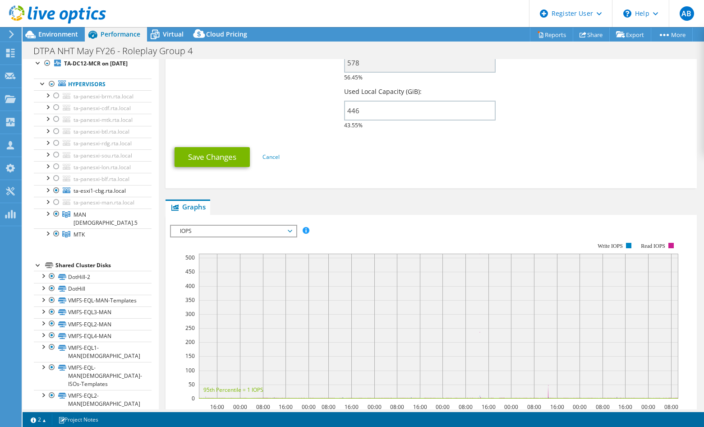
click at [225, 225] on span "IOPS" at bounding box center [233, 230] width 116 height 11
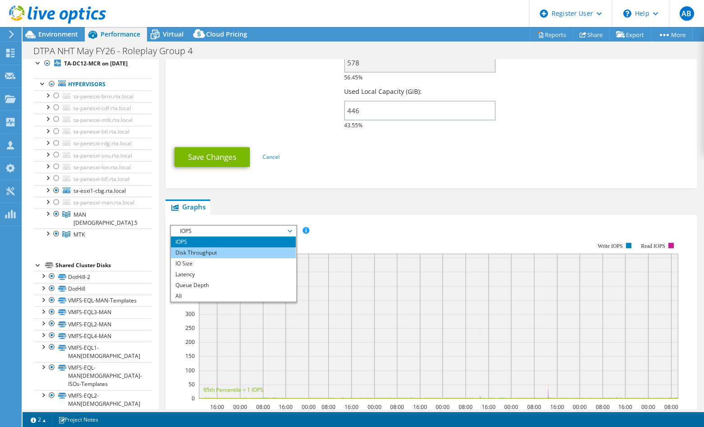
click at [204, 247] on li "Disk Throughput" at bounding box center [233, 252] width 125 height 11
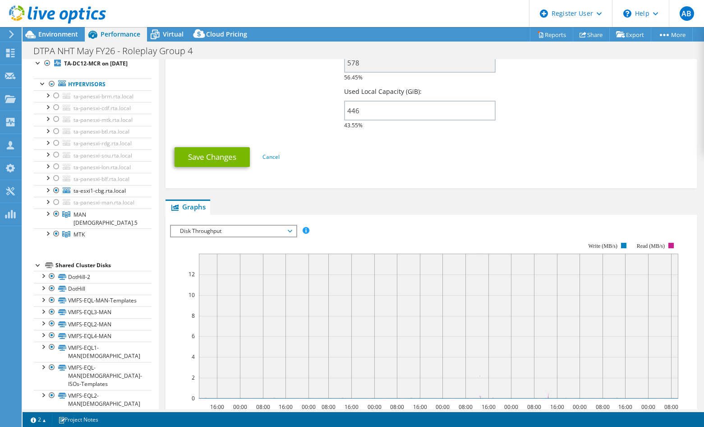
click at [230, 225] on span "Disk Throughput" at bounding box center [233, 230] width 116 height 11
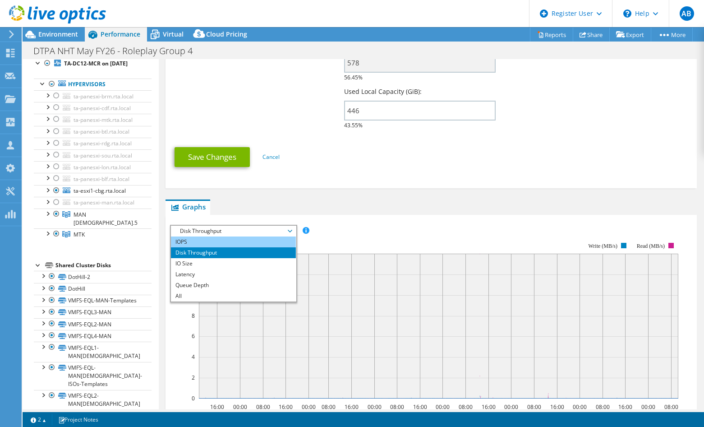
click at [211, 236] on li "IOPS" at bounding box center [233, 241] width 125 height 11
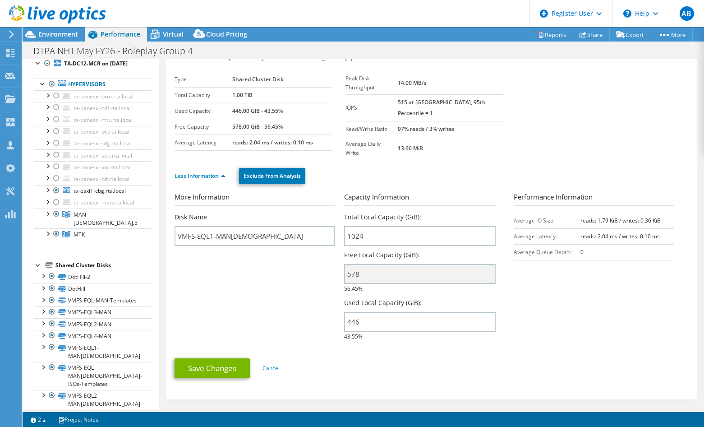
scroll to position [0, 0]
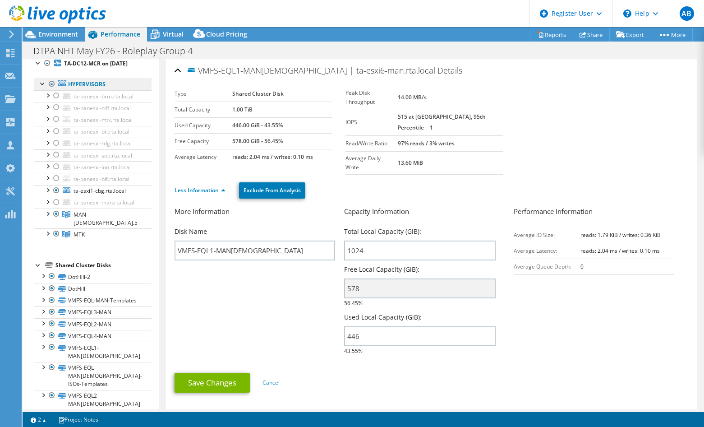
click at [87, 85] on link "Hypervisors" at bounding box center [93, 84] width 118 height 12
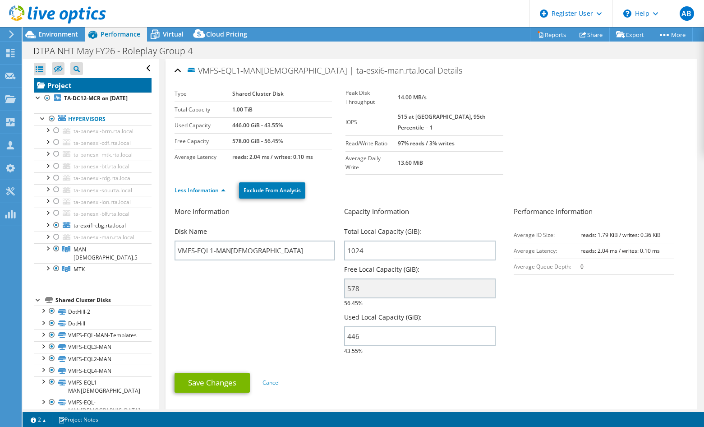
click at [69, 84] on link "Project" at bounding box center [93, 85] width 118 height 14
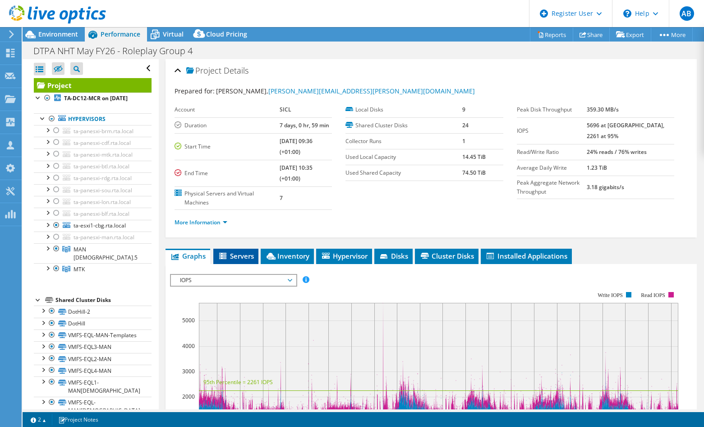
click at [230, 255] on span "Servers" at bounding box center [236, 255] width 36 height 9
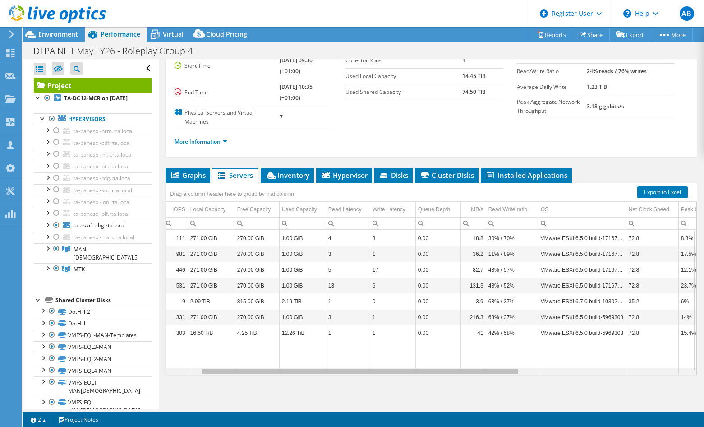
drag, startPoint x: 385, startPoint y: 371, endPoint x: 249, endPoint y: 379, distance: 135.5
click at [248, 379] on body "AB Dell User Aimee Burns Aimee.Burns@dell.com Dell My Profile Log Out \n Help E…" at bounding box center [352, 213] width 704 height 427
click at [251, 379] on div "Graphs Servers Inventory Hypervisor Disks Cluster Disks Installed Applications …" at bounding box center [430, 280] width 531 height 225
drag, startPoint x: 253, startPoint y: 379, endPoint x: 417, endPoint y: 376, distance: 163.7
click at [414, 377] on div "Graphs Servers Inventory Hypervisor Disks Cluster Disks Installed Applications …" at bounding box center [430, 280] width 531 height 225
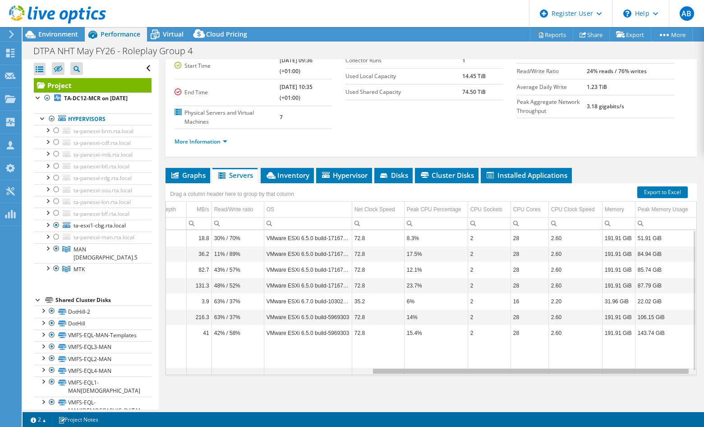
drag, startPoint x: 434, startPoint y: 373, endPoint x: 625, endPoint y: 366, distance: 191.3
click at [625, 366] on body "AB Dell User Aimee Burns Aimee.Burns@dell.com Dell My Profile Log Out \n Help E…" at bounding box center [352, 213] width 704 height 427
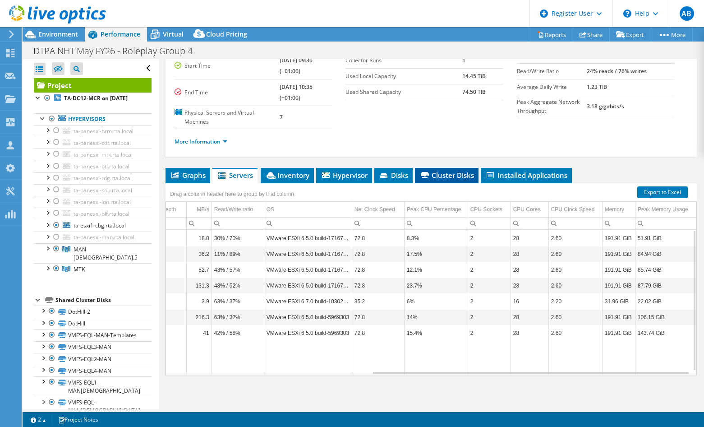
click at [427, 177] on icon at bounding box center [425, 175] width 8 height 6
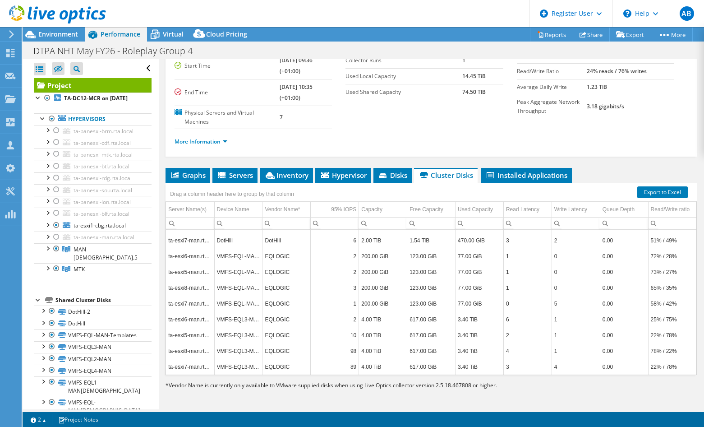
click at [390, 183] on div "Drag a column header here to group by that column" at bounding box center [430, 189] width 531 height 12
click at [394, 174] on span "Disks" at bounding box center [392, 174] width 29 height 9
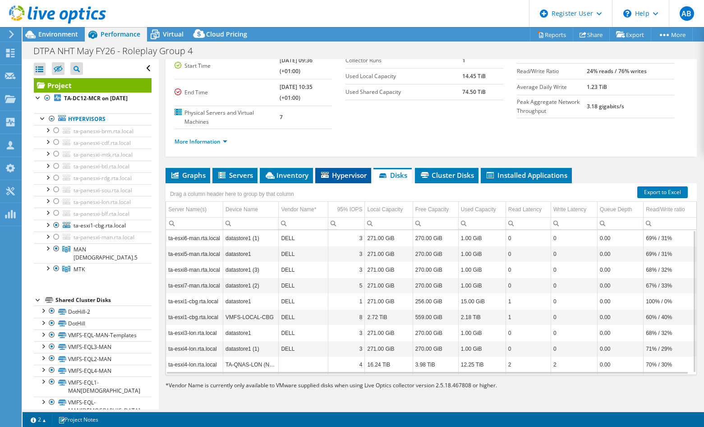
click at [334, 177] on span "Hypervisor" at bounding box center [343, 174] width 47 height 9
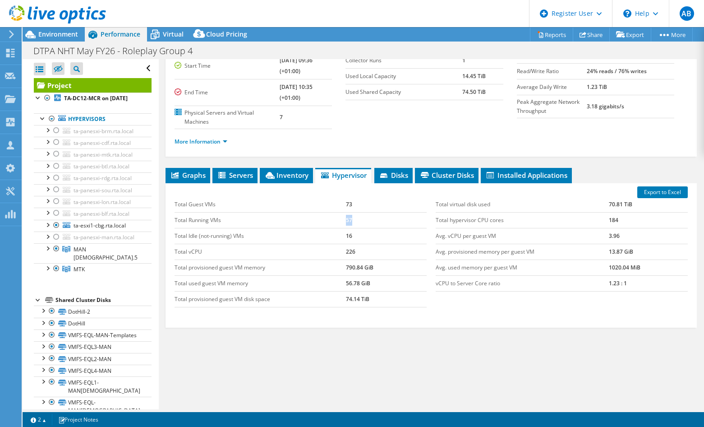
drag, startPoint x: 338, startPoint y: 220, endPoint x: 355, endPoint y: 221, distance: 17.6
click at [355, 221] on tr "Total Running VMs 57" at bounding box center [301, 220] width 252 height 16
drag, startPoint x: 355, startPoint y: 221, endPoint x: 359, endPoint y: 224, distance: 5.1
click at [359, 224] on td "57" at bounding box center [386, 220] width 81 height 16
drag, startPoint x: 347, startPoint y: 250, endPoint x: 355, endPoint y: 262, distance: 14.2
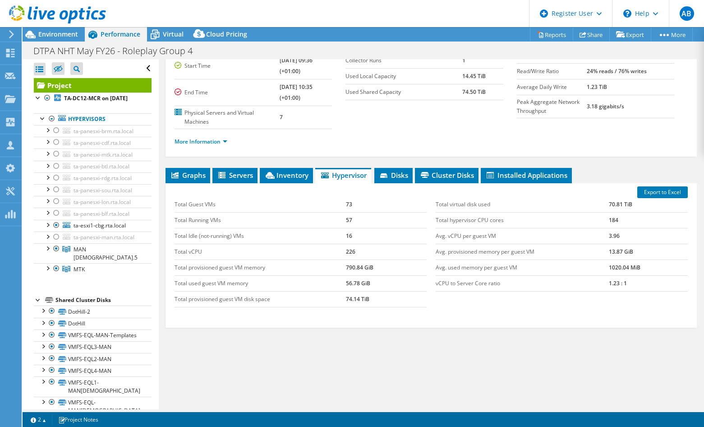
click at [355, 262] on td "790.84 GiB" at bounding box center [386, 267] width 81 height 16
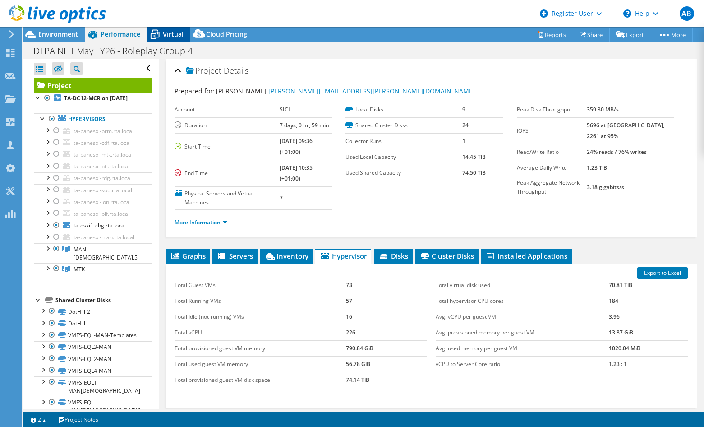
click at [174, 32] on span "Virtual" at bounding box center [173, 34] width 21 height 9
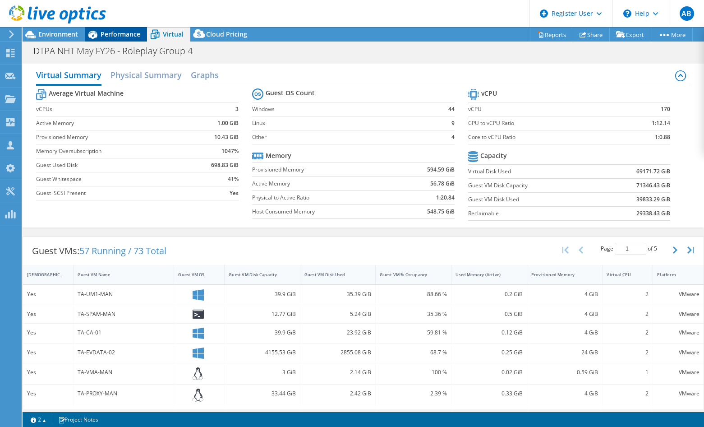
click at [117, 38] on span "Performance" at bounding box center [121, 34] width 40 height 9
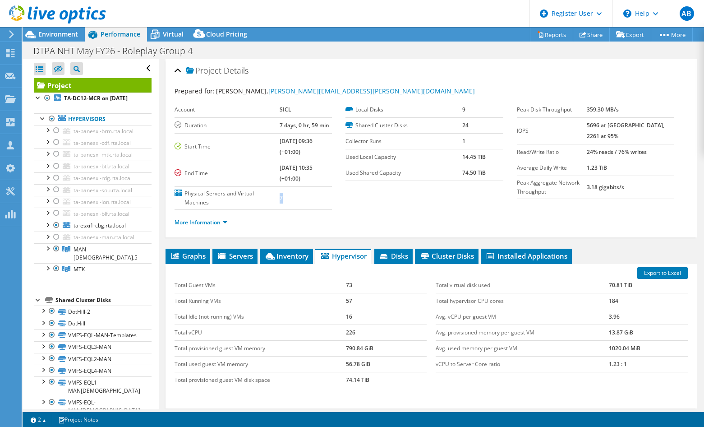
drag, startPoint x: 275, startPoint y: 198, endPoint x: 264, endPoint y: 198, distance: 11.3
click at [264, 198] on tr "Physical Servers and Virtual Machines 7" at bounding box center [253, 197] width 157 height 23
drag, startPoint x: 264, startPoint y: 198, endPoint x: 282, endPoint y: 198, distance: 18.5
click at [282, 198] on td "7" at bounding box center [306, 197] width 53 height 23
drag, startPoint x: 282, startPoint y: 198, endPoint x: 245, endPoint y: 197, distance: 37.0
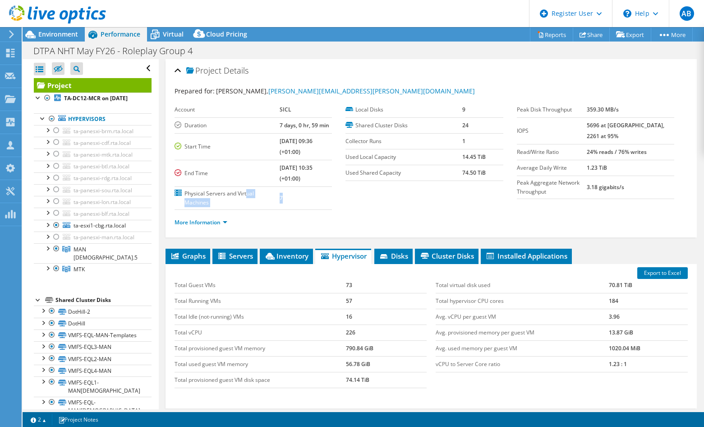
click at [245, 197] on tr "Physical Servers and Virtual Machines 7" at bounding box center [253, 197] width 157 height 23
drag, startPoint x: 245, startPoint y: 197, endPoint x: 266, endPoint y: 201, distance: 21.2
click at [264, 201] on label "Physical Servers and Virtual Machines" at bounding box center [227, 198] width 105 height 18
drag, startPoint x: 274, startPoint y: 201, endPoint x: 266, endPoint y: 201, distance: 7.7
click at [266, 201] on tr "Physical Servers and Virtual Machines 7" at bounding box center [253, 197] width 157 height 23
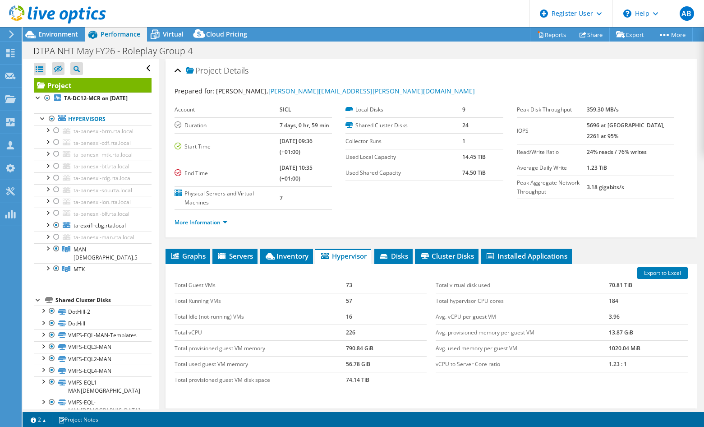
drag, startPoint x: 266, startPoint y: 201, endPoint x: 303, endPoint y: 213, distance: 38.1
click at [303, 213] on div "More Information" at bounding box center [431, 222] width 513 height 25
drag, startPoint x: 276, startPoint y: 193, endPoint x: 271, endPoint y: 198, distance: 7.7
click at [280, 197] on td "7" at bounding box center [306, 197] width 53 height 23
click at [208, 226] on li "More Information" at bounding box center [204, 222] width 58 height 10
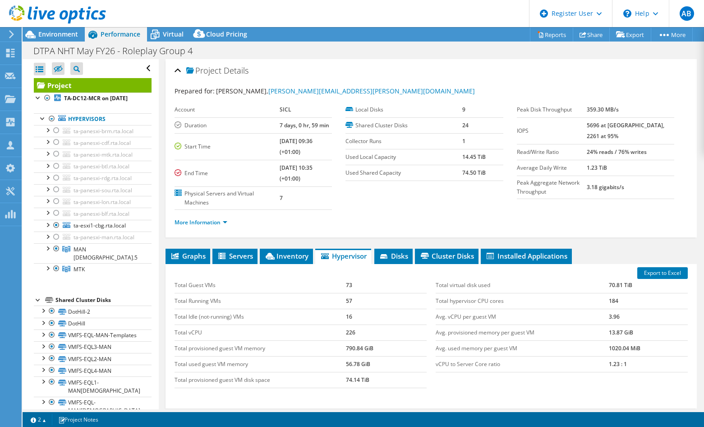
click at [210, 216] on ul "More Information" at bounding box center [431, 221] width 513 height 12
click at [210, 225] on link "More Information" at bounding box center [201, 222] width 53 height 8
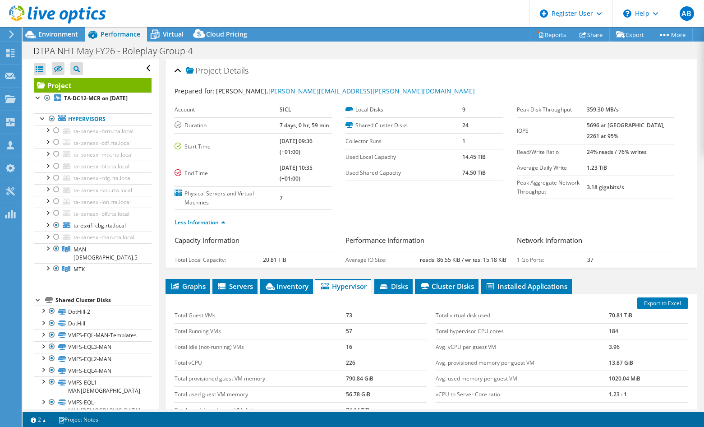
click at [208, 222] on link "Less Information" at bounding box center [200, 222] width 51 height 8
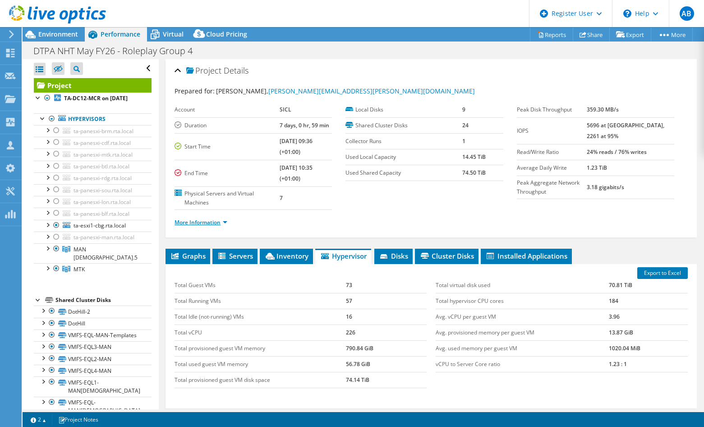
click at [208, 222] on link "More Information" at bounding box center [201, 222] width 53 height 8
click at [207, 218] on link "More Information" at bounding box center [201, 222] width 53 height 8
click at [214, 220] on link "More Information" at bounding box center [201, 222] width 53 height 8
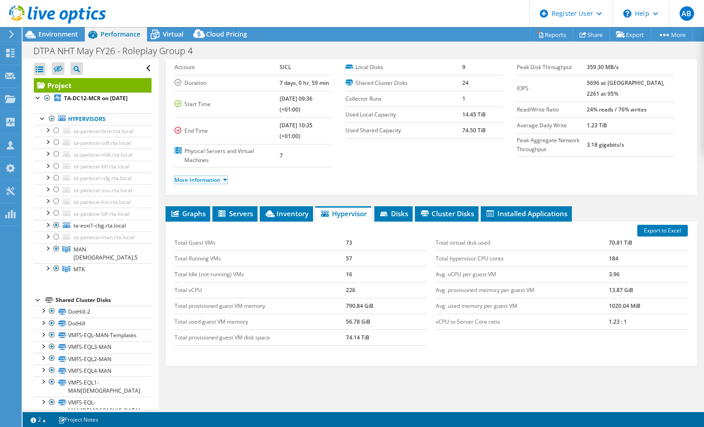
scroll to position [81, 0]
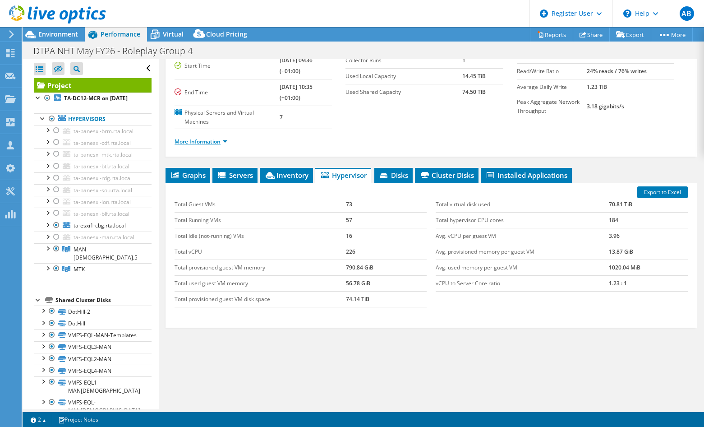
click at [196, 144] on link "More Information" at bounding box center [201, 142] width 53 height 8
click at [196, 143] on link "More Information" at bounding box center [201, 142] width 53 height 8
drag, startPoint x: 199, startPoint y: 207, endPoint x: 330, endPoint y: 210, distance: 130.4
click at [329, 210] on td "Total Guest VMs" at bounding box center [260, 205] width 171 height 16
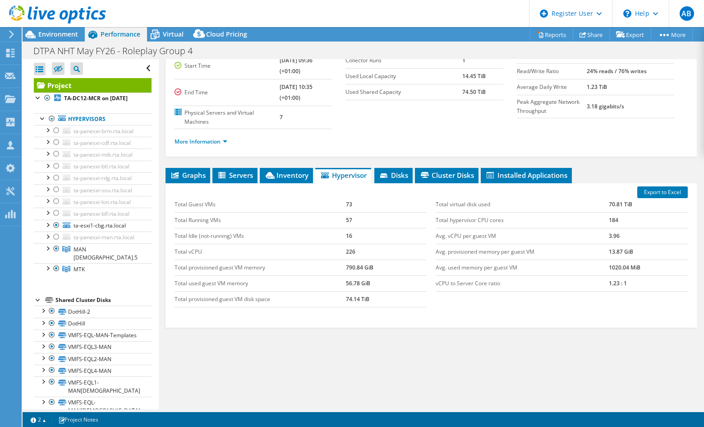
drag, startPoint x: 330, startPoint y: 210, endPoint x: 352, endPoint y: 209, distance: 22.1
click at [349, 210] on td "73" at bounding box center [386, 205] width 81 height 16
drag, startPoint x: 354, startPoint y: 207, endPoint x: 343, endPoint y: 202, distance: 11.3
click at [343, 202] on tr "Total Guest VMs 73" at bounding box center [301, 205] width 252 height 16
click at [221, 142] on link "More Information" at bounding box center [201, 142] width 53 height 8
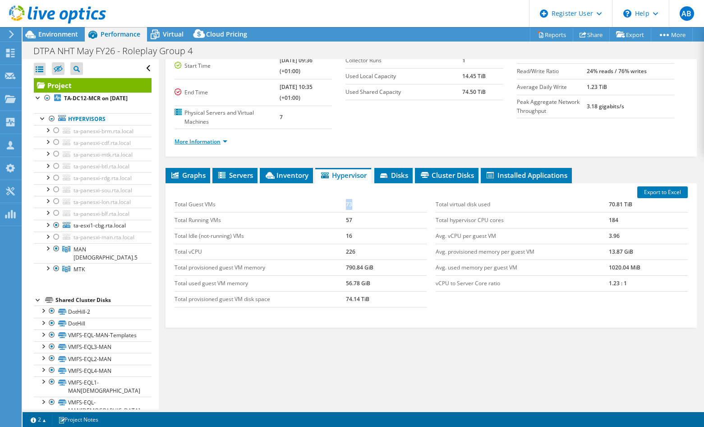
click at [221, 142] on link "More Information" at bounding box center [201, 142] width 53 height 8
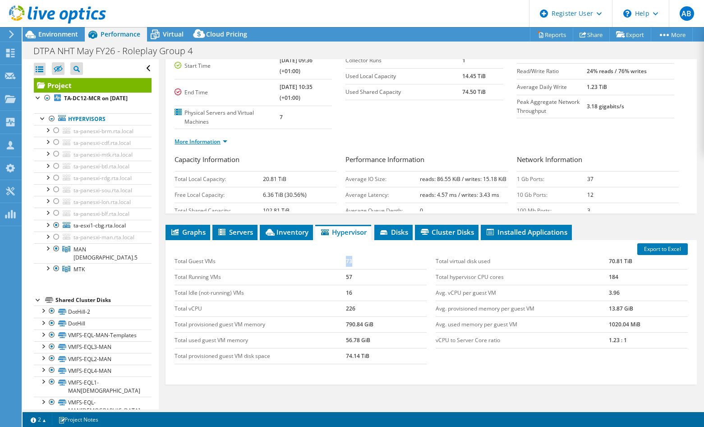
click at [221, 142] on link "More Information" at bounding box center [201, 142] width 53 height 8
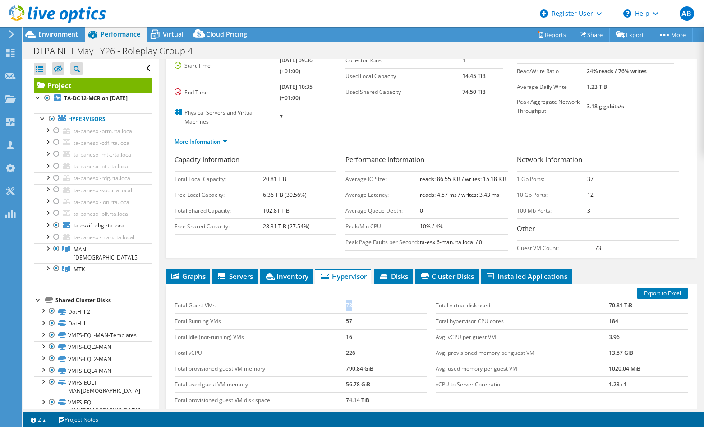
click at [211, 142] on link "More Information" at bounding box center [201, 142] width 53 height 8
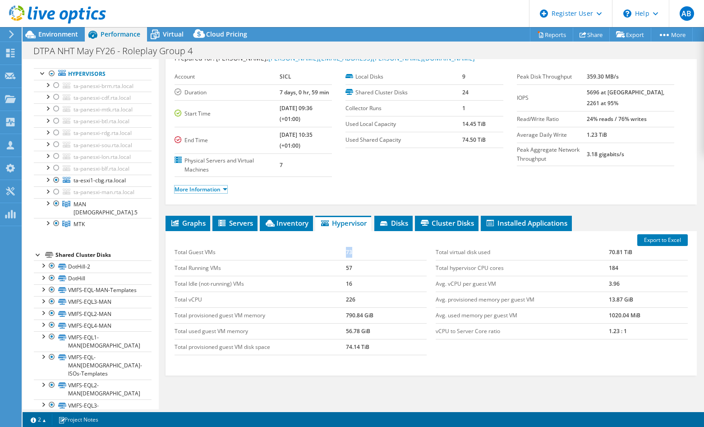
scroll to position [45, 0]
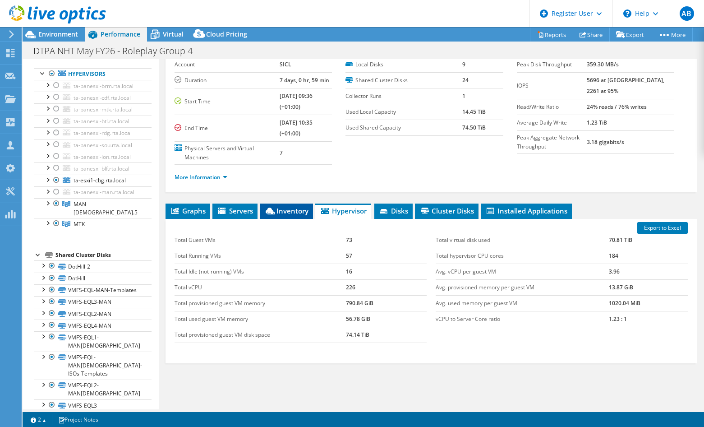
click at [273, 211] on icon at bounding box center [270, 210] width 9 height 7
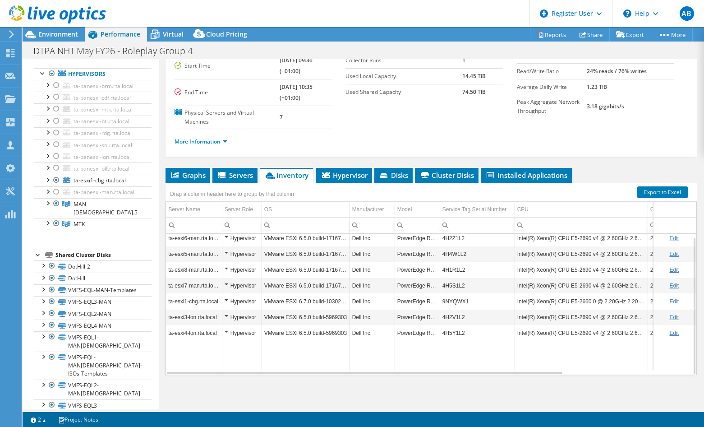
scroll to position [36, 0]
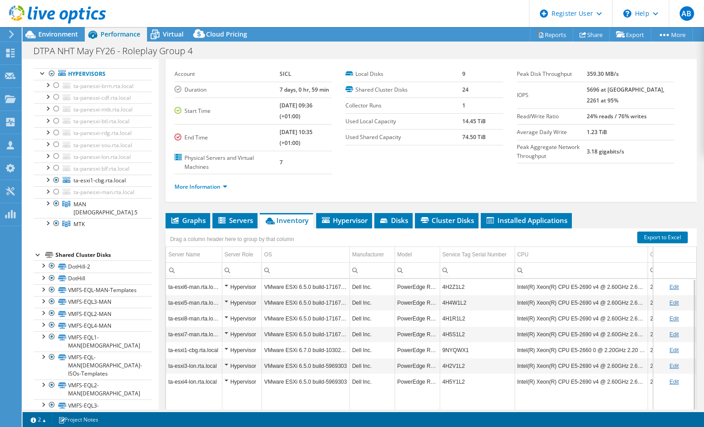
click at [436, 349] on td "PowerEdge R720" at bounding box center [417, 350] width 45 height 16
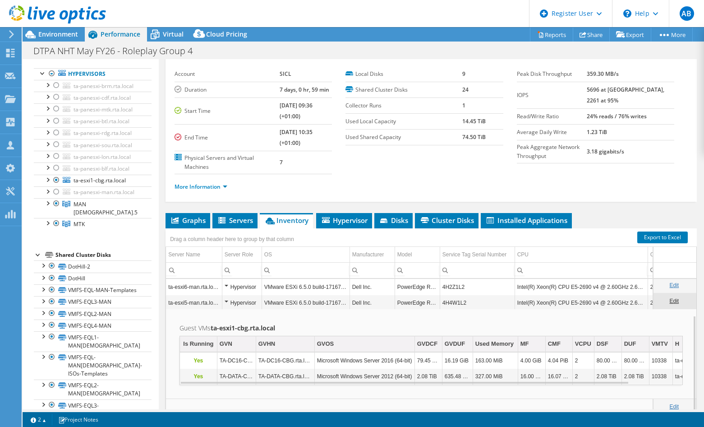
scroll to position [81, 0]
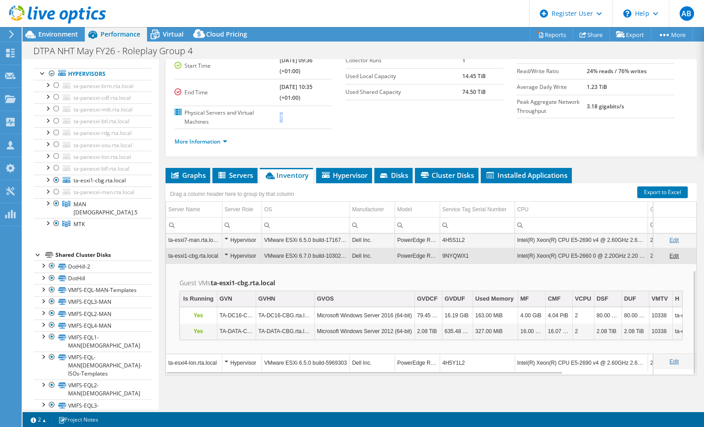
drag, startPoint x: 268, startPoint y: 117, endPoint x: 281, endPoint y: 117, distance: 13.1
click at [281, 117] on tr "Physical Servers and Virtual Machines 7" at bounding box center [253, 117] width 157 height 23
click at [441, 258] on td "9NYQWX1" at bounding box center [477, 256] width 75 height 16
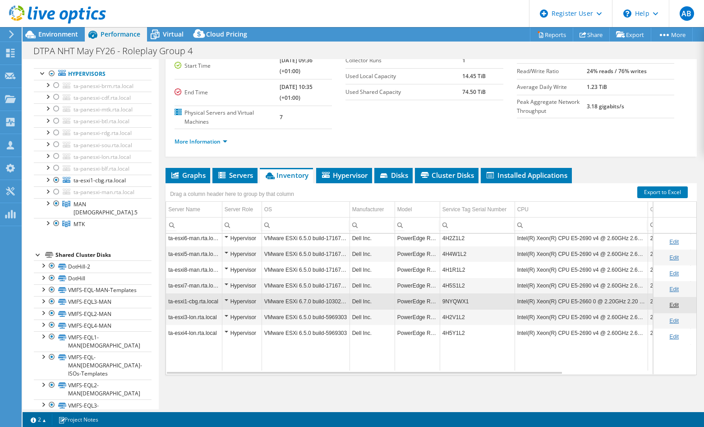
scroll to position [0, 0]
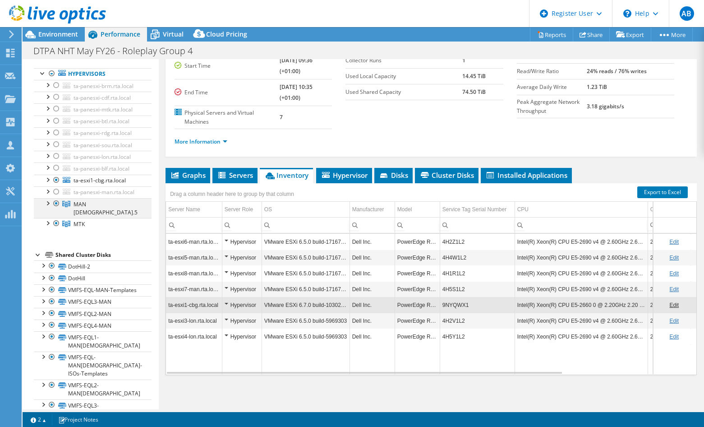
click at [47, 207] on div at bounding box center [47, 202] width 9 height 9
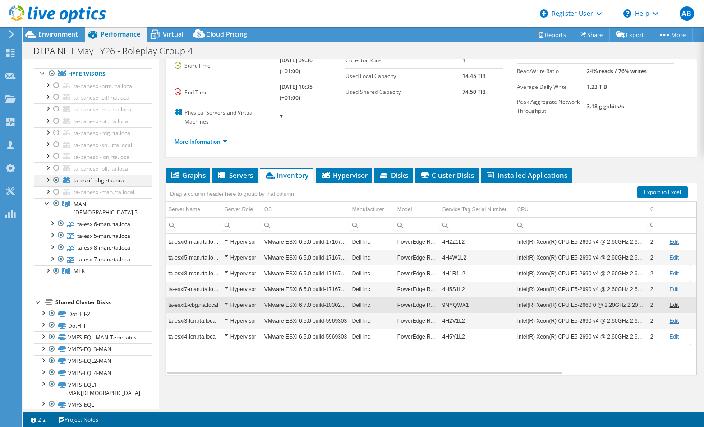
click at [50, 179] on div at bounding box center [47, 179] width 9 height 9
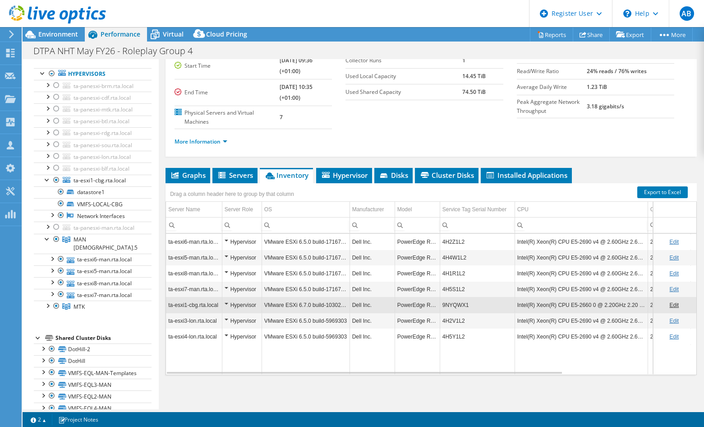
click at [438, 365] on td "Data grid" at bounding box center [417, 359] width 45 height 30
drag, startPoint x: 269, startPoint y: 115, endPoint x: 274, endPoint y: 115, distance: 5.0
click at [272, 115] on tr "Physical Servers and Virtual Machines 7" at bounding box center [253, 117] width 157 height 23
click at [280, 117] on td "7" at bounding box center [306, 117] width 53 height 23
click at [227, 302] on div "Hypervisor" at bounding box center [242, 304] width 35 height 11
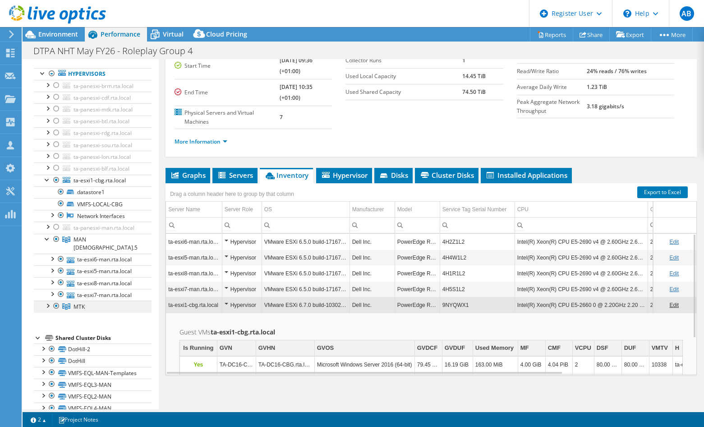
click at [46, 305] on div at bounding box center [47, 304] width 9 height 9
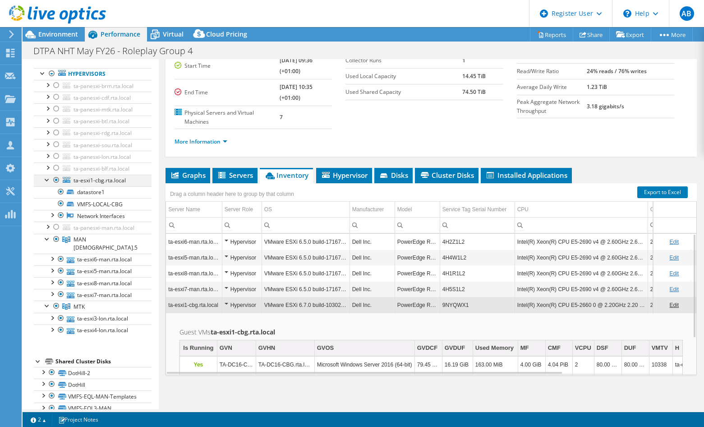
click at [55, 180] on div at bounding box center [56, 180] width 9 height 11
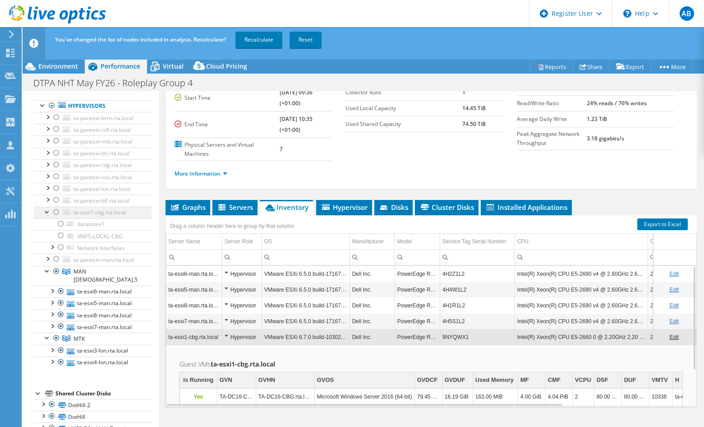
click at [46, 211] on div at bounding box center [47, 211] width 9 height 9
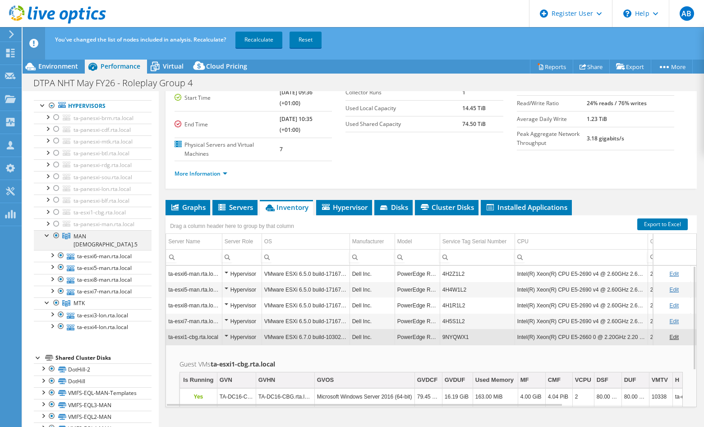
click at [46, 239] on div at bounding box center [47, 234] width 9 height 9
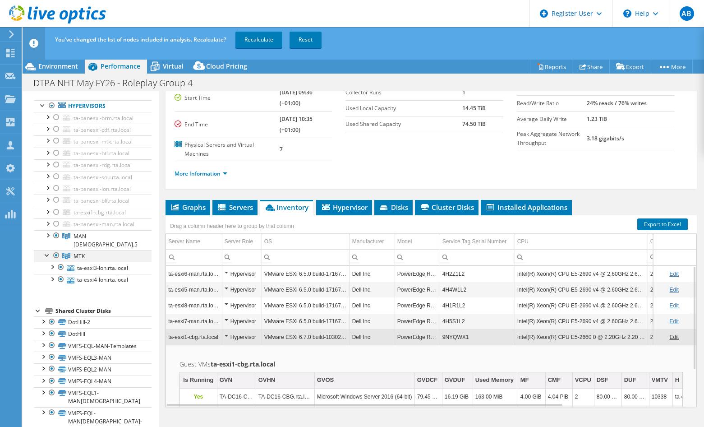
click at [48, 255] on div at bounding box center [47, 254] width 9 height 9
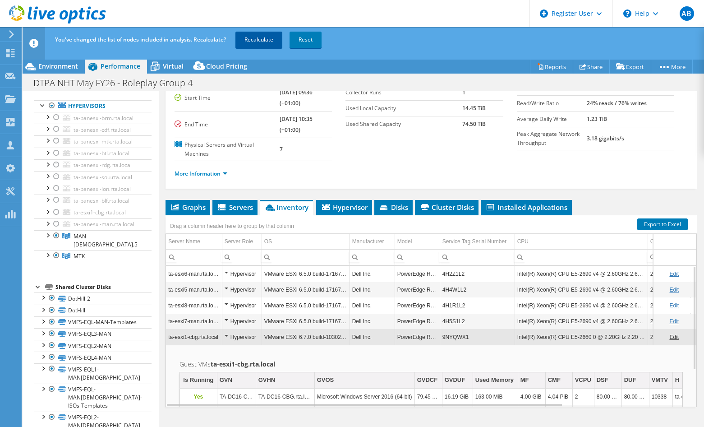
click at [263, 37] on link "Recalculate" at bounding box center [258, 40] width 47 height 16
click at [45, 212] on div at bounding box center [47, 211] width 9 height 9
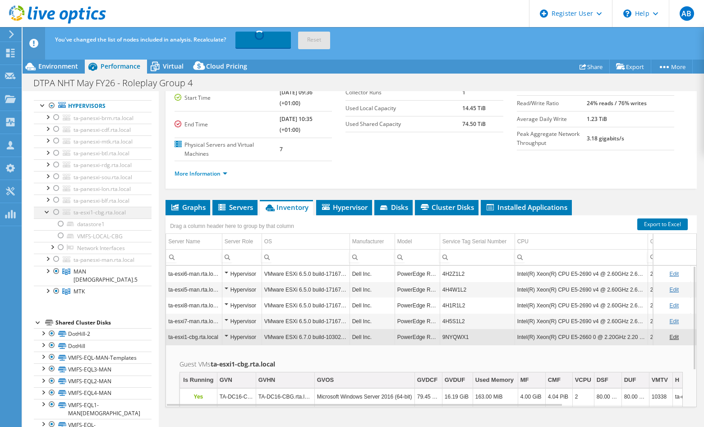
click at [46, 213] on div at bounding box center [47, 211] width 9 height 9
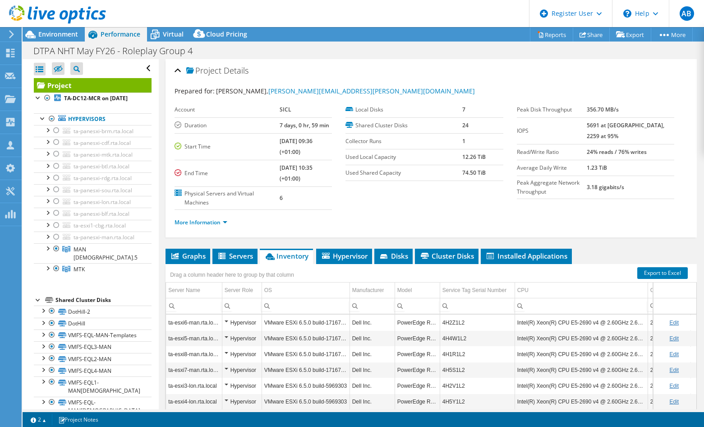
select select "USD"
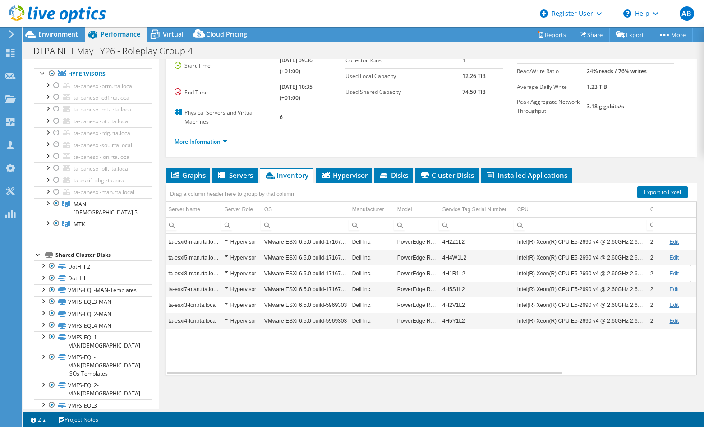
click at [449, 135] on ul "More Information" at bounding box center [431, 140] width 513 height 12
click at [203, 177] on span "Graphs" at bounding box center [188, 174] width 36 height 9
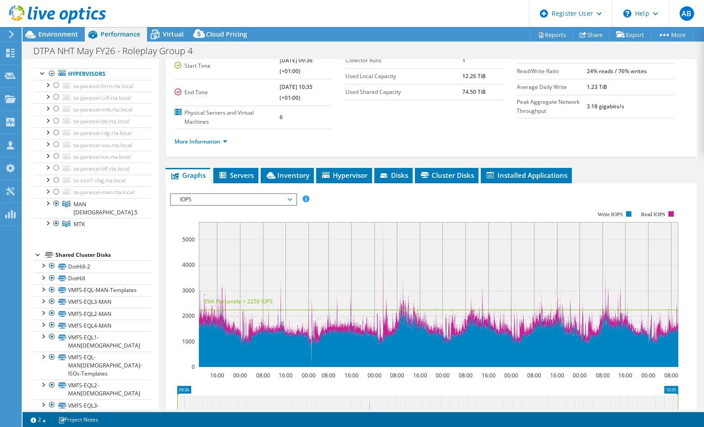
drag, startPoint x: 203, startPoint y: 177, endPoint x: 239, endPoint y: 155, distance: 41.7
click at [239, 155] on div "Project Details Prepared for: [PERSON_NAME], [PERSON_NAME][EMAIL_ADDRESS][PERSO…" at bounding box center [430, 67] width 531 height 178
click at [418, 201] on rect at bounding box center [424, 288] width 508 height 180
click at [248, 193] on div "IOPS IOPS Disk Throughput IO Size Latency Queue Depth CPU Percentage Memory Pag…" at bounding box center [233, 199] width 127 height 13
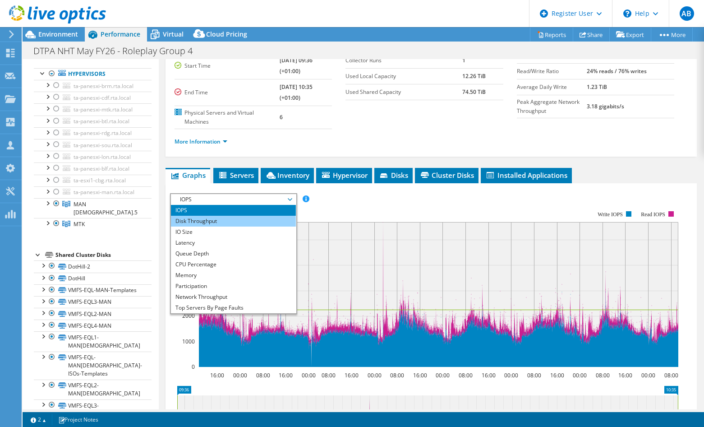
click at [223, 223] on li "Disk Throughput" at bounding box center [233, 221] width 125 height 11
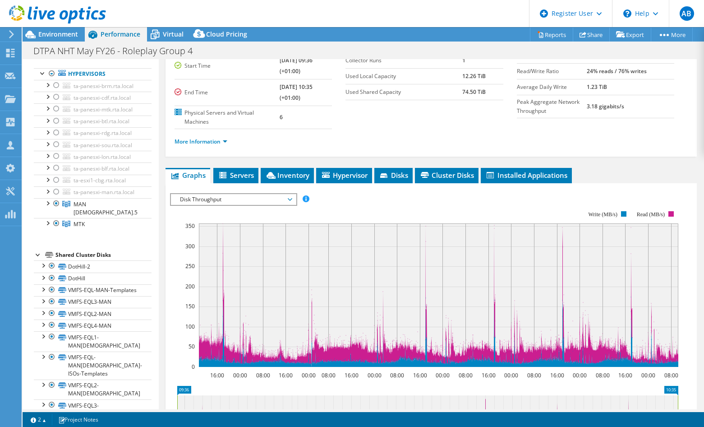
click at [233, 201] on span "Disk Throughput" at bounding box center [233, 199] width 116 height 11
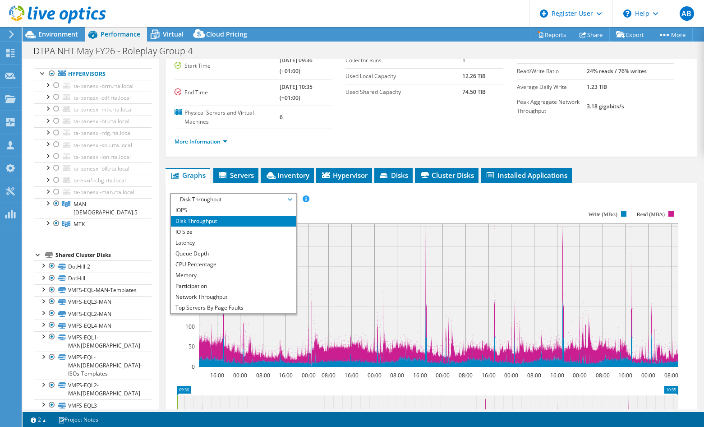
click at [239, 199] on span "Disk Throughput" at bounding box center [233, 199] width 116 height 11
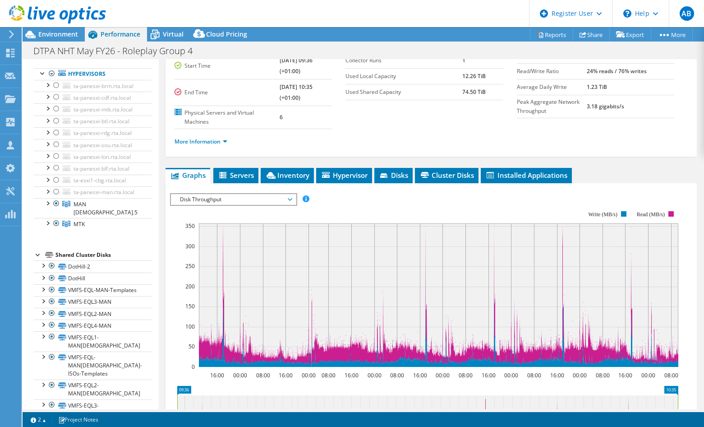
click at [239, 199] on span "Disk Throughput" at bounding box center [233, 199] width 116 height 11
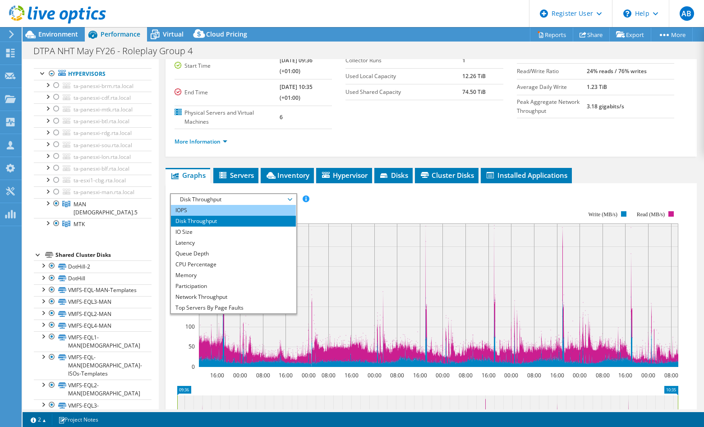
click at [216, 213] on li "IOPS" at bounding box center [233, 210] width 125 height 11
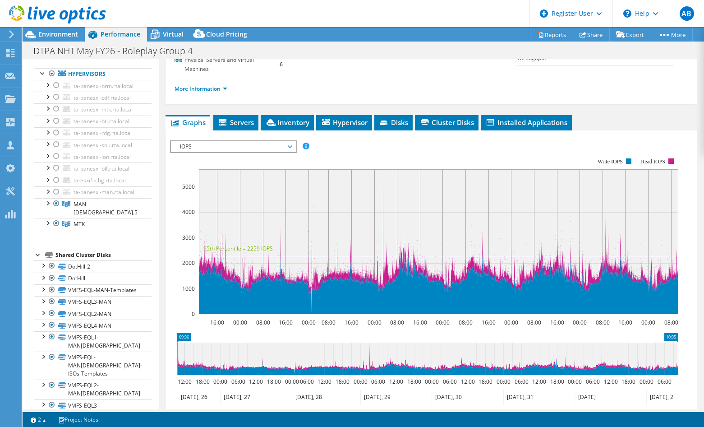
scroll to position [171, 0]
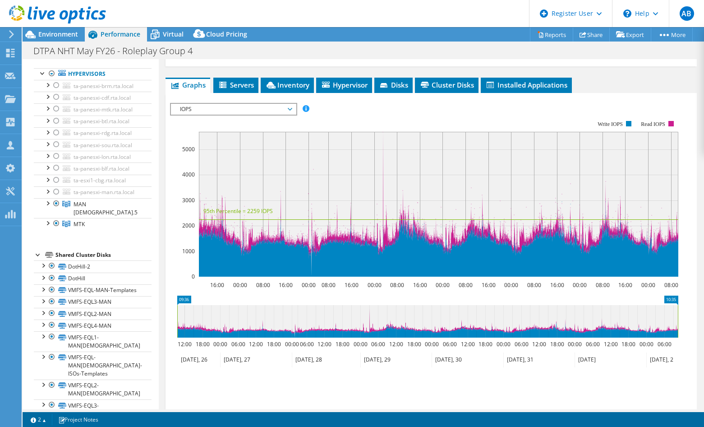
click at [191, 110] on span "IOPS" at bounding box center [233, 109] width 116 height 11
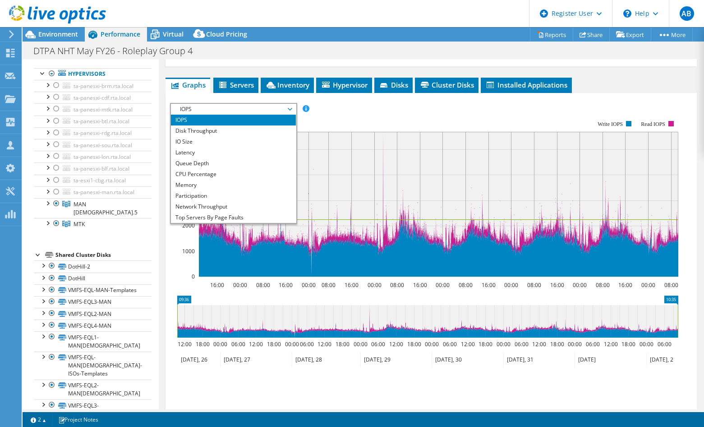
click at [341, 112] on rect at bounding box center [424, 198] width 508 height 180
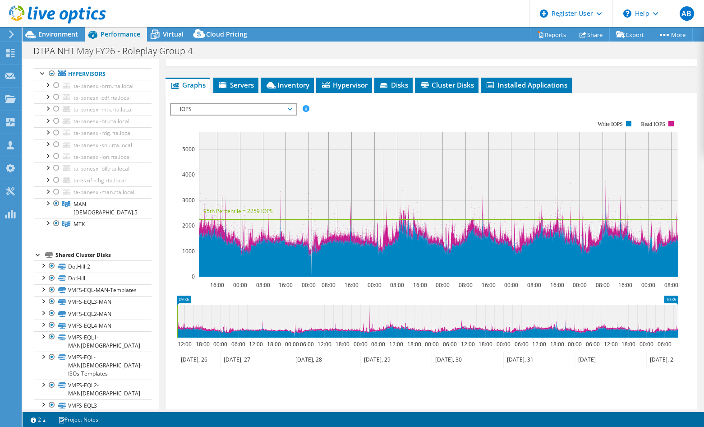
click at [378, 108] on rect at bounding box center [424, 198] width 508 height 180
click at [634, 89] on ul "Graphs Servers Inventory Hypervisor Disks Cluster Disks Installed Applications" at bounding box center [430, 85] width 531 height 15
click at [646, 70] on div "Project Details Prepared for: [PERSON_NAME], [PERSON_NAME][EMAIL_ADDRESS][PERSO…" at bounding box center [431, 180] width 545 height 585
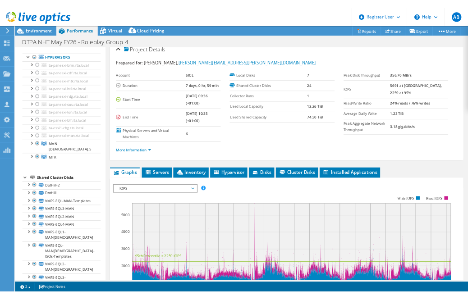
scroll to position [0, 0]
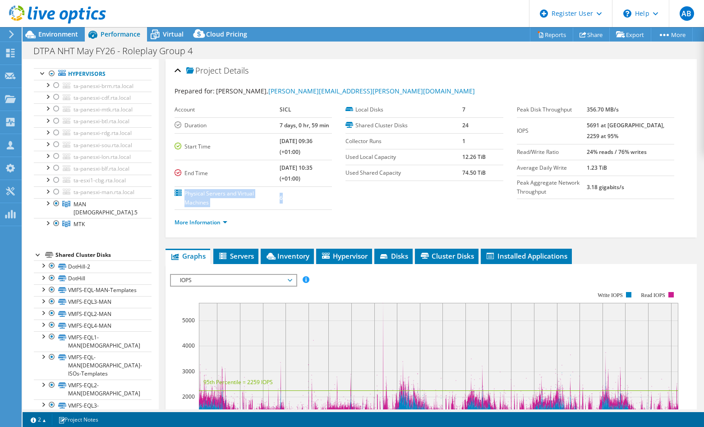
drag, startPoint x: 279, startPoint y: 199, endPoint x: 184, endPoint y: 197, distance: 95.2
click at [184, 197] on tr "Physical Servers and Virtual Machines 6" at bounding box center [253, 197] width 157 height 23
click at [325, 194] on td "6" at bounding box center [306, 197] width 53 height 23
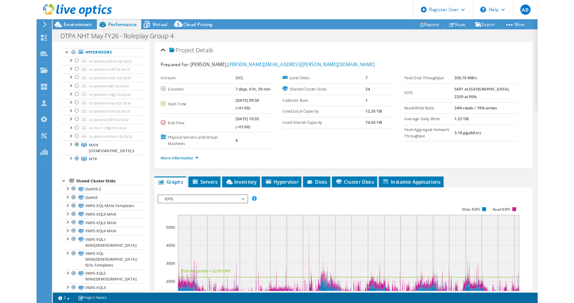
scroll to position [45, 0]
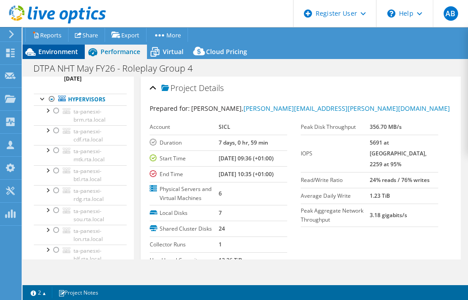
click at [78, 51] on div "Environment" at bounding box center [54, 52] width 62 height 14
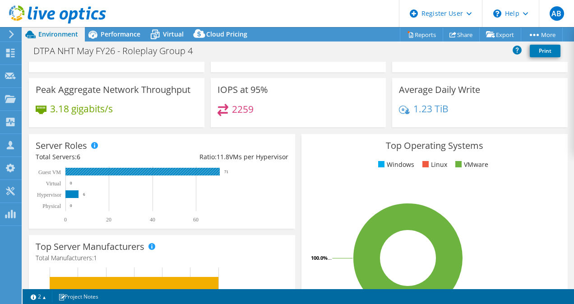
scroll to position [0, 0]
